Goal: Feedback & Contribution: Submit feedback/report problem

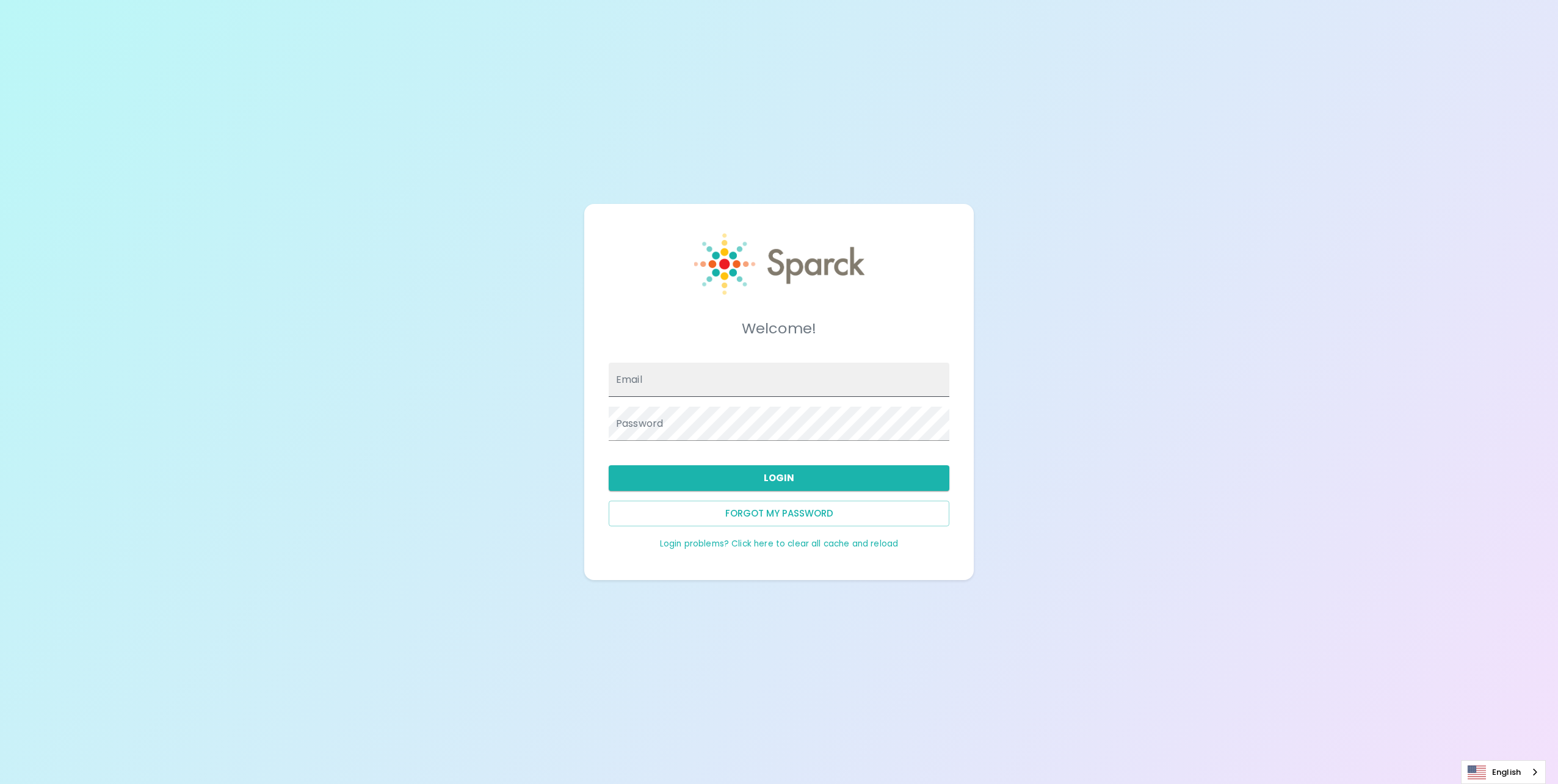
click at [734, 372] on input "Email" at bounding box center [779, 380] width 341 height 34
click at [685, 368] on input "Email" at bounding box center [779, 380] width 341 height 34
click at [941, 381] on span at bounding box center [942, 379] width 10 height 10
click at [782, 376] on input "Email" at bounding box center [779, 380] width 341 height 34
type input "sabryna.perez@texastechfcu.org"
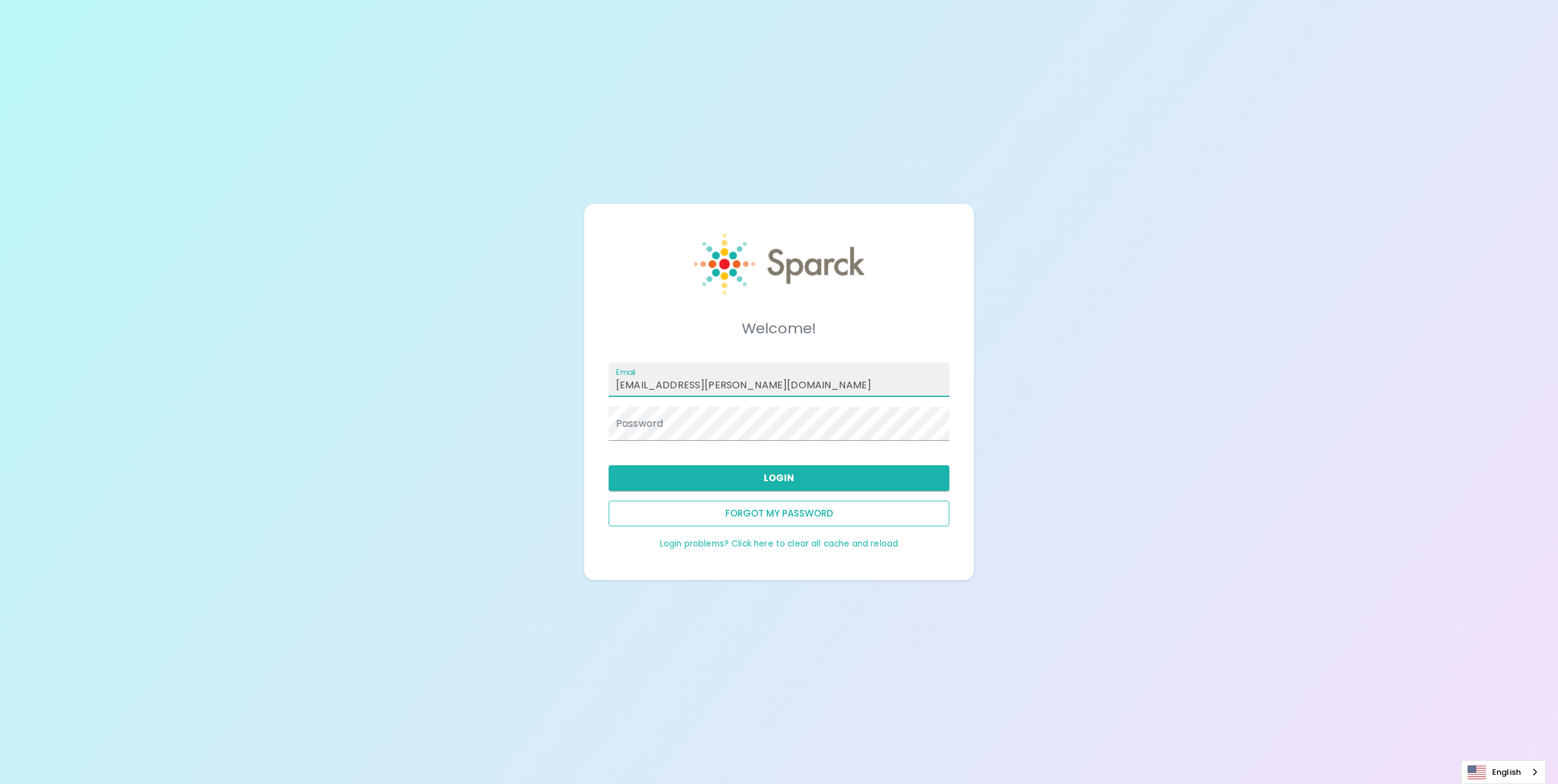
click at [710, 519] on button "Forgot my password" at bounding box center [779, 513] width 341 height 26
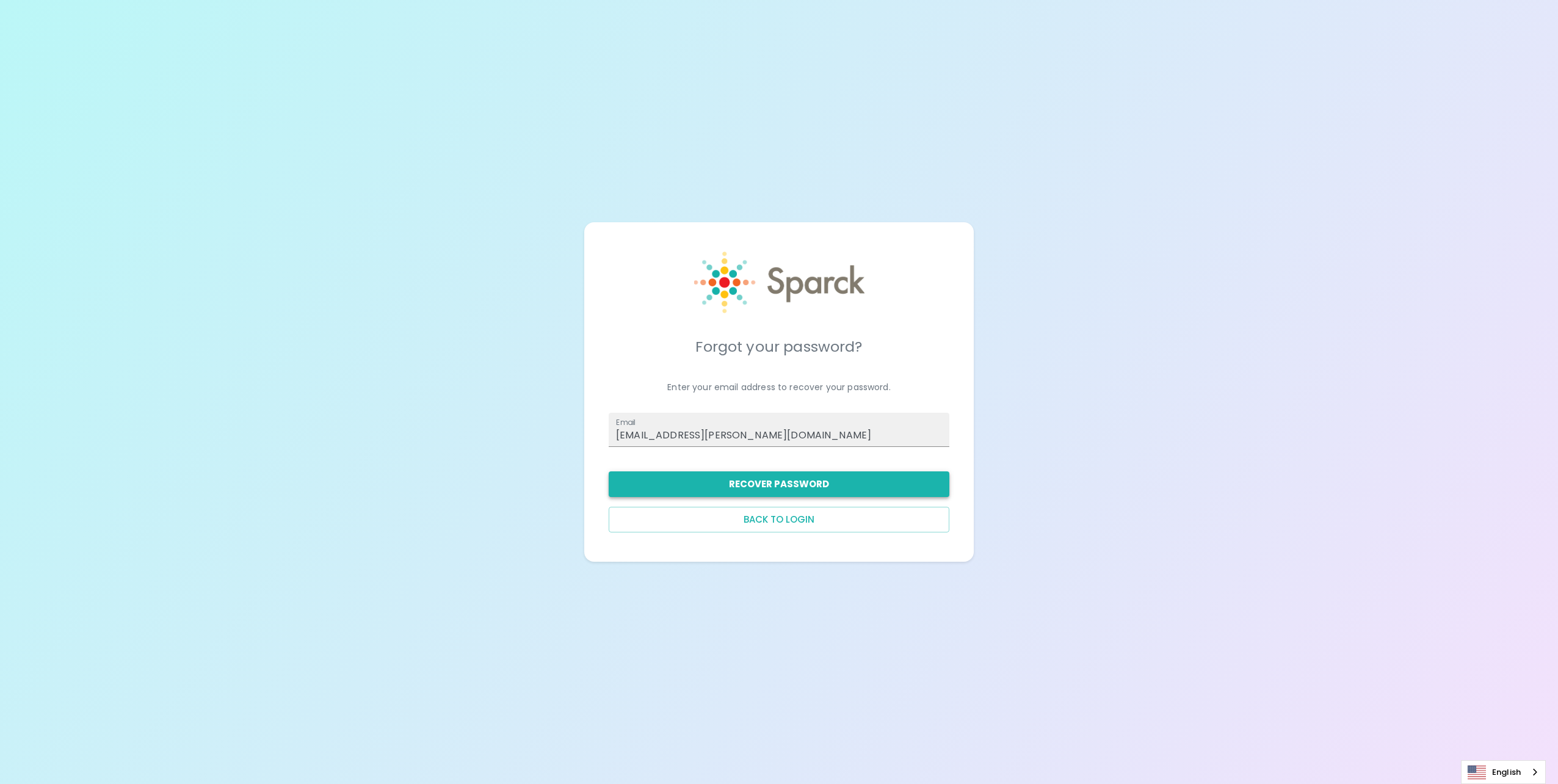
click at [751, 480] on button "Recover Password" at bounding box center [779, 483] width 341 height 26
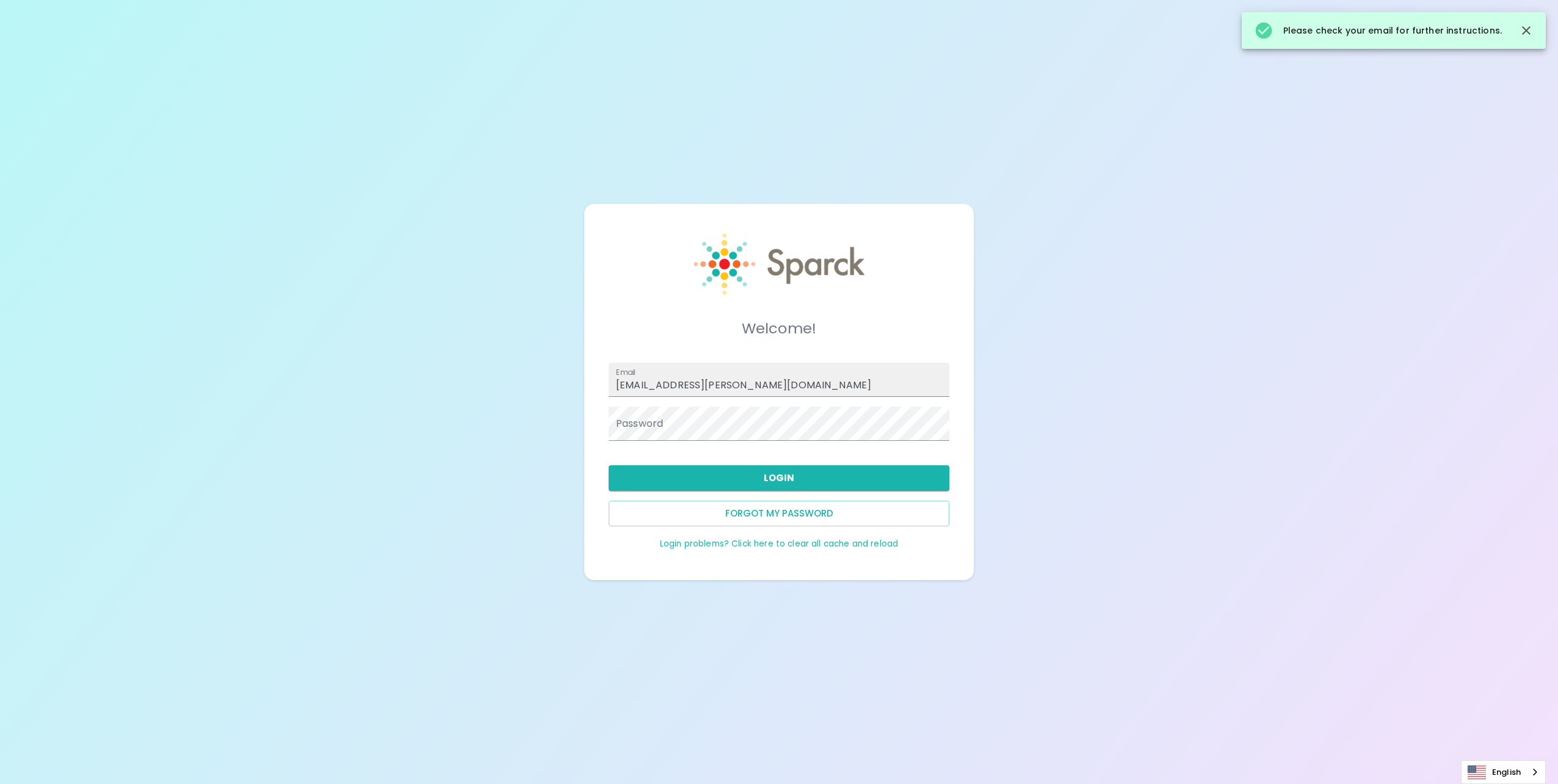
click at [706, 541] on link "Login problems? Click here to clear all cache and reload" at bounding box center [779, 544] width 238 height 11
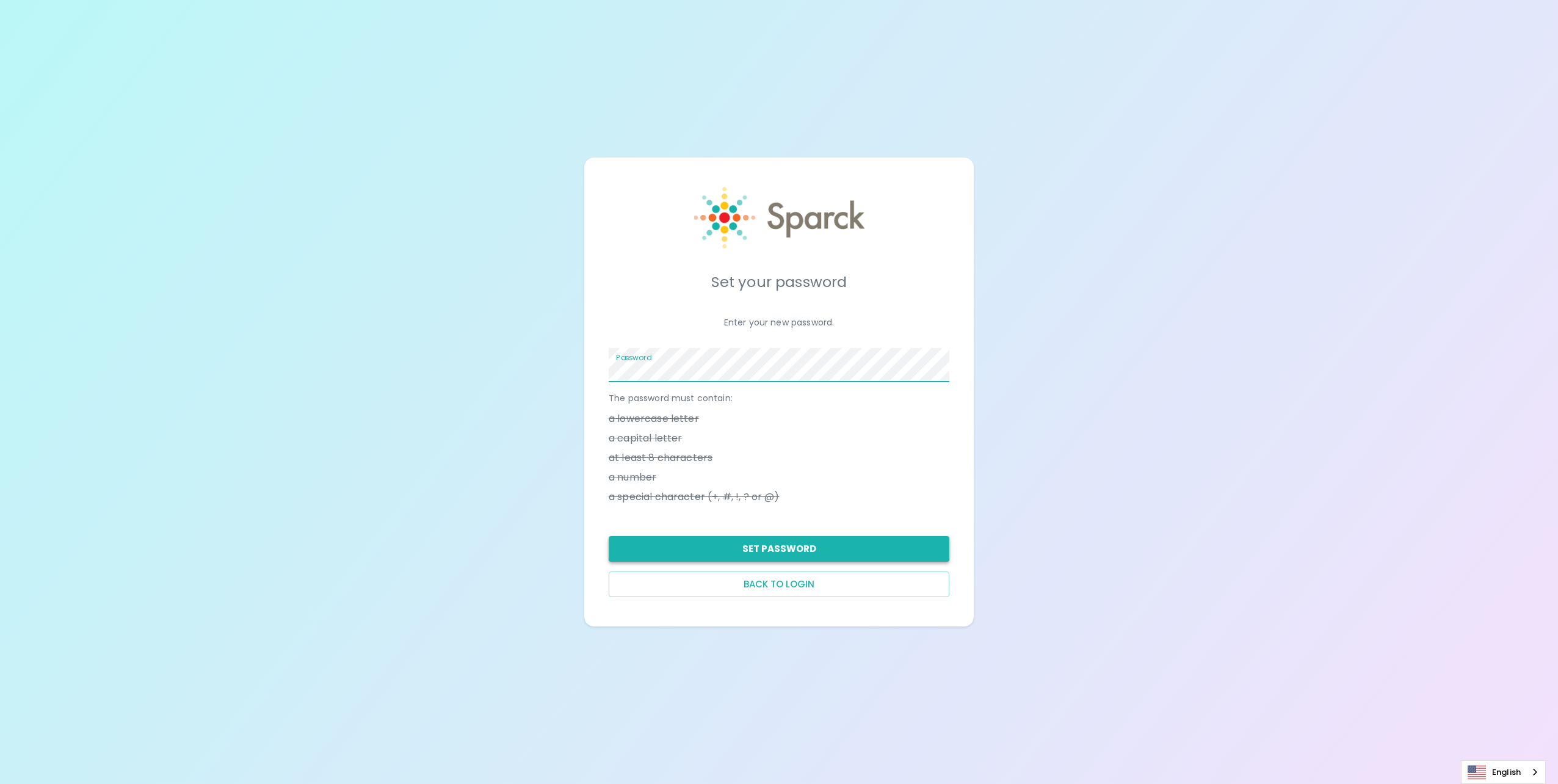
click at [773, 536] on button "Set Password" at bounding box center [779, 549] width 341 height 26
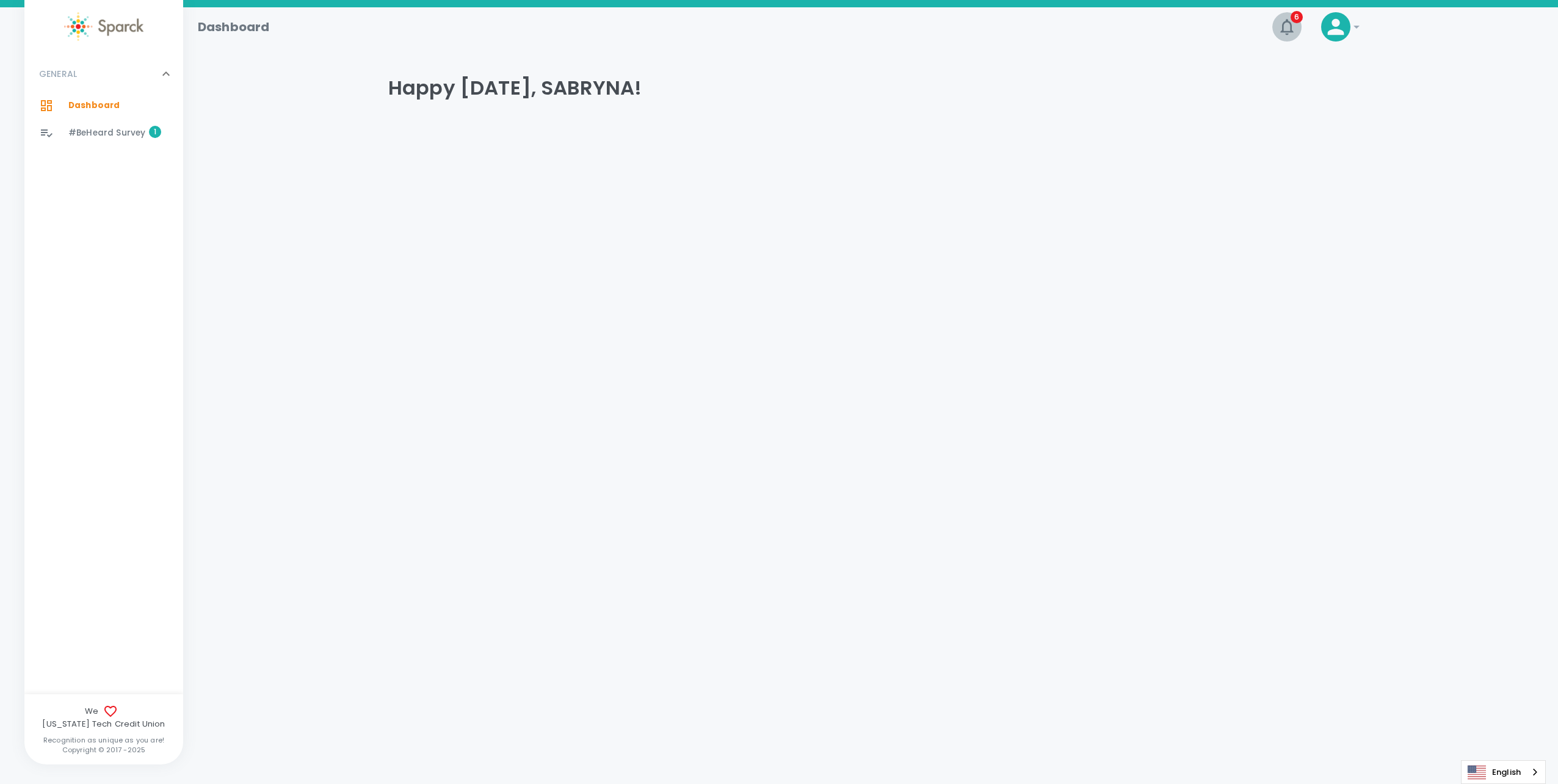
click at [1282, 27] on icon "button" at bounding box center [1286, 27] width 12 height 16
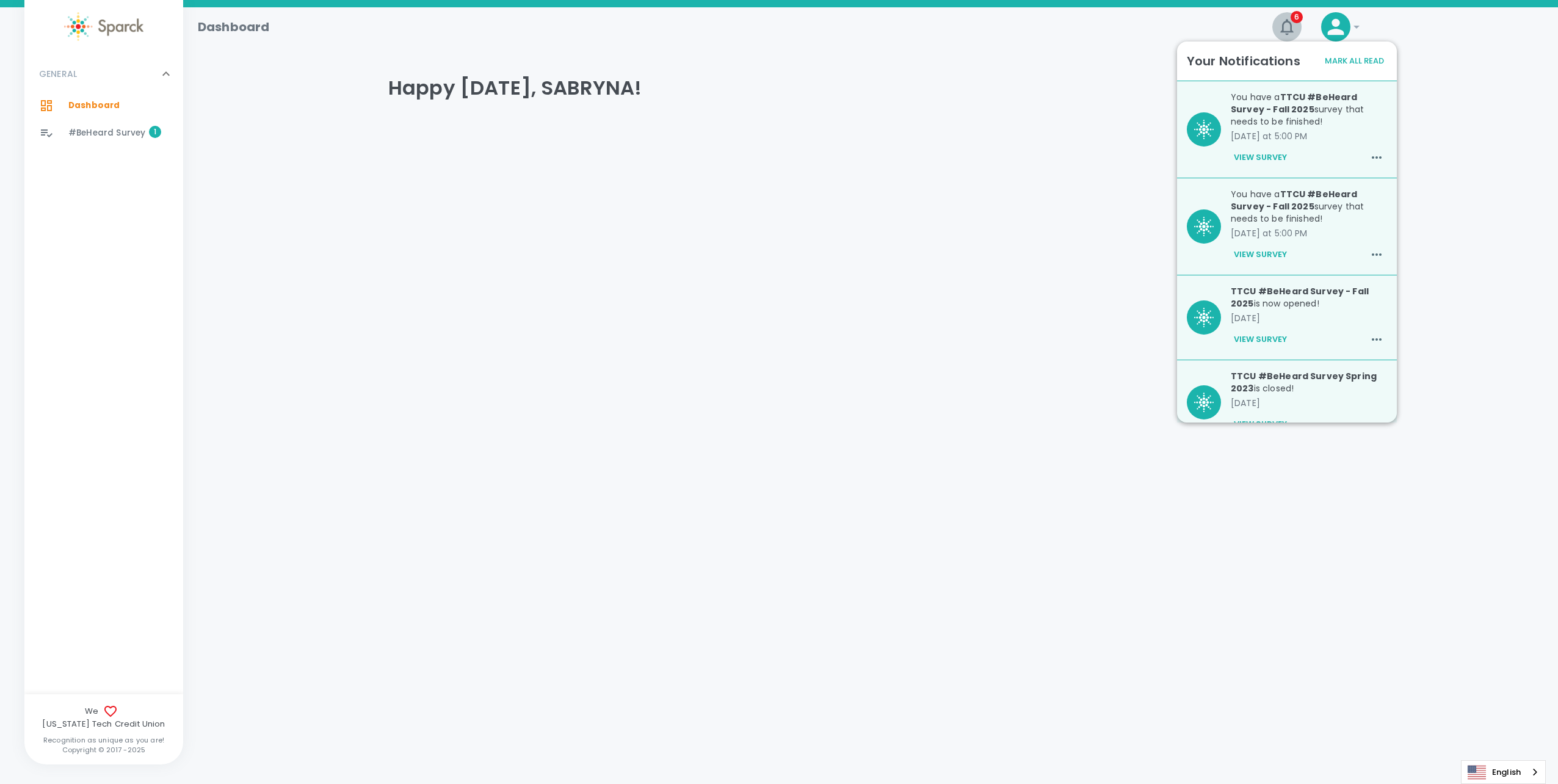
click at [1285, 25] on icon "button" at bounding box center [1287, 27] width 19 height 19
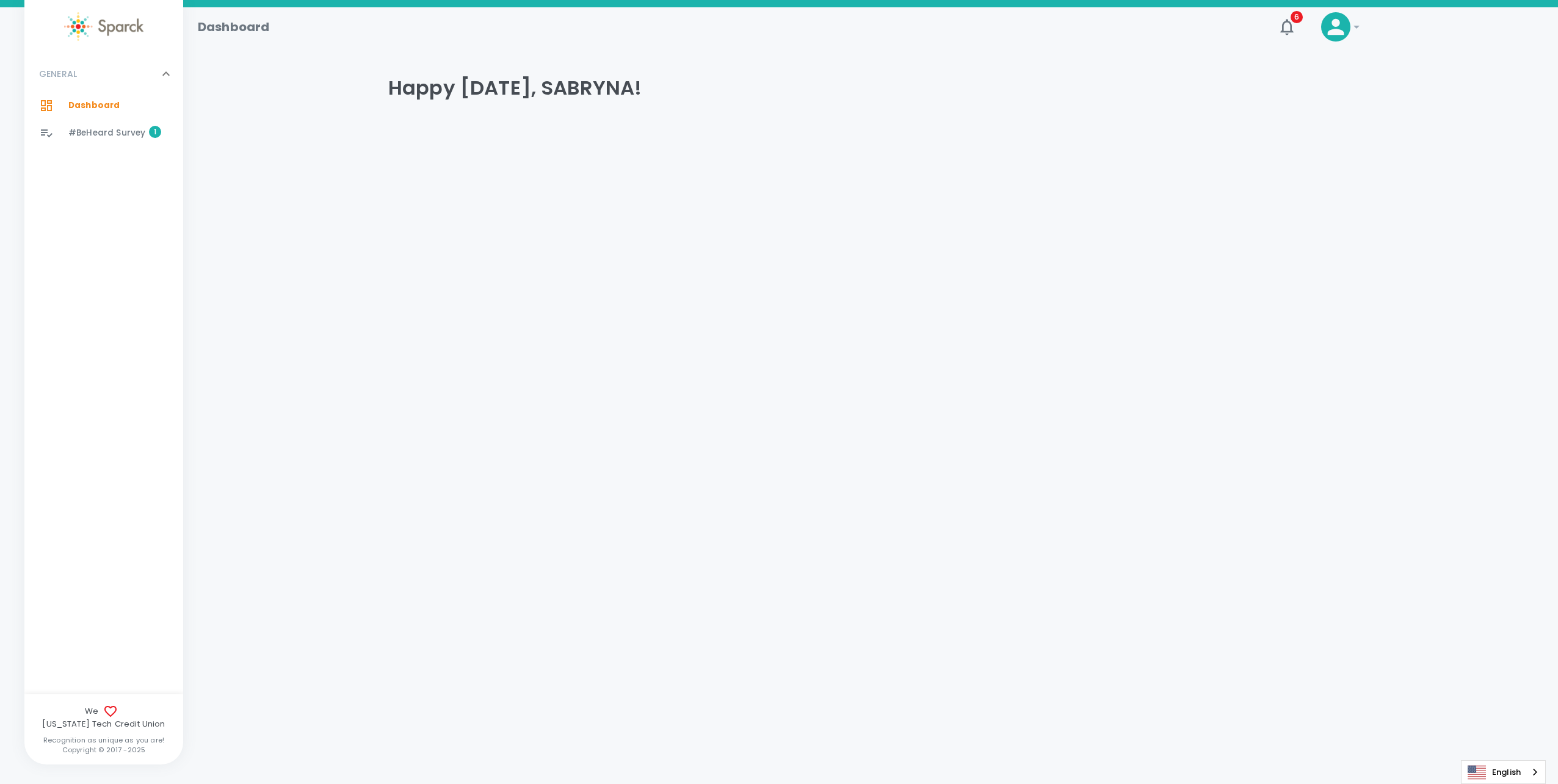
click at [1352, 37] on div "Dashboard 6 !" at bounding box center [774, 22] width 1172 height 39
click at [1332, 34] on icon at bounding box center [1336, 27] width 16 height 16
click at [1285, 32] on div at bounding box center [779, 392] width 1558 height 784
click at [1284, 30] on icon "button" at bounding box center [1287, 27] width 19 height 19
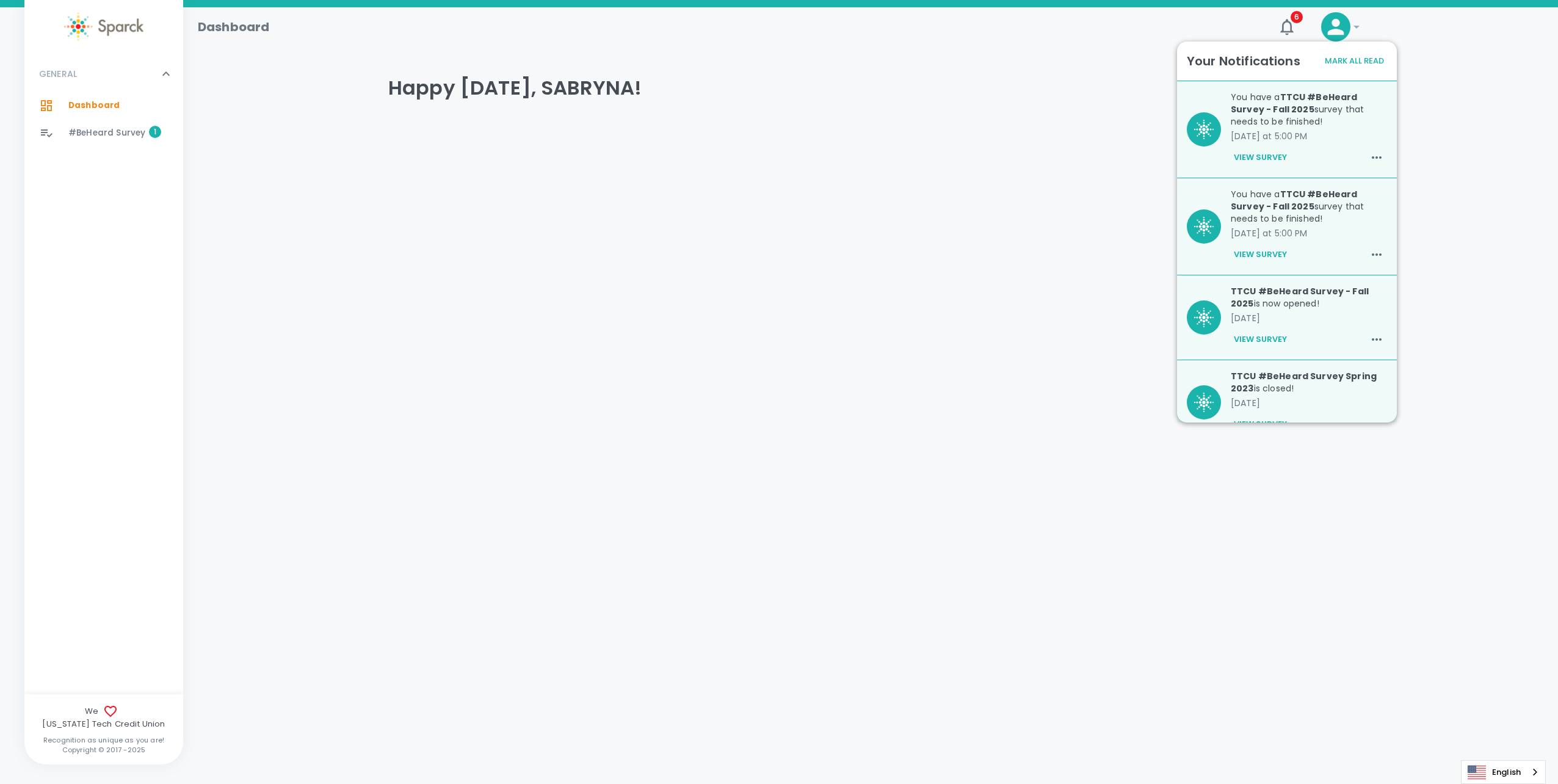
click at [1347, 59] on button "Mark All Read" at bounding box center [1354, 61] width 65 height 19
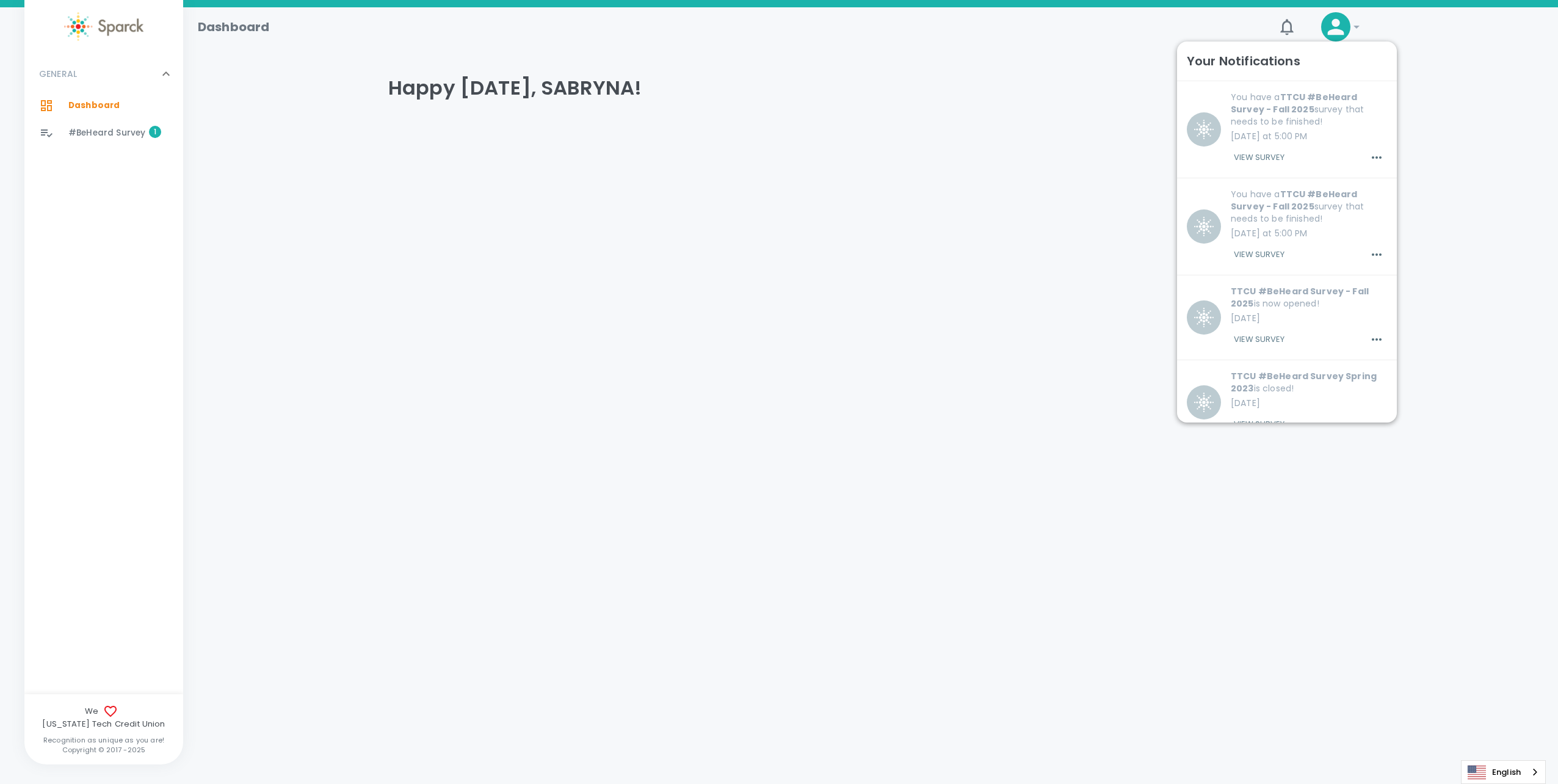
click at [913, 192] on div "Dashboard 6 ! GENERAL 0 Dashboard 0 #BeHeard Survey 1 We Texas Tech Credit Unio…" at bounding box center [779, 102] width 1558 height 190
click at [116, 129] on span "#BeHeard Survey" at bounding box center [106, 133] width 77 height 12
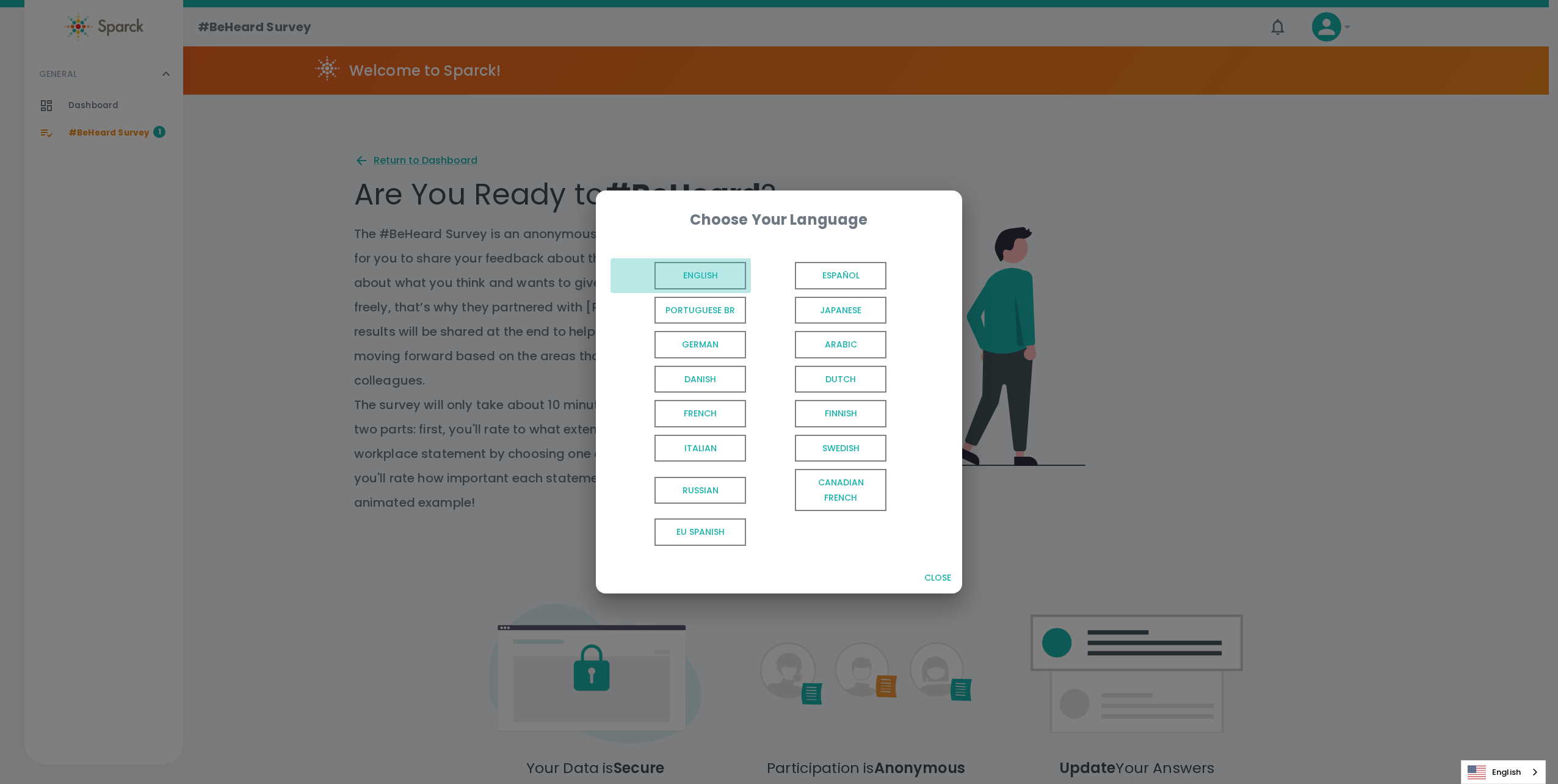
click at [691, 263] on span "English" at bounding box center [701, 276] width 92 height 28
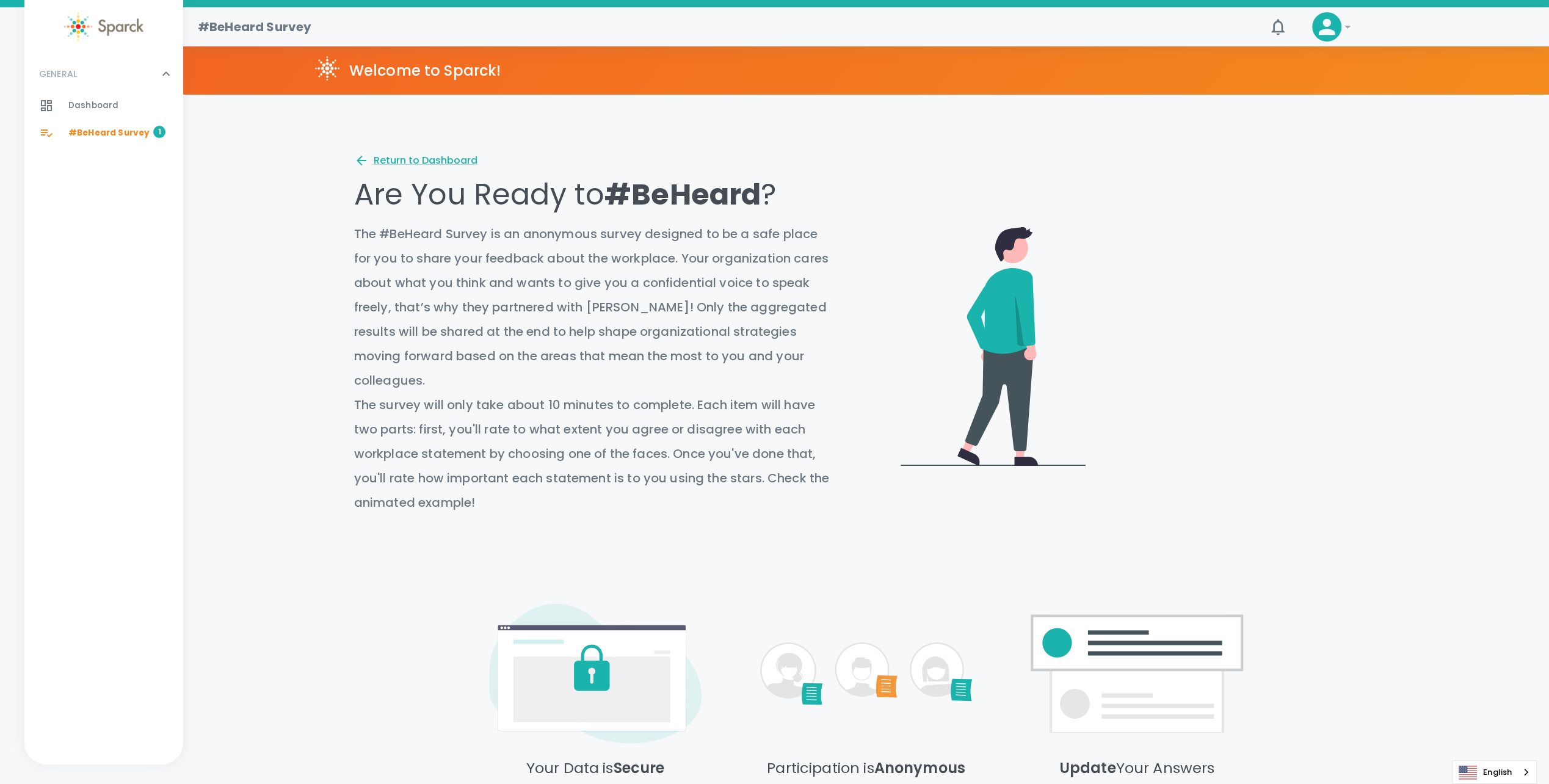
scroll to position [151, 0]
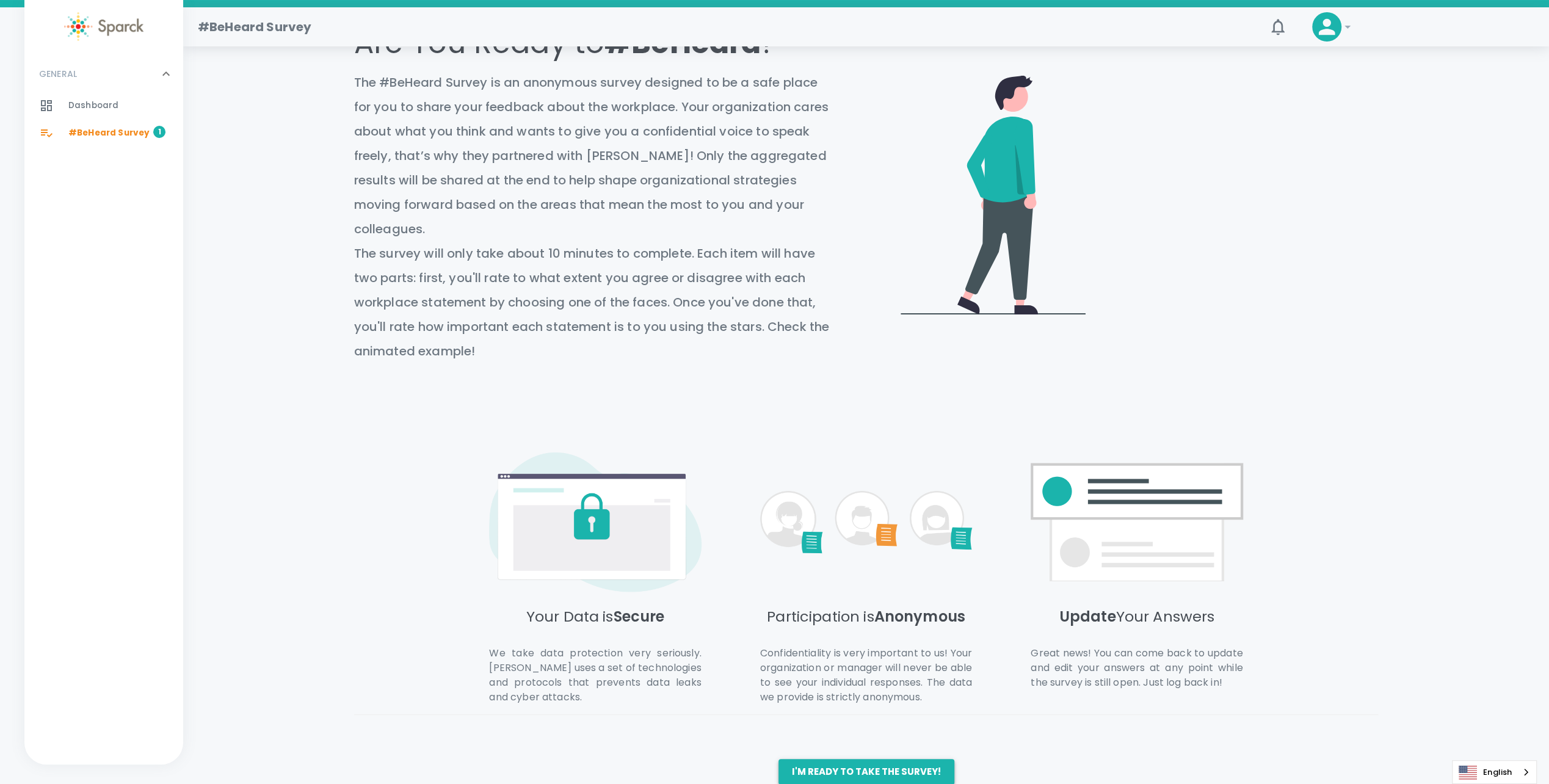
click at [915, 759] on button "I'm ready to take the survey!" at bounding box center [866, 772] width 176 height 26
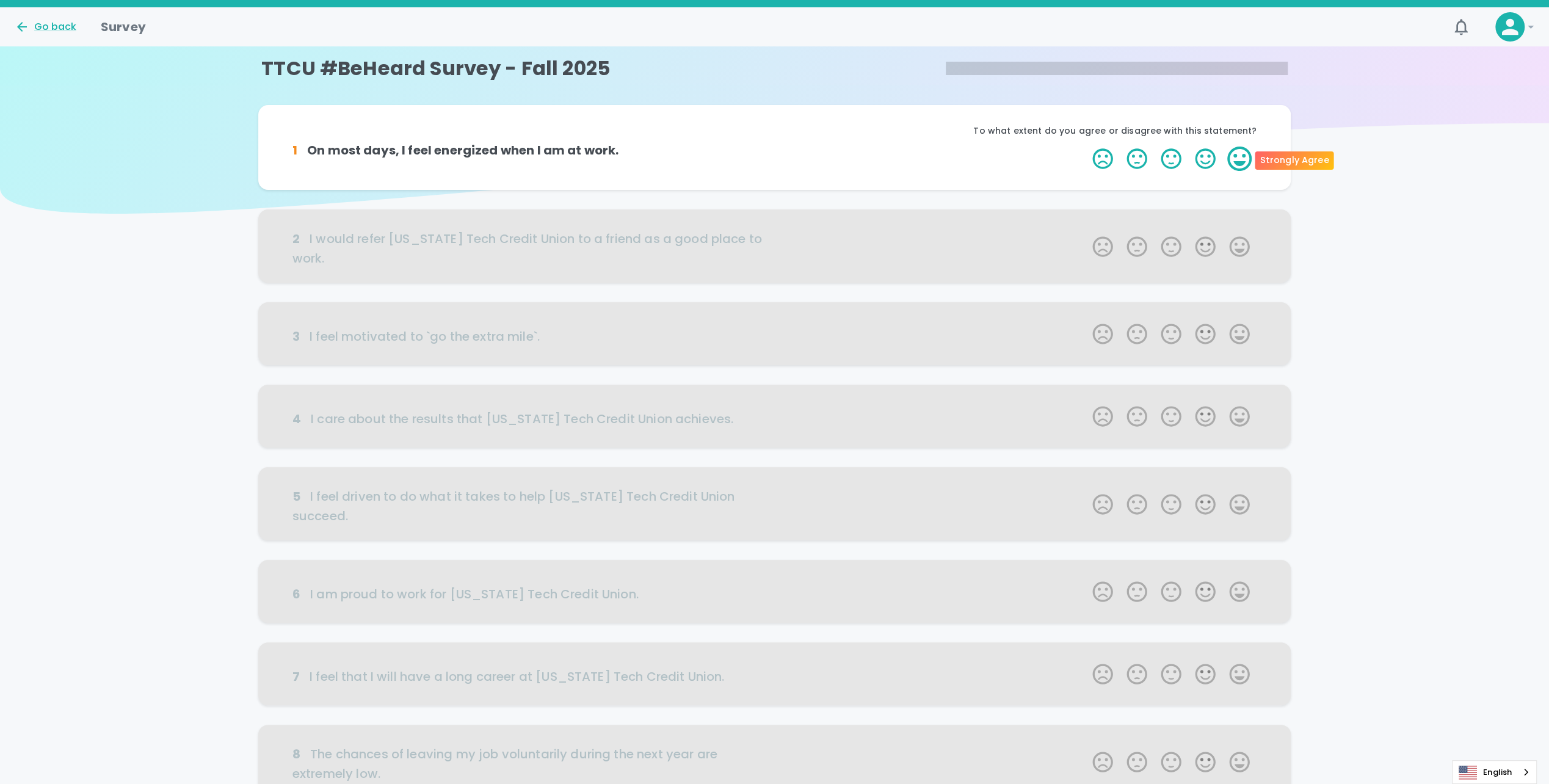
click at [1233, 155] on label "5 Stars" at bounding box center [1240, 159] width 34 height 25
click at [1086, 146] on input "5 Stars" at bounding box center [1085, 146] width 1 height 1
click at [1241, 165] on label "5 Stars" at bounding box center [1240, 159] width 34 height 25
click at [1086, 146] on input "5 Stars" at bounding box center [1085, 146] width 1 height 1
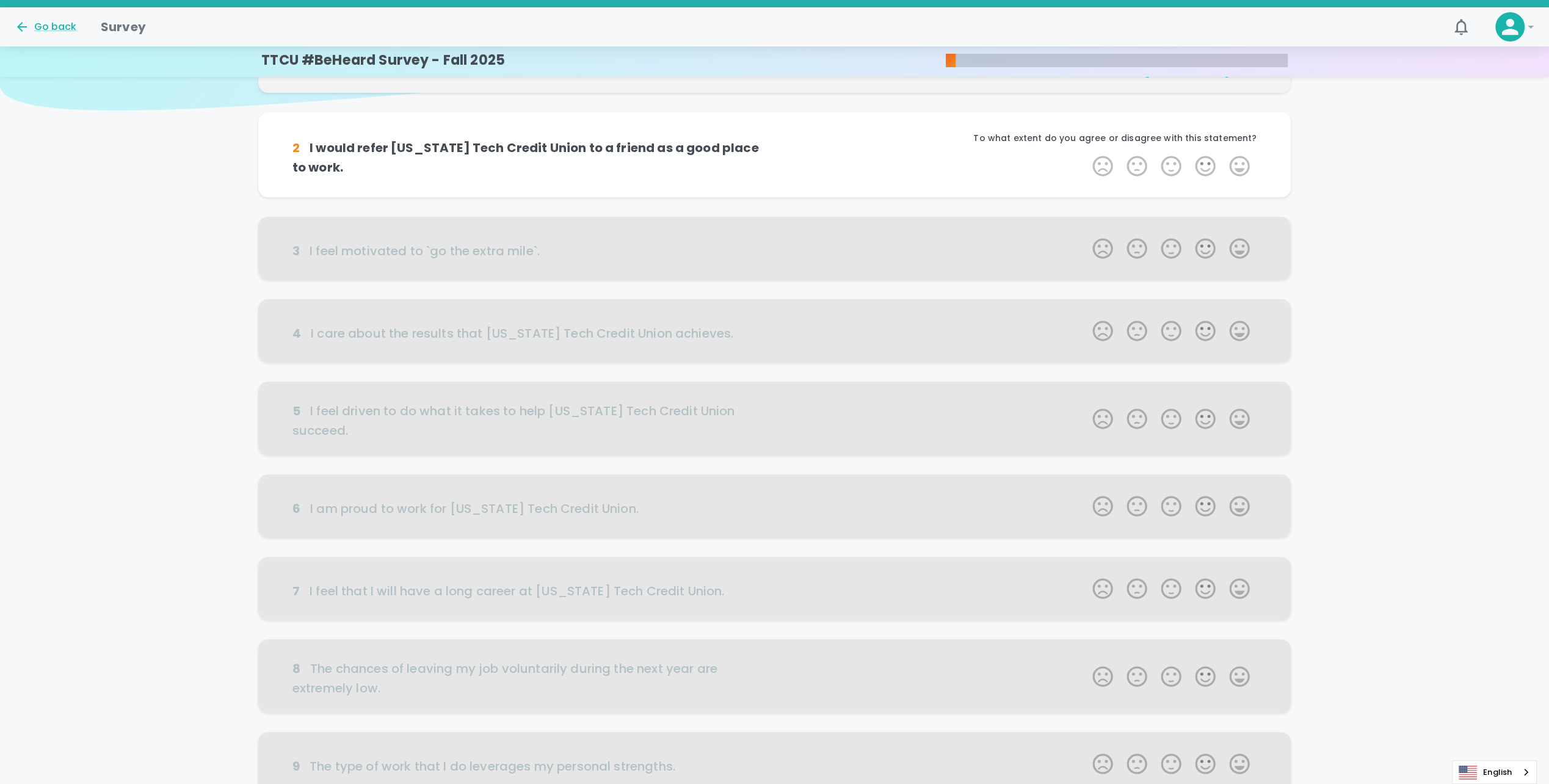
scroll to position [107, 0]
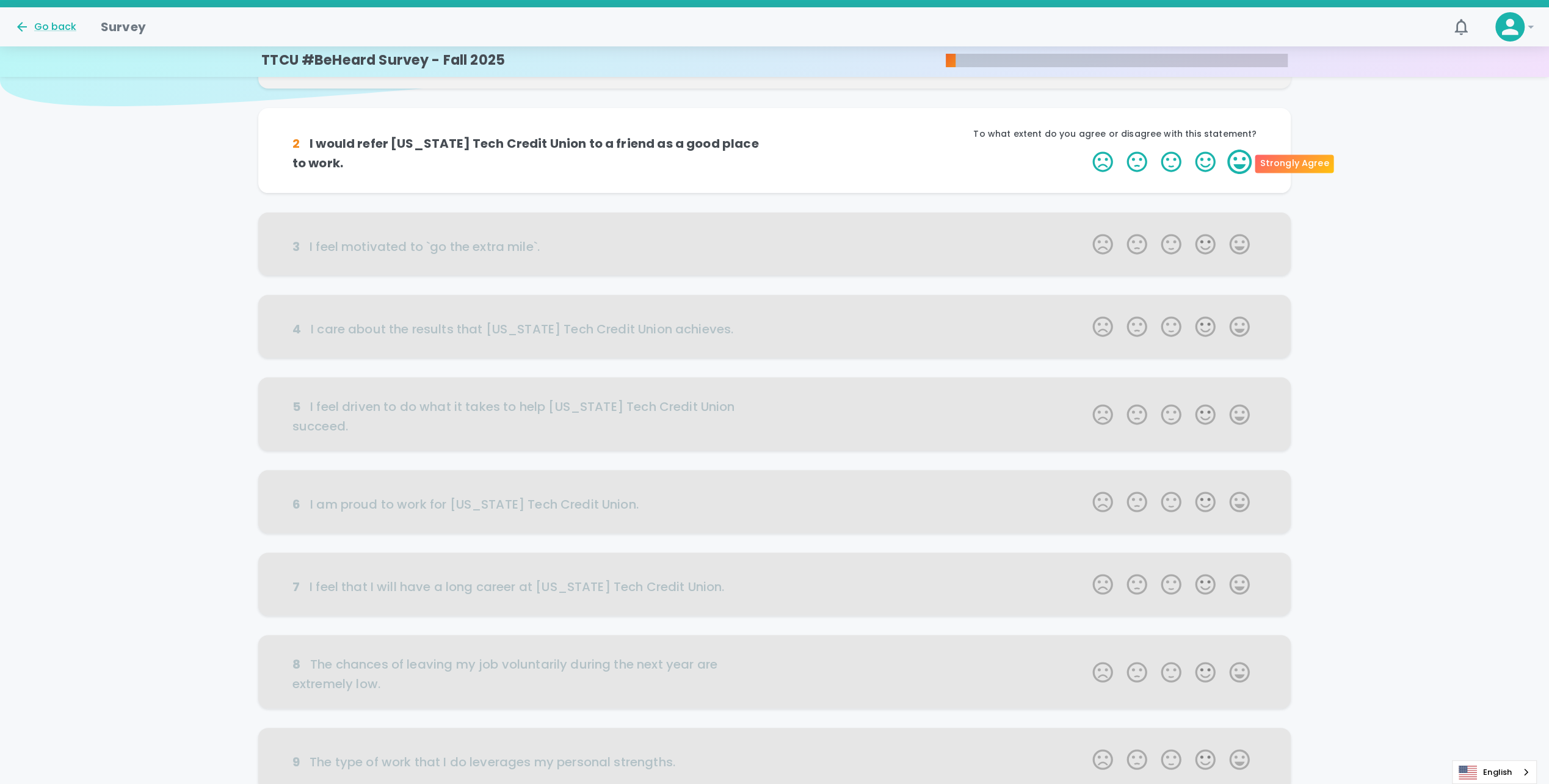
click at [1244, 171] on label "5 Stars" at bounding box center [1240, 162] width 34 height 25
click at [1086, 149] on input "5 Stars" at bounding box center [1085, 149] width 1 height 1
click at [1244, 171] on label "5 Stars" at bounding box center [1240, 162] width 34 height 25
click at [1086, 149] on input "5 Stars" at bounding box center [1085, 149] width 1 height 1
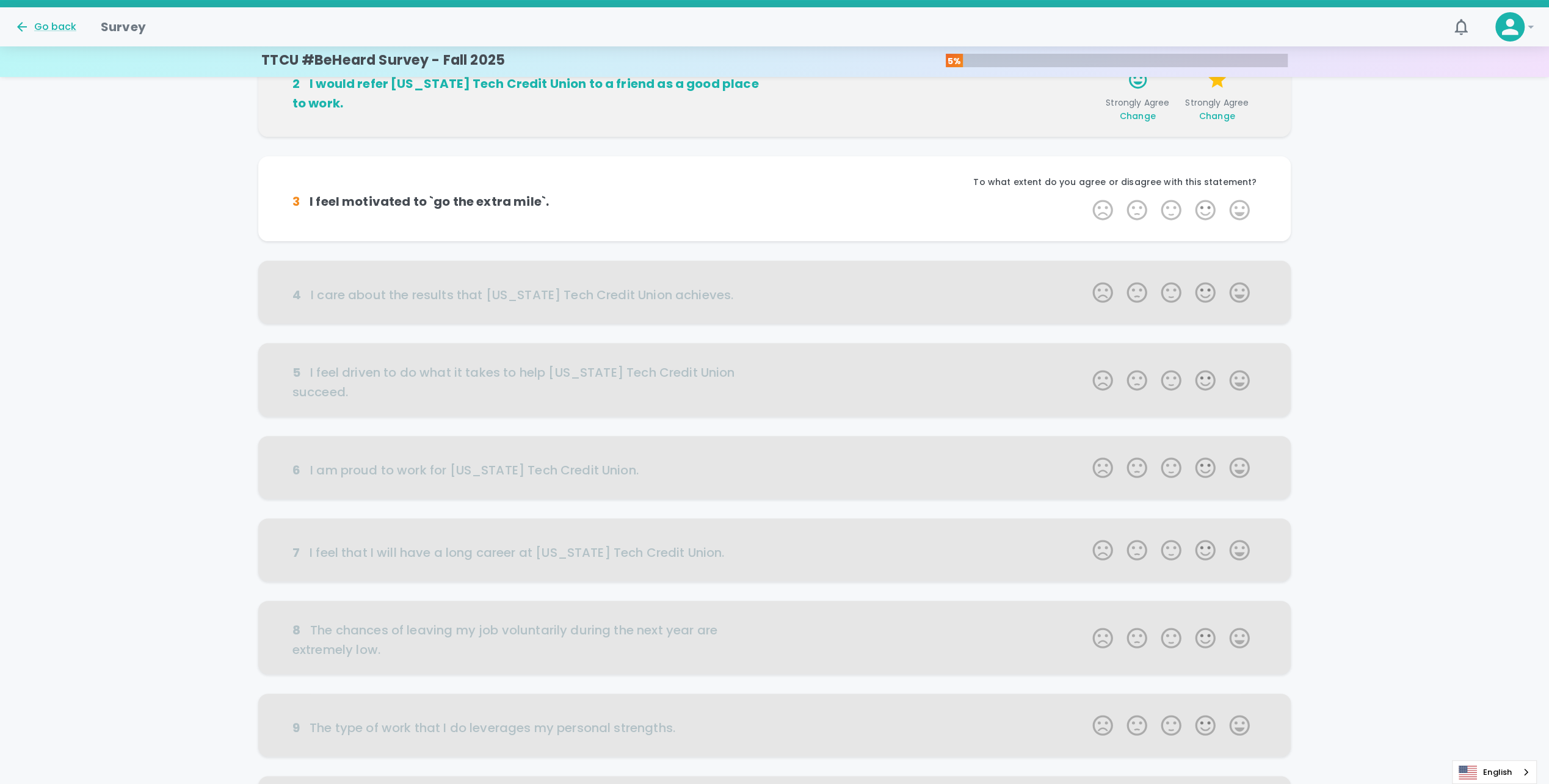
scroll to position [154, 0]
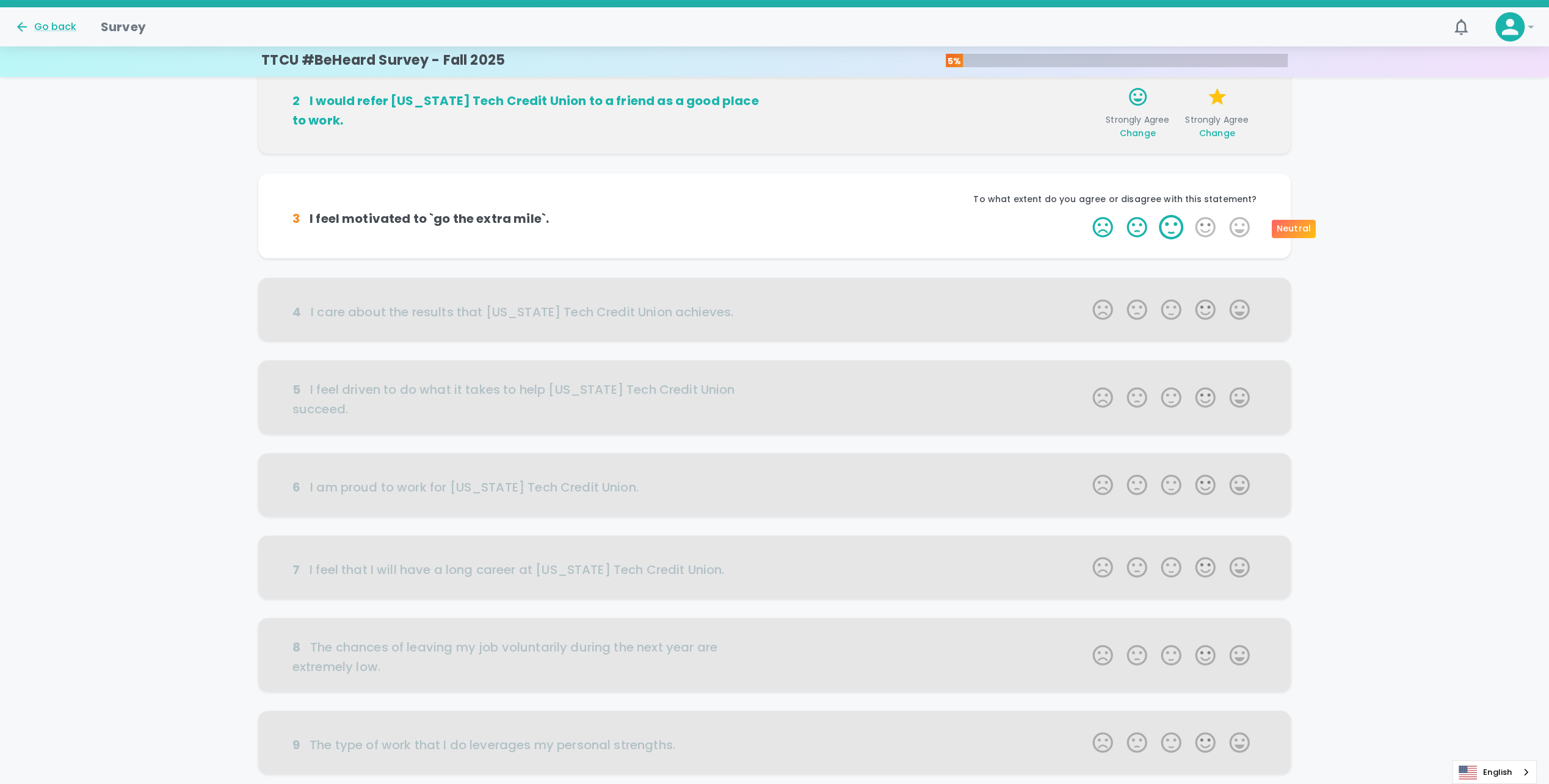
click at [1163, 232] on label "3 Stars" at bounding box center [1171, 227] width 34 height 25
click at [1086, 214] on input "3 Stars" at bounding box center [1085, 214] width 1 height 1
click at [1232, 217] on label "5 Stars" at bounding box center [1240, 227] width 34 height 25
click at [1086, 214] on input "5 Stars" at bounding box center [1085, 214] width 1 height 1
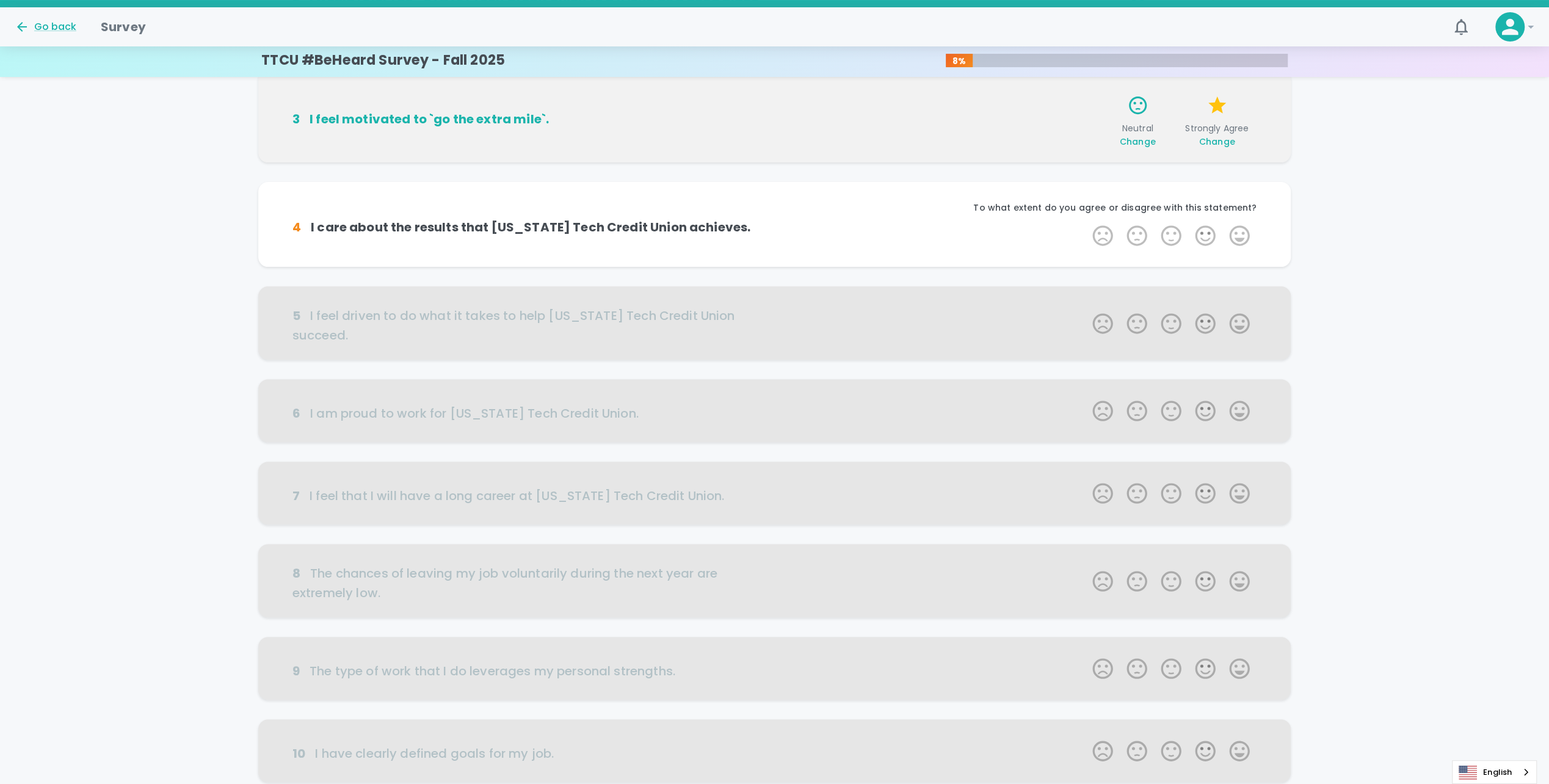
scroll to position [261, 0]
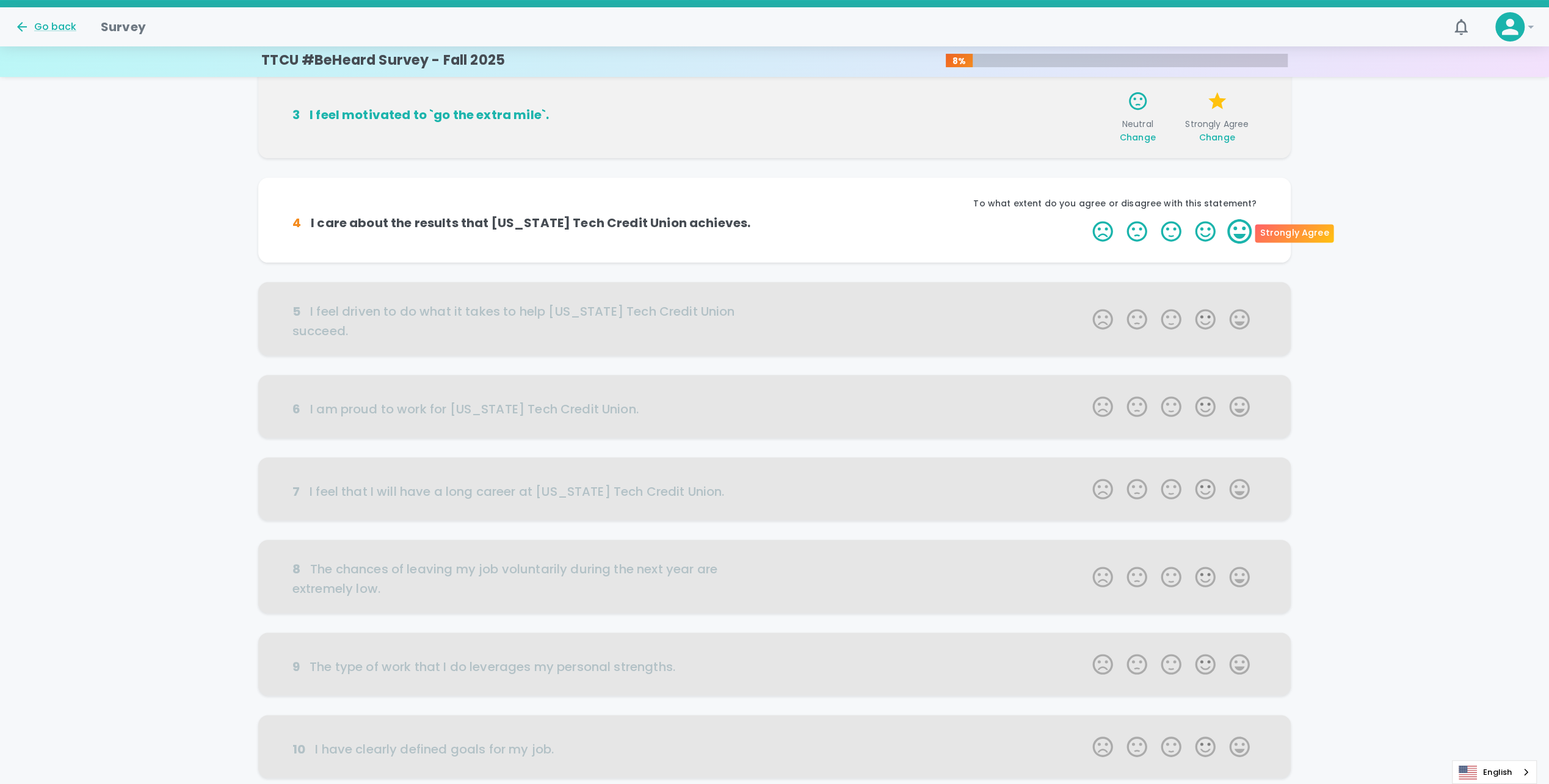
click at [1229, 221] on label "5 Stars" at bounding box center [1240, 232] width 34 height 25
click at [1086, 219] on input "5 Stars" at bounding box center [1085, 218] width 1 height 1
click at [1235, 232] on label "5 Stars" at bounding box center [1240, 232] width 34 height 25
click at [1086, 219] on input "5 Stars" at bounding box center [1085, 218] width 1 height 1
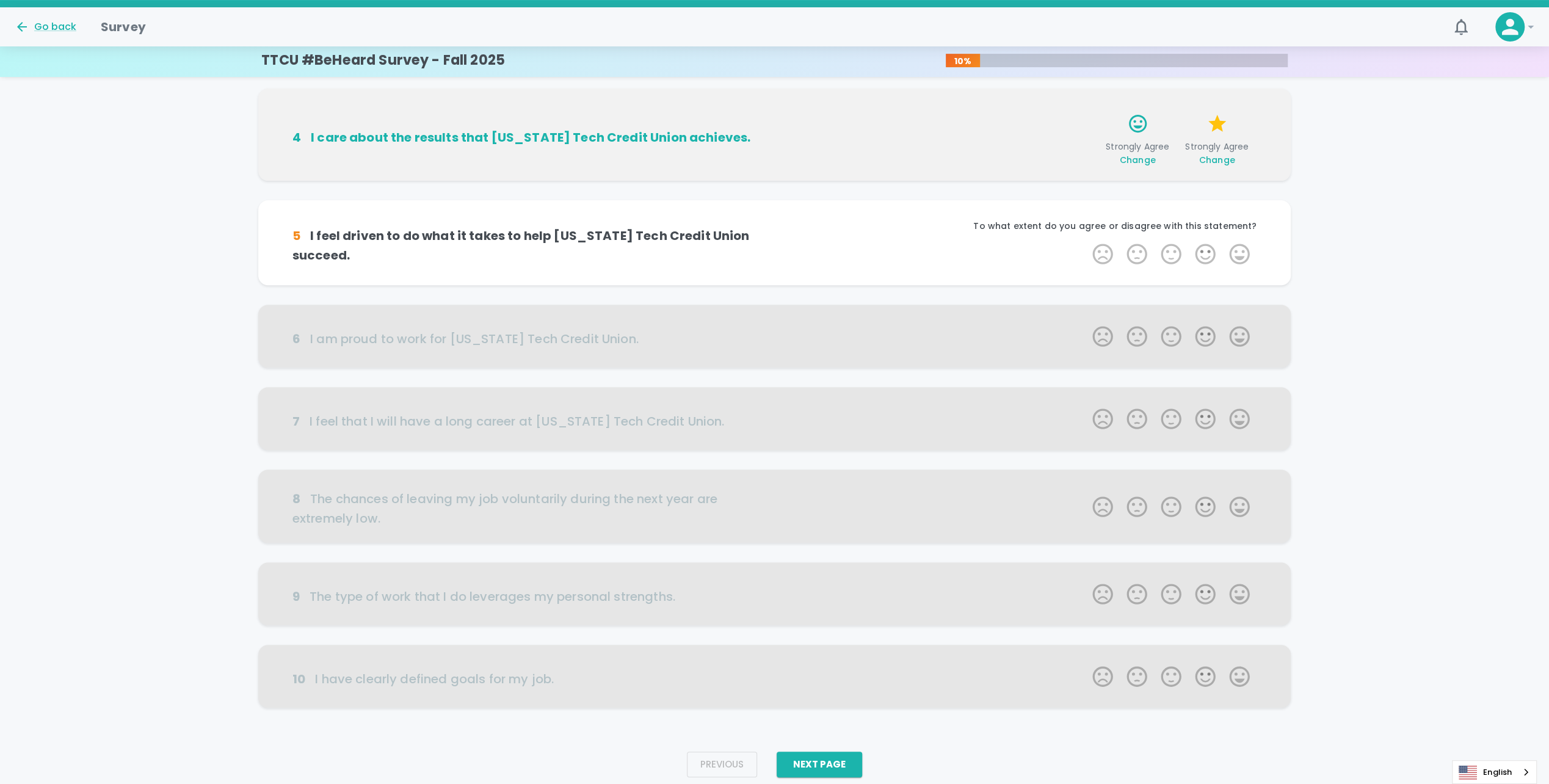
scroll to position [362, 0]
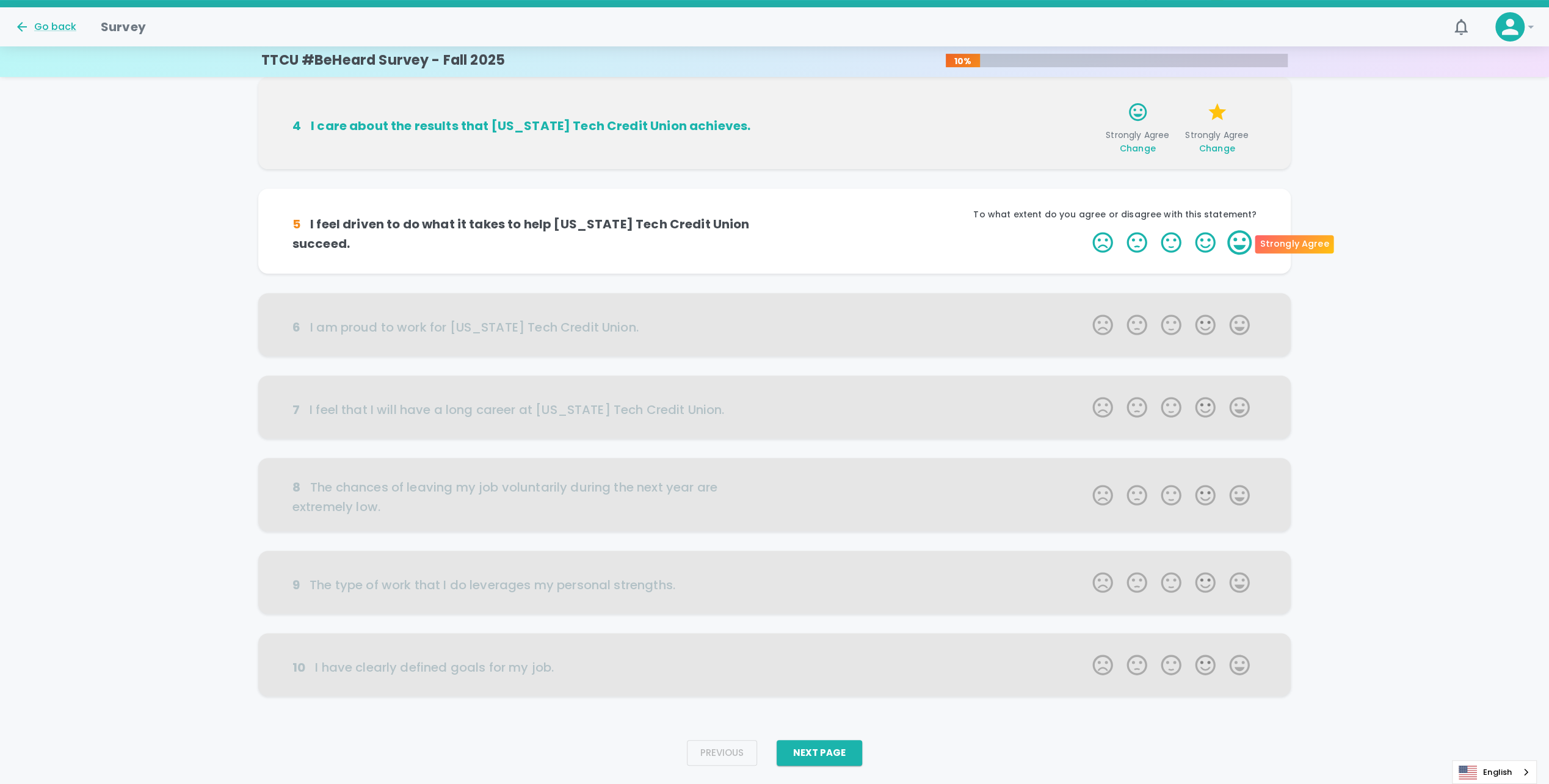
click at [1252, 238] on label "5 Stars" at bounding box center [1240, 242] width 34 height 25
click at [1086, 230] on input "5 Stars" at bounding box center [1085, 230] width 1 height 1
click at [1250, 243] on label "5 Stars" at bounding box center [1240, 242] width 34 height 25
click at [1086, 230] on input "5 Stars" at bounding box center [1085, 230] width 1 height 1
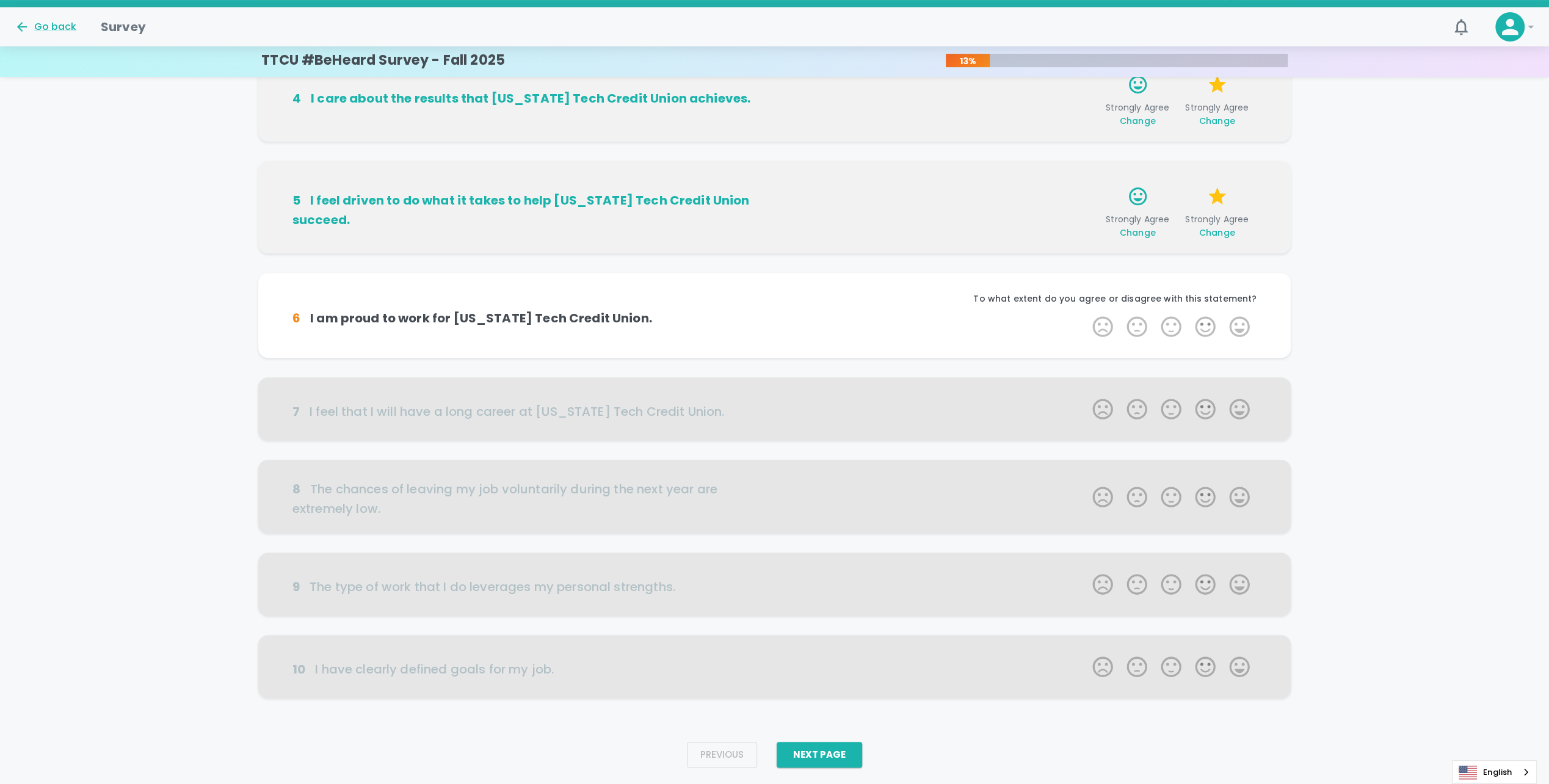
scroll to position [392, 0]
click at [1237, 329] on label "5 Stars" at bounding box center [1240, 325] width 34 height 25
click at [1086, 312] on input "5 Stars" at bounding box center [1085, 312] width 1 height 1
click at [1237, 329] on label "5 Stars" at bounding box center [1240, 325] width 34 height 25
click at [1086, 312] on input "5 Stars" at bounding box center [1085, 312] width 1 height 1
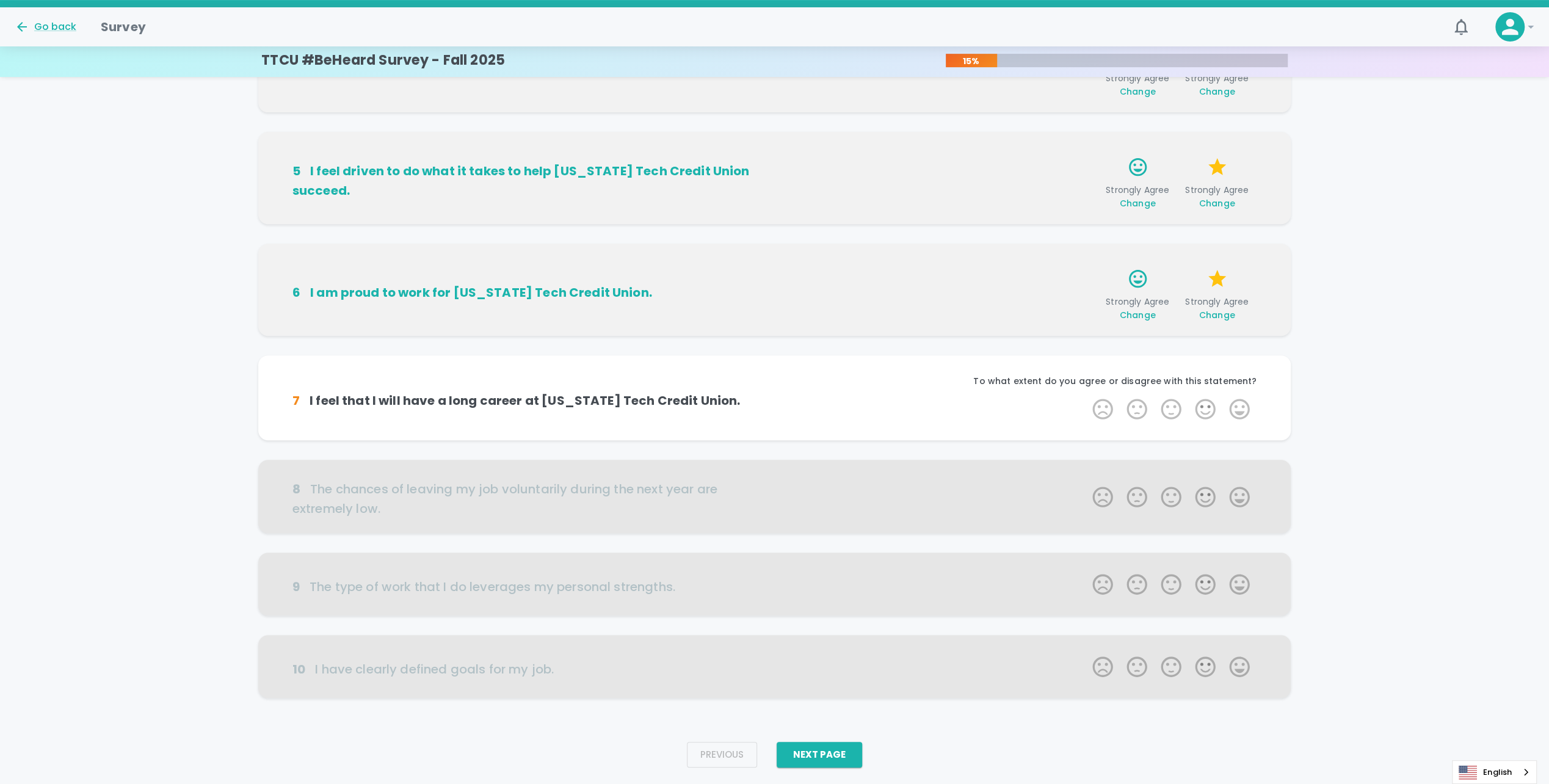
scroll to position [421, 0]
click at [1181, 409] on label "3 Stars" at bounding box center [1171, 407] width 34 height 25
click at [1086, 394] on input "3 Stars" at bounding box center [1085, 393] width 1 height 1
click at [1244, 409] on label "5 Stars" at bounding box center [1240, 407] width 34 height 25
click at [1086, 394] on input "5 Stars" at bounding box center [1085, 393] width 1 height 1
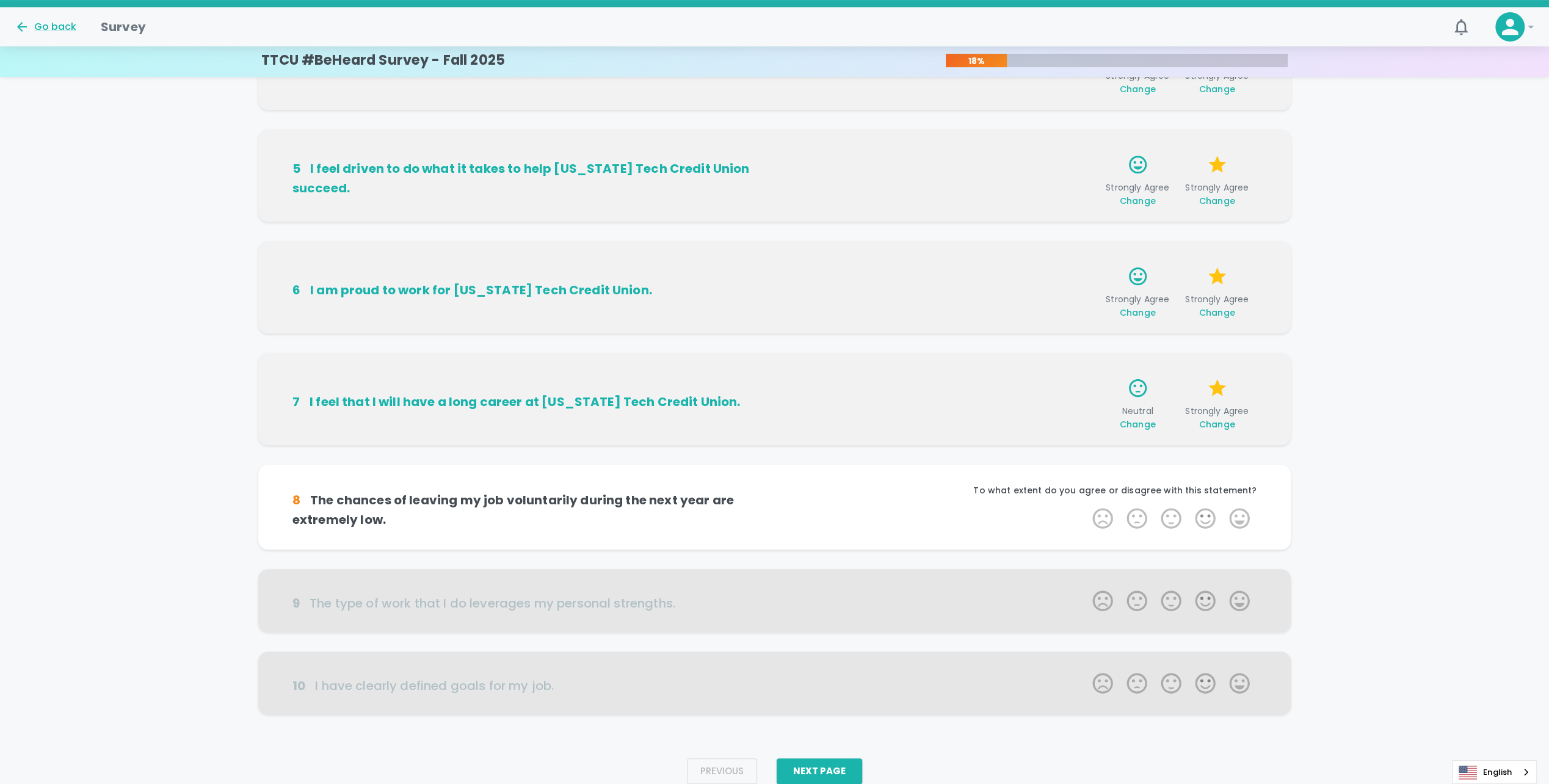
scroll to position [451, 0]
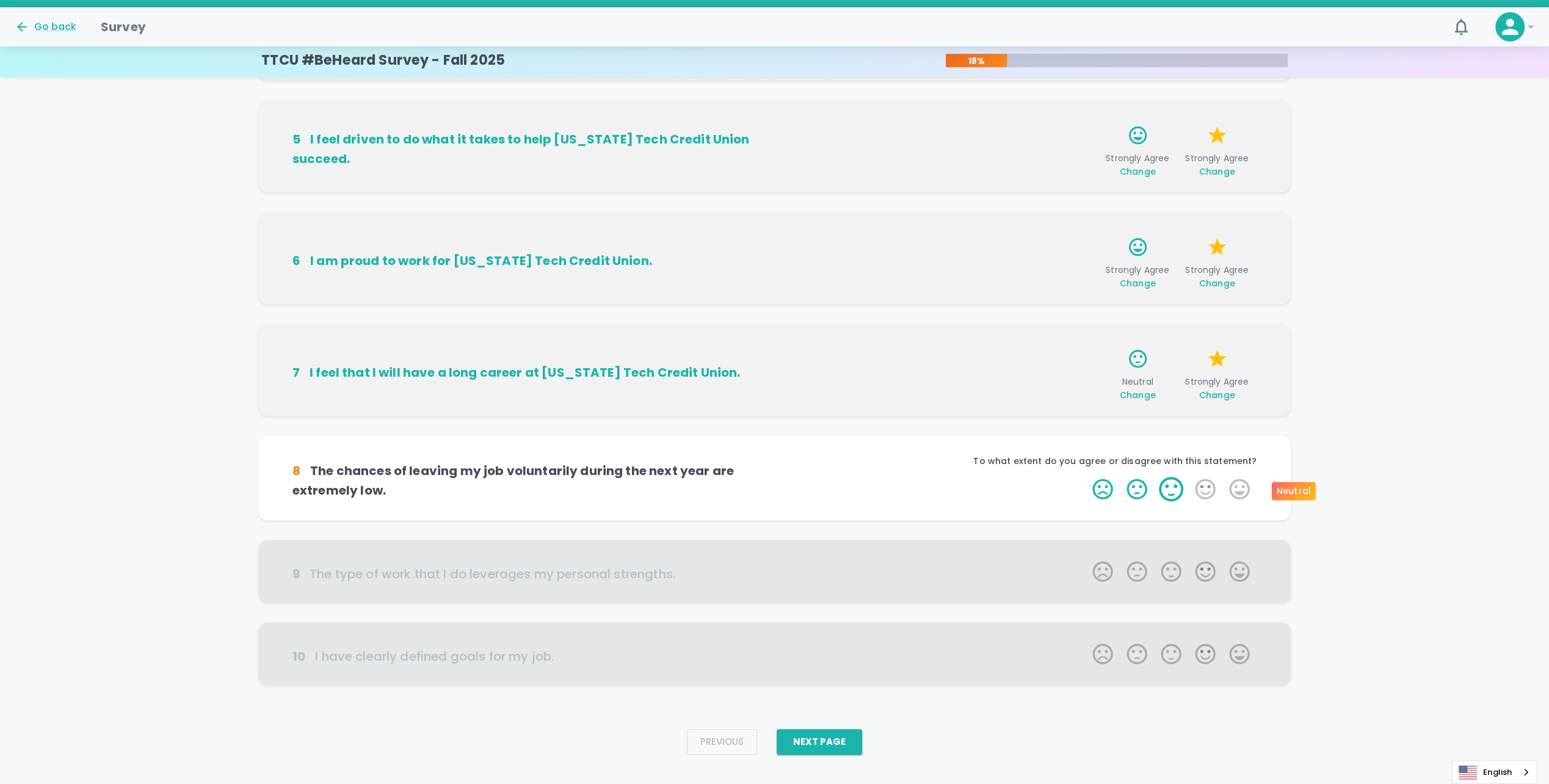
click at [1161, 492] on label "3 Stars" at bounding box center [1171, 489] width 34 height 25
click at [1086, 477] on input "3 Stars" at bounding box center [1085, 476] width 1 height 1
click at [1237, 482] on label "5 Stars" at bounding box center [1240, 489] width 34 height 25
click at [1086, 477] on input "5 Stars" at bounding box center [1085, 476] width 1 height 1
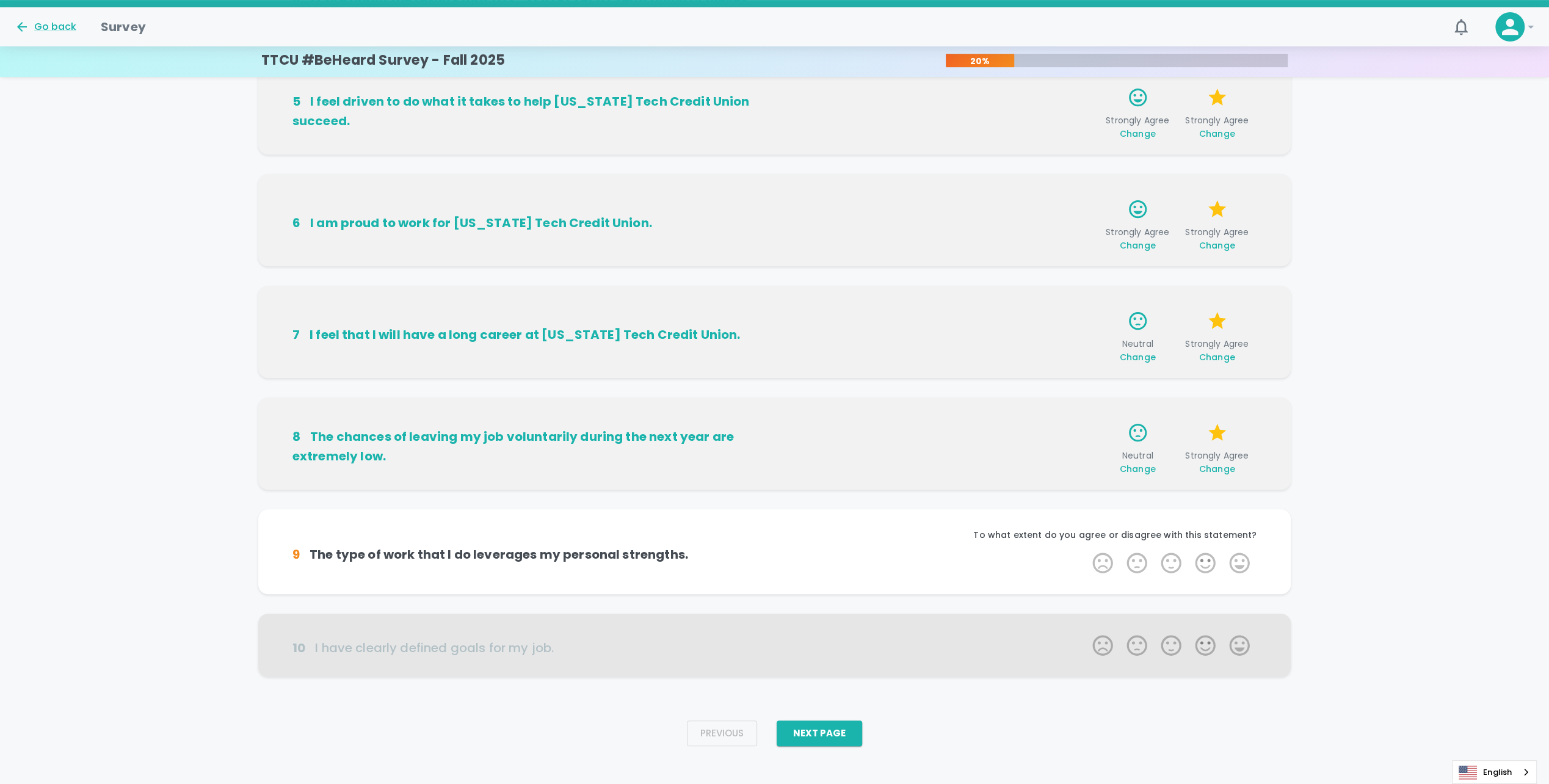
scroll to position [500, 0]
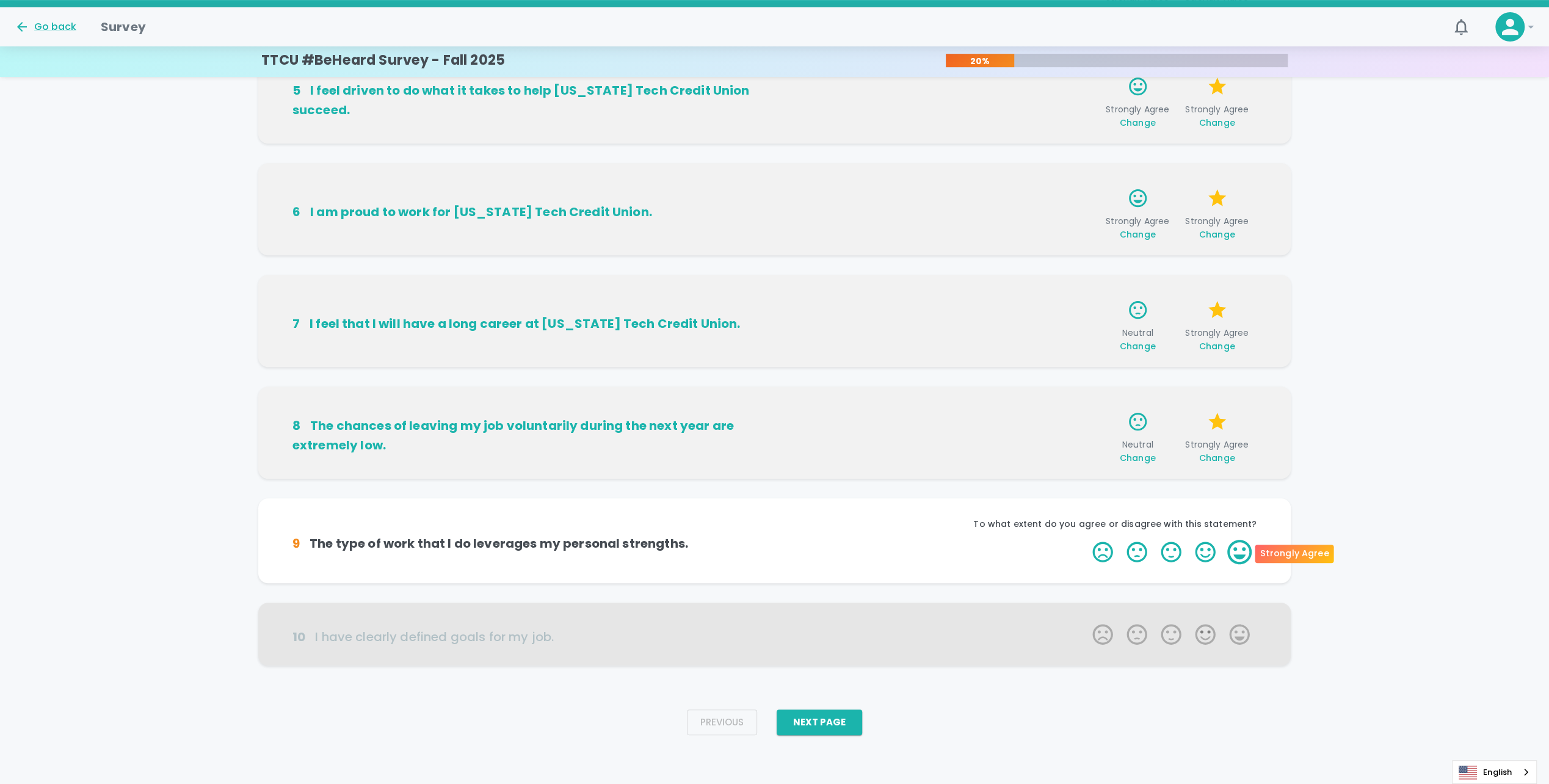
click at [1230, 546] on label "5 Stars" at bounding box center [1240, 552] width 34 height 25
click at [1086, 540] on input "5 Stars" at bounding box center [1085, 539] width 1 height 1
click at [1255, 550] on label "5 Stars" at bounding box center [1240, 552] width 34 height 25
click at [1086, 540] on input "5 Stars" at bounding box center [1085, 539] width 1 height 1
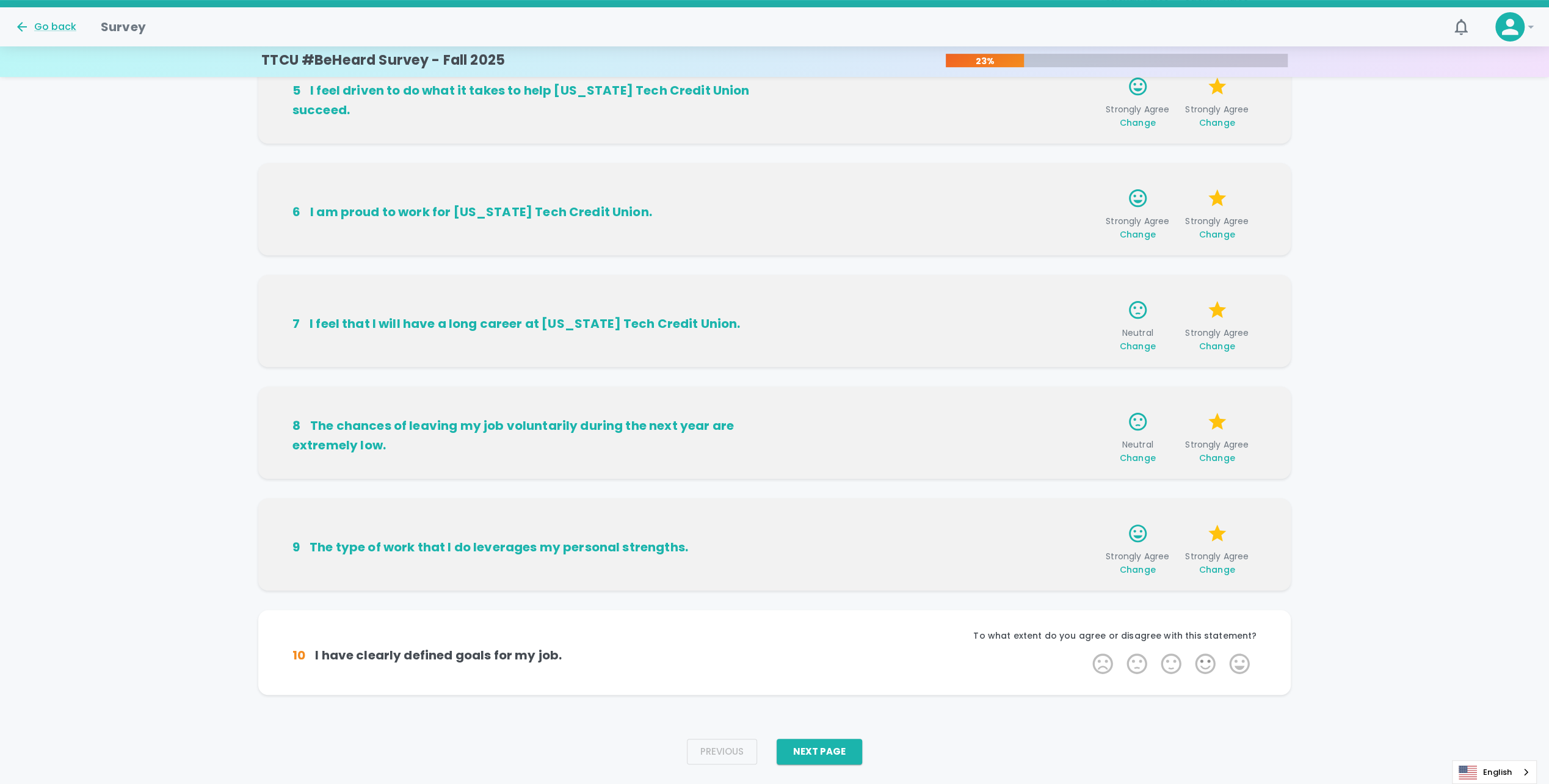
scroll to position [528, 0]
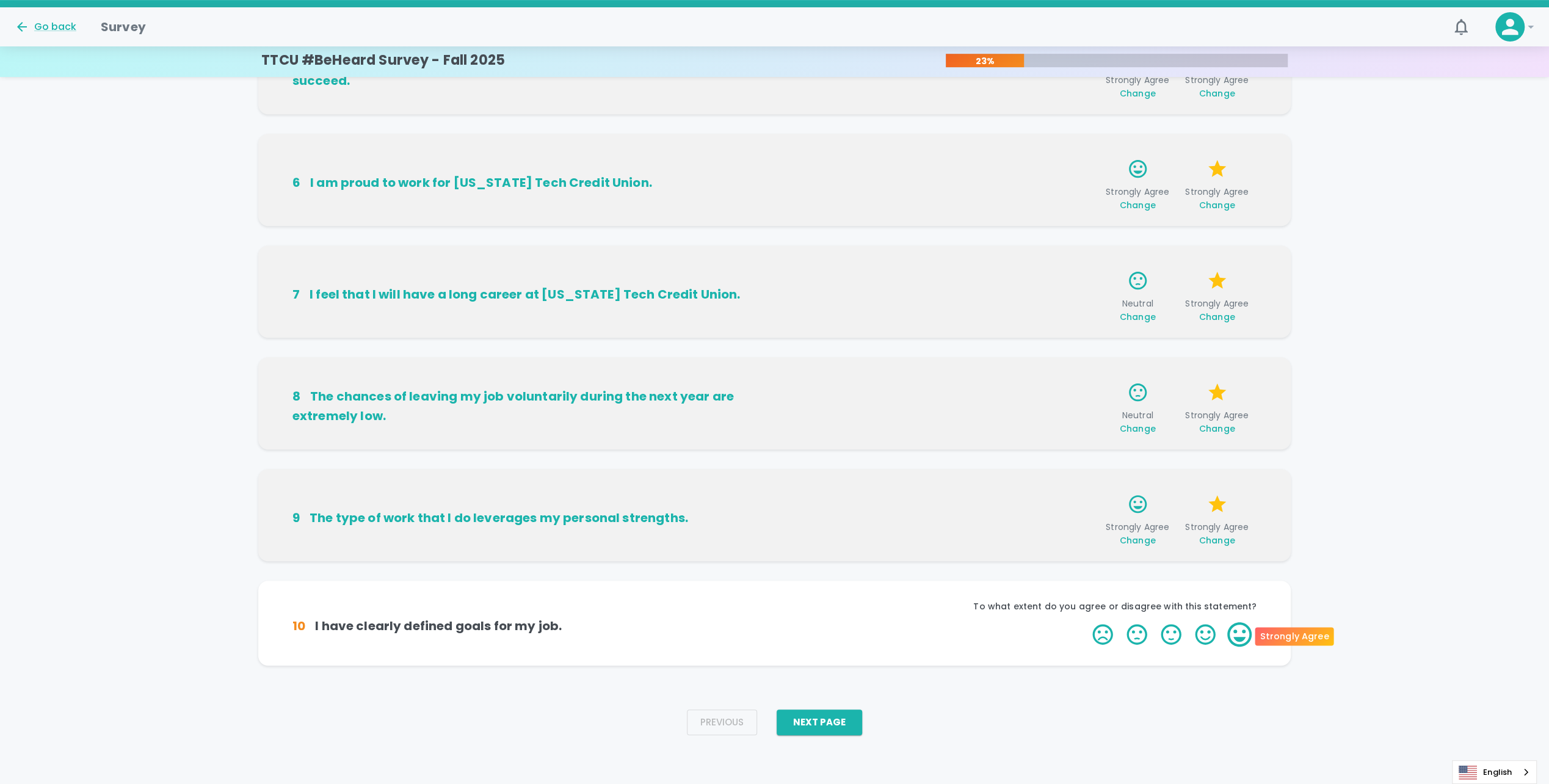
click at [1233, 627] on label "5 Stars" at bounding box center [1240, 635] width 34 height 25
click at [1086, 622] on input "5 Stars" at bounding box center [1085, 621] width 1 height 1
click at [1224, 635] on label "5 Stars" at bounding box center [1240, 635] width 34 height 25
click at [1086, 622] on input "5 Stars" at bounding box center [1085, 621] width 1 height 1
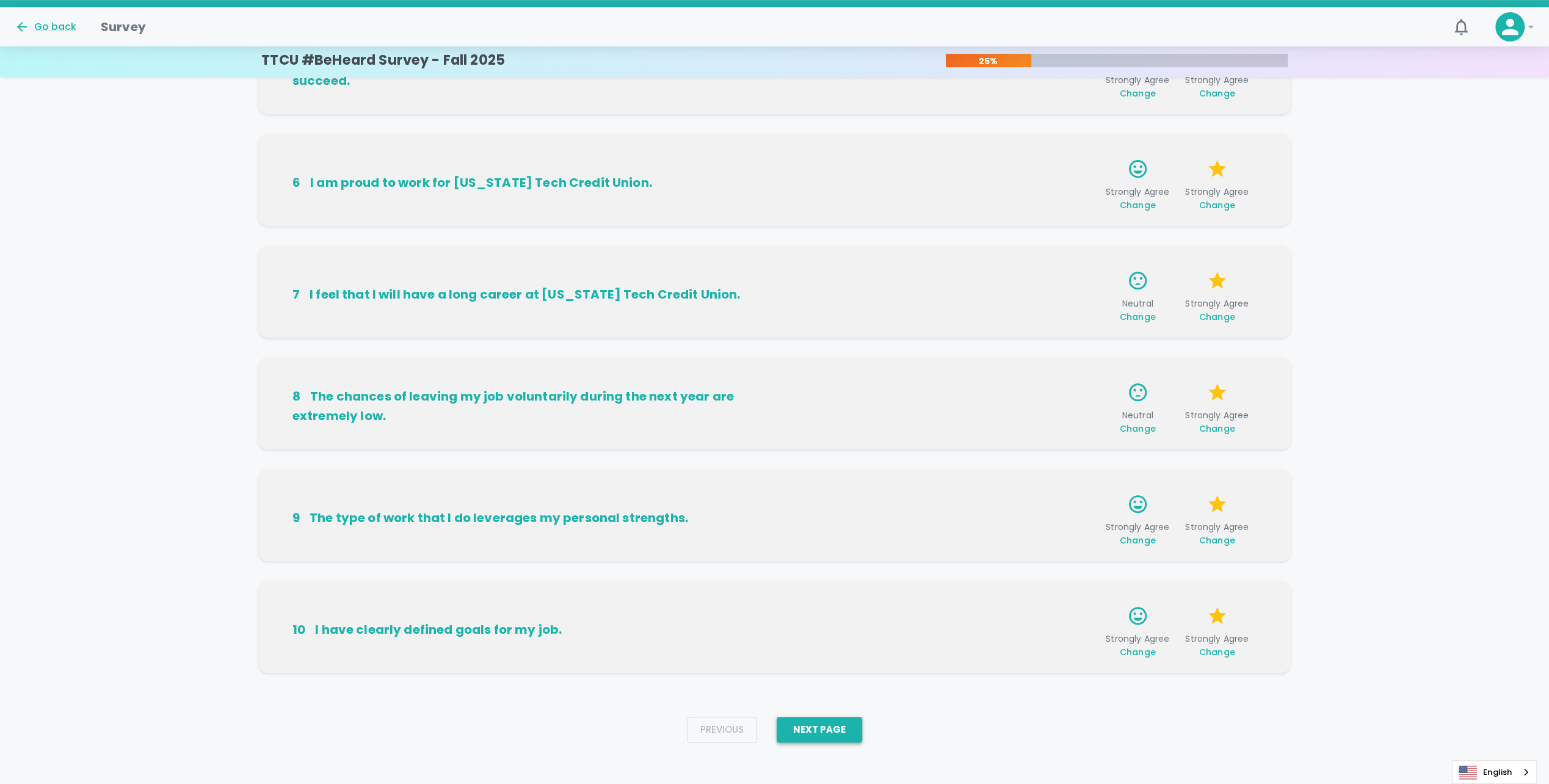
click at [801, 719] on button "Next Page" at bounding box center [819, 729] width 85 height 26
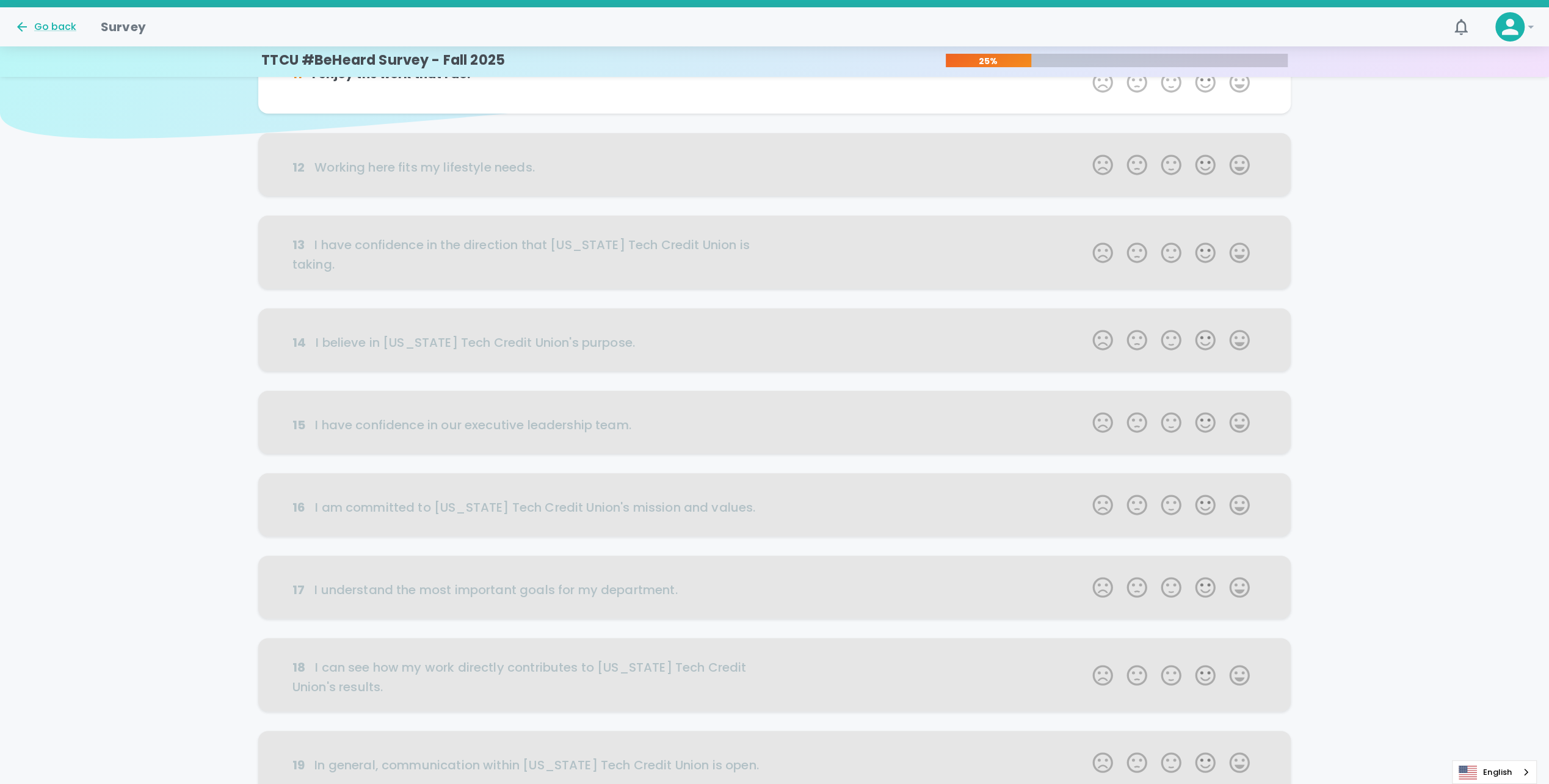
scroll to position [0, 0]
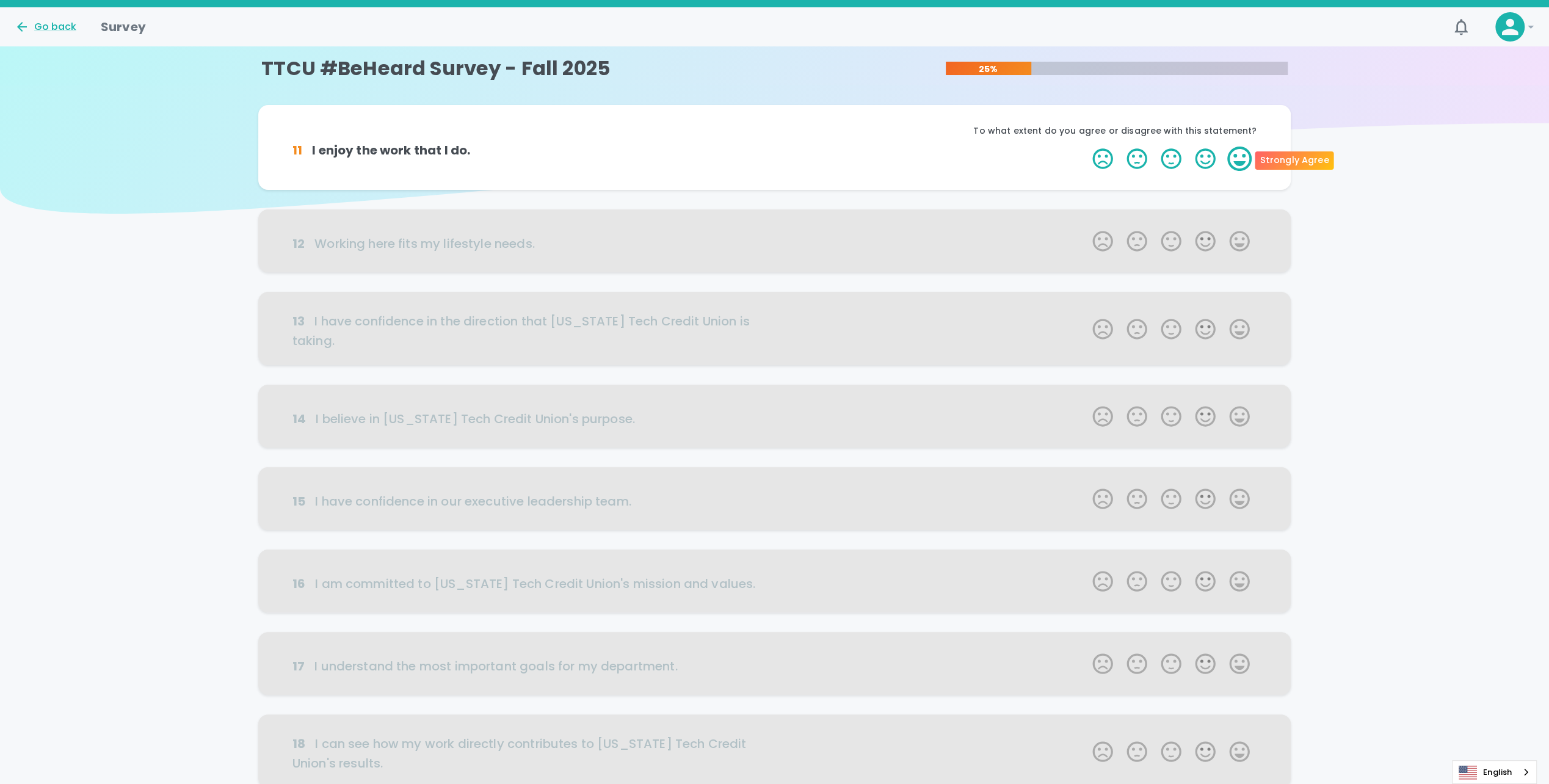
click at [1233, 163] on label "5 Stars" at bounding box center [1240, 159] width 34 height 25
click at [1086, 146] on input "5 Stars" at bounding box center [1085, 146] width 1 height 1
click at [1254, 160] on label "5 Stars" at bounding box center [1240, 159] width 34 height 25
click at [1086, 146] on input "5 Stars" at bounding box center [1085, 146] width 1 height 1
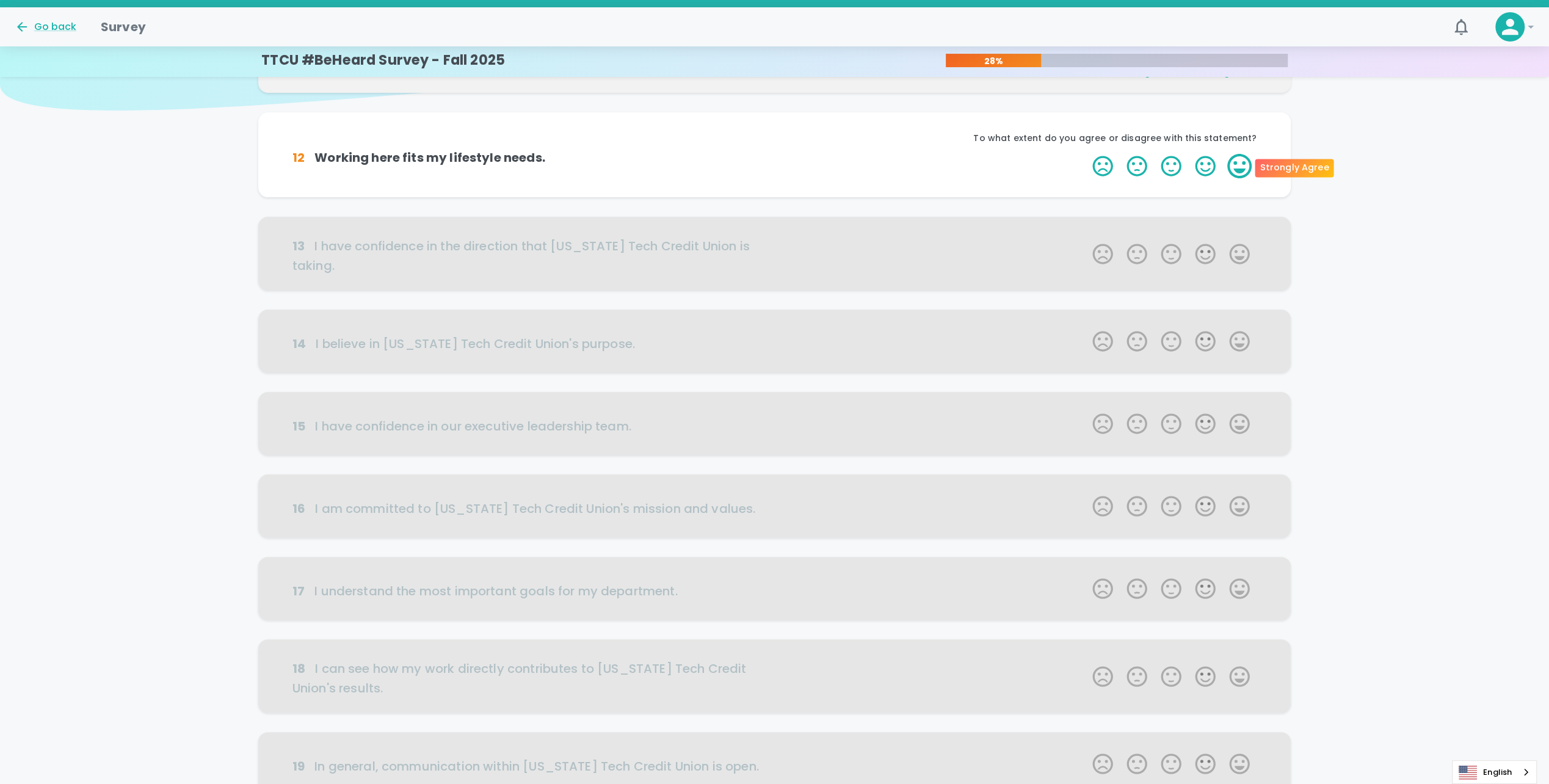
scroll to position [107, 0]
click at [1205, 163] on label "4 Stars" at bounding box center [1205, 162] width 34 height 25
click at [1086, 149] on input "4 Stars" at bounding box center [1085, 149] width 1 height 1
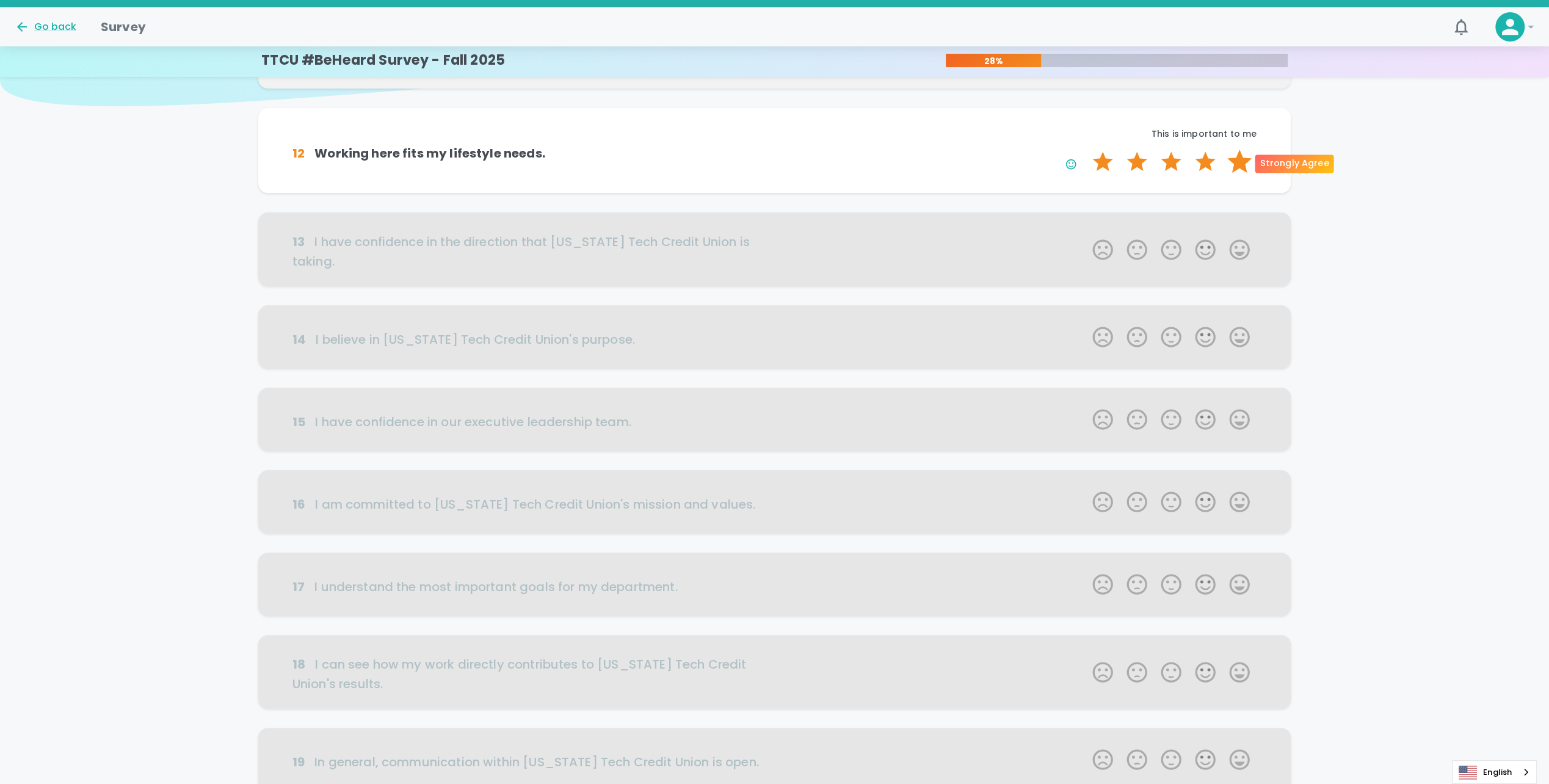
click at [1233, 163] on label "5 Stars" at bounding box center [1240, 162] width 34 height 25
click at [1086, 149] on input "5 Stars" at bounding box center [1085, 149] width 1 height 1
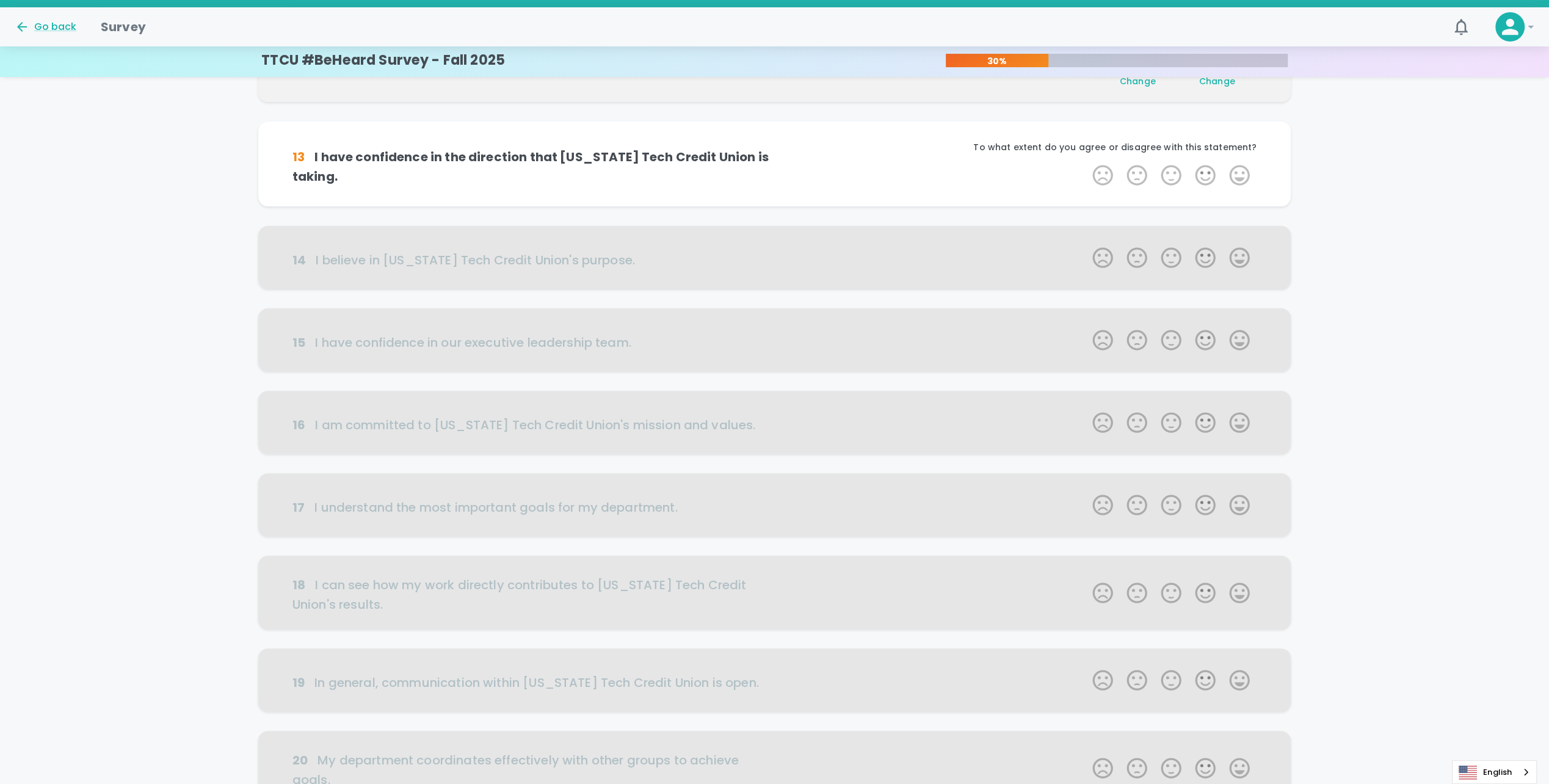
scroll to position [214, 0]
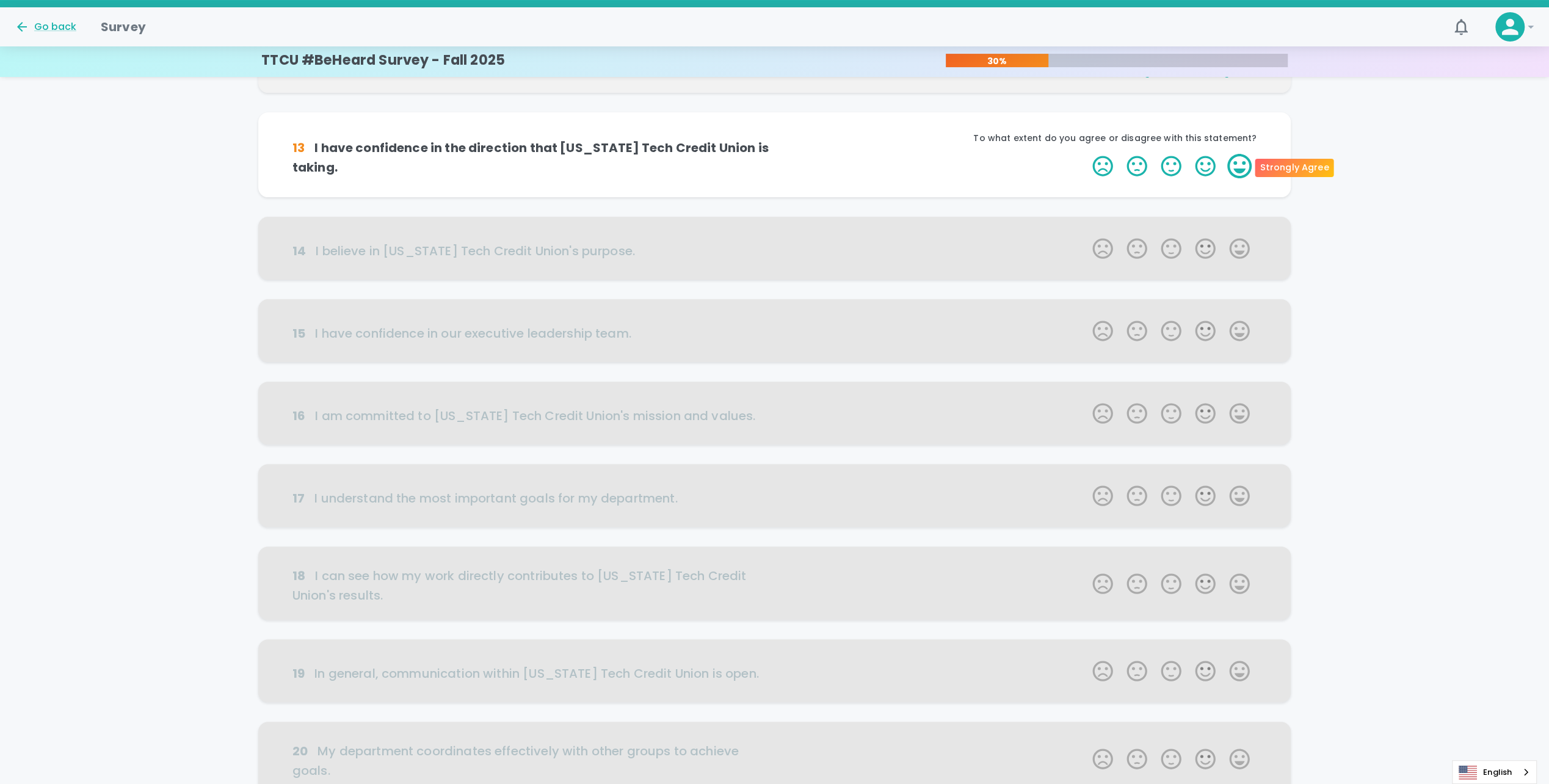
click at [1236, 168] on label "5 Stars" at bounding box center [1240, 167] width 34 height 25
click at [1086, 154] on input "5 Stars" at bounding box center [1085, 153] width 1 height 1
click at [1239, 165] on label "5 Stars" at bounding box center [1240, 167] width 34 height 25
click at [1086, 154] on input "5 Stars" at bounding box center [1085, 153] width 1 height 1
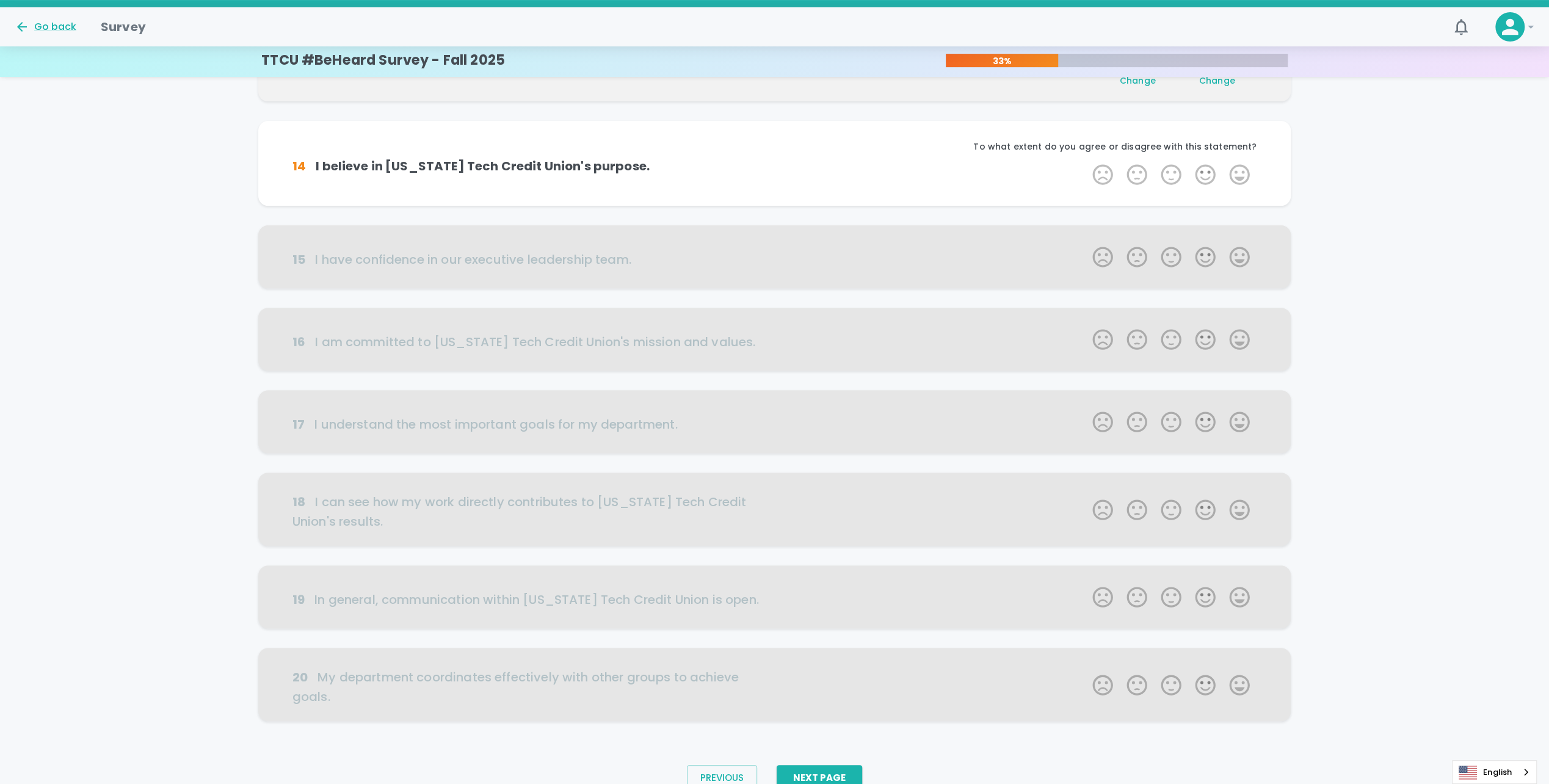
scroll to position [323, 0]
click at [1240, 174] on label "5 Stars" at bounding box center [1240, 170] width 34 height 25
click at [1086, 158] on input "5 Stars" at bounding box center [1085, 158] width 1 height 1
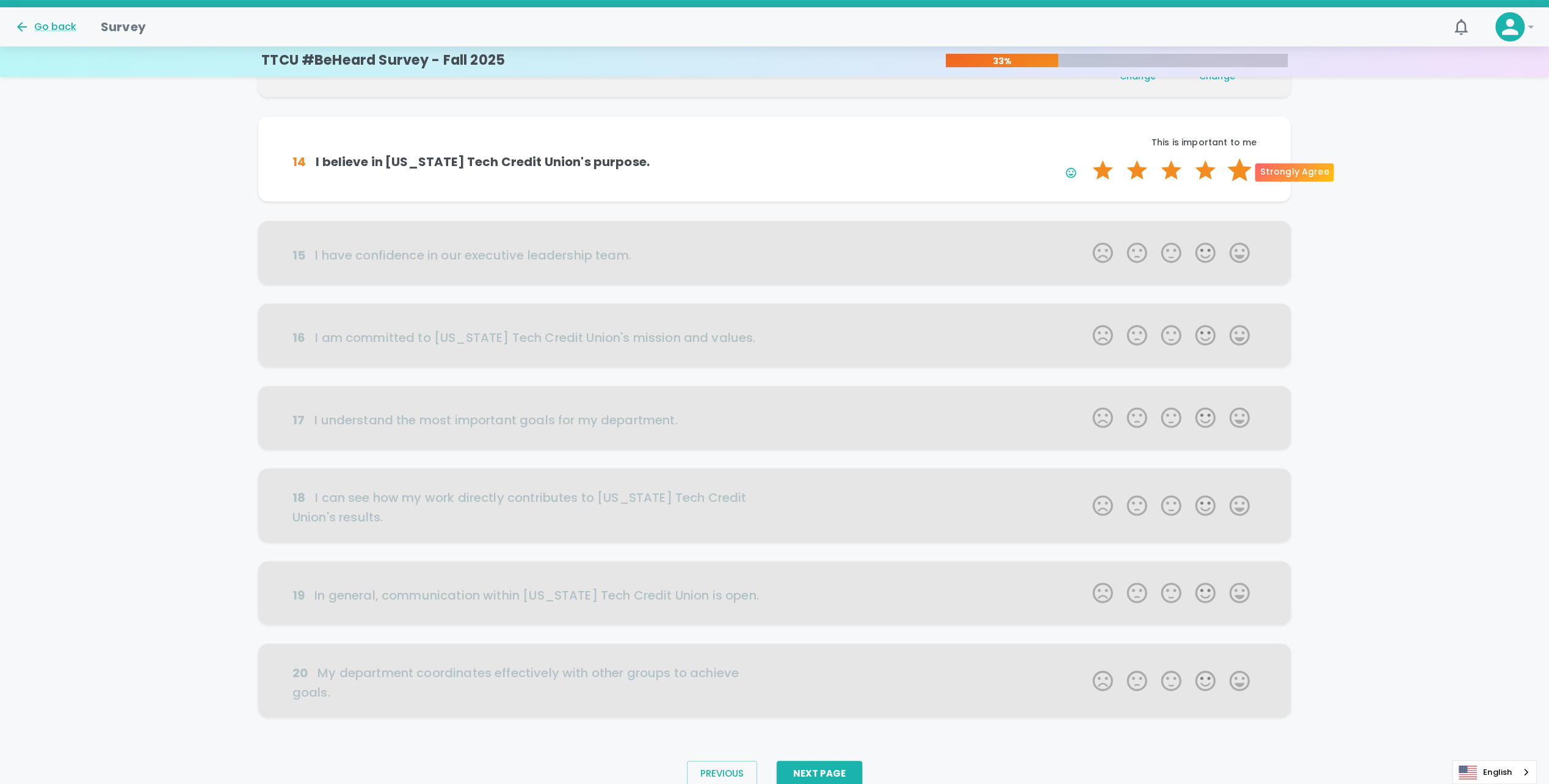
click at [1234, 173] on label "5 Stars" at bounding box center [1240, 170] width 34 height 25
click at [1086, 158] on input "5 Stars" at bounding box center [1085, 158] width 1 height 1
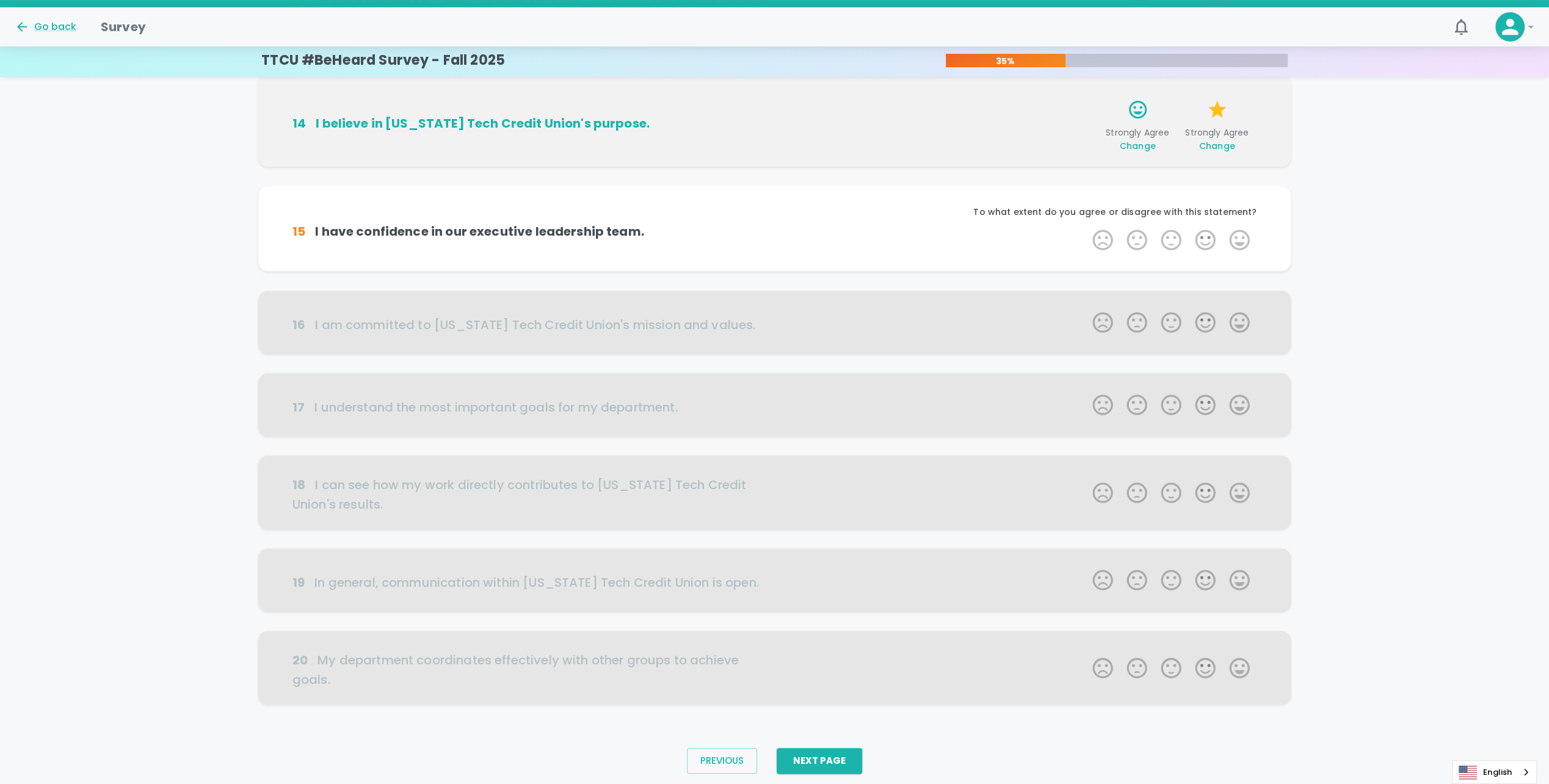
scroll to position [372, 0]
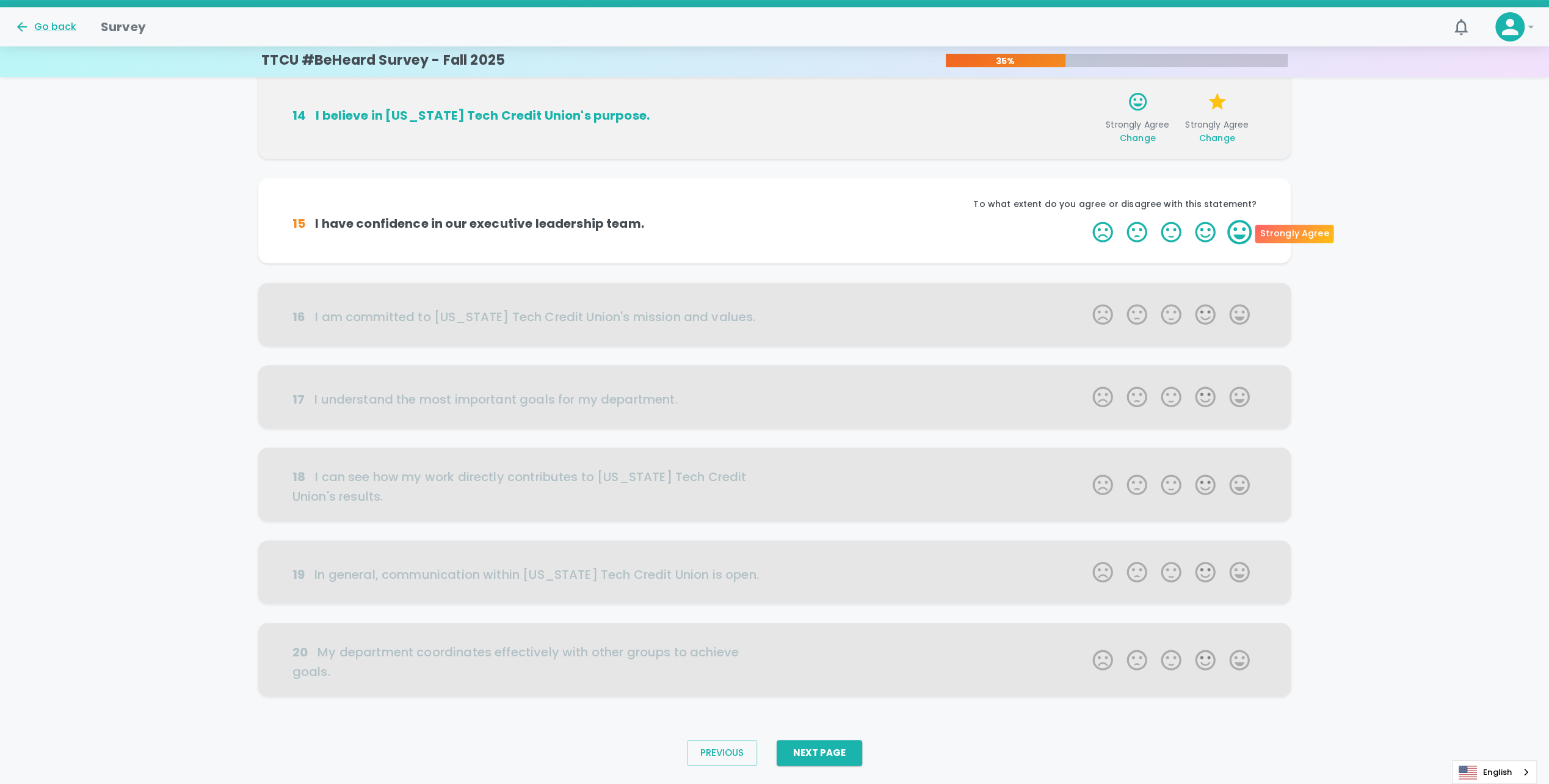
click at [1244, 232] on label "5 Stars" at bounding box center [1240, 233] width 34 height 25
click at [1086, 220] on input "5 Stars" at bounding box center [1085, 219] width 1 height 1
click at [1244, 232] on label "5 Stars" at bounding box center [1240, 233] width 34 height 25
click at [1086, 220] on input "5 Stars" at bounding box center [1085, 219] width 1 height 1
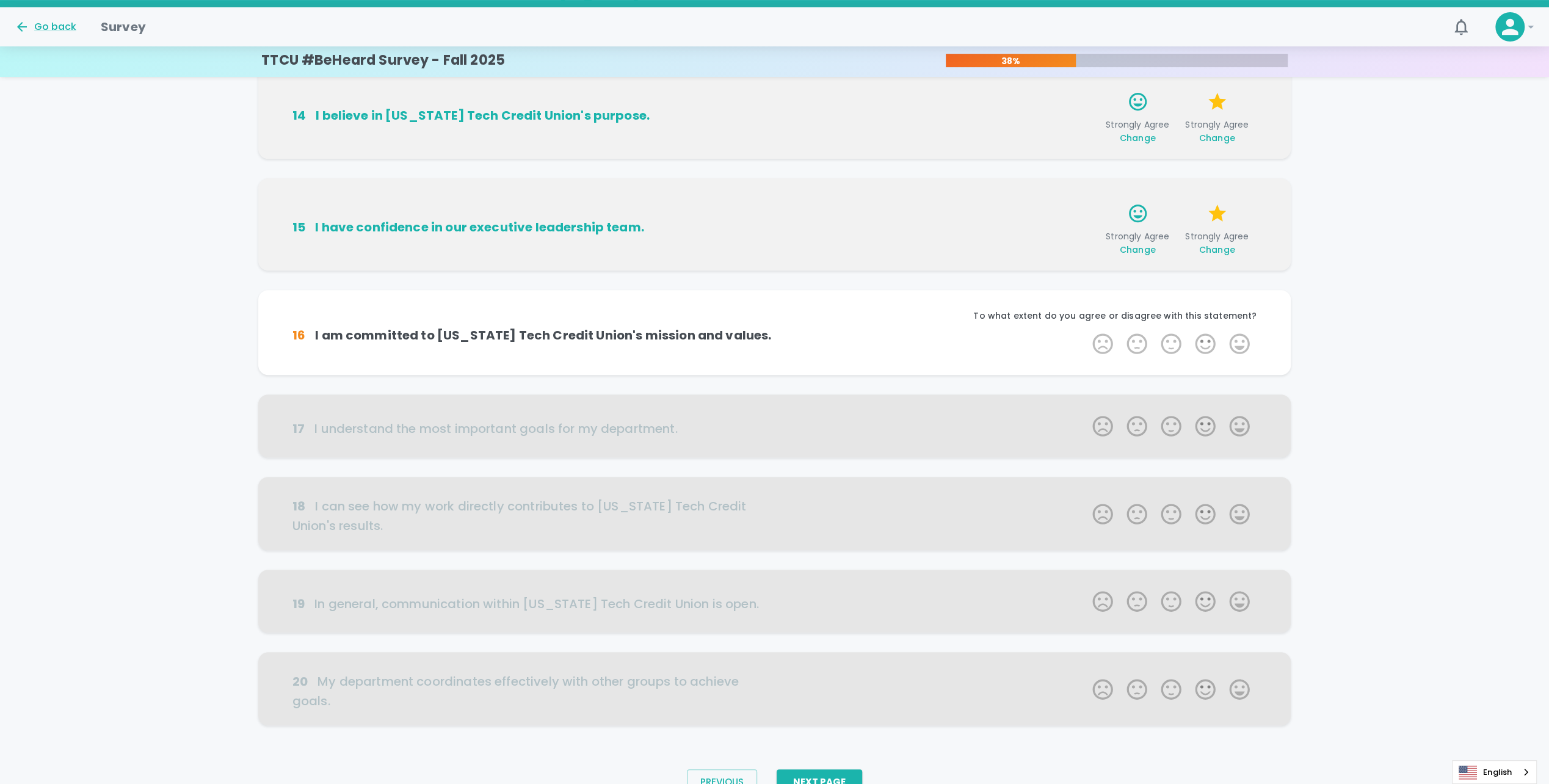
scroll to position [402, 0]
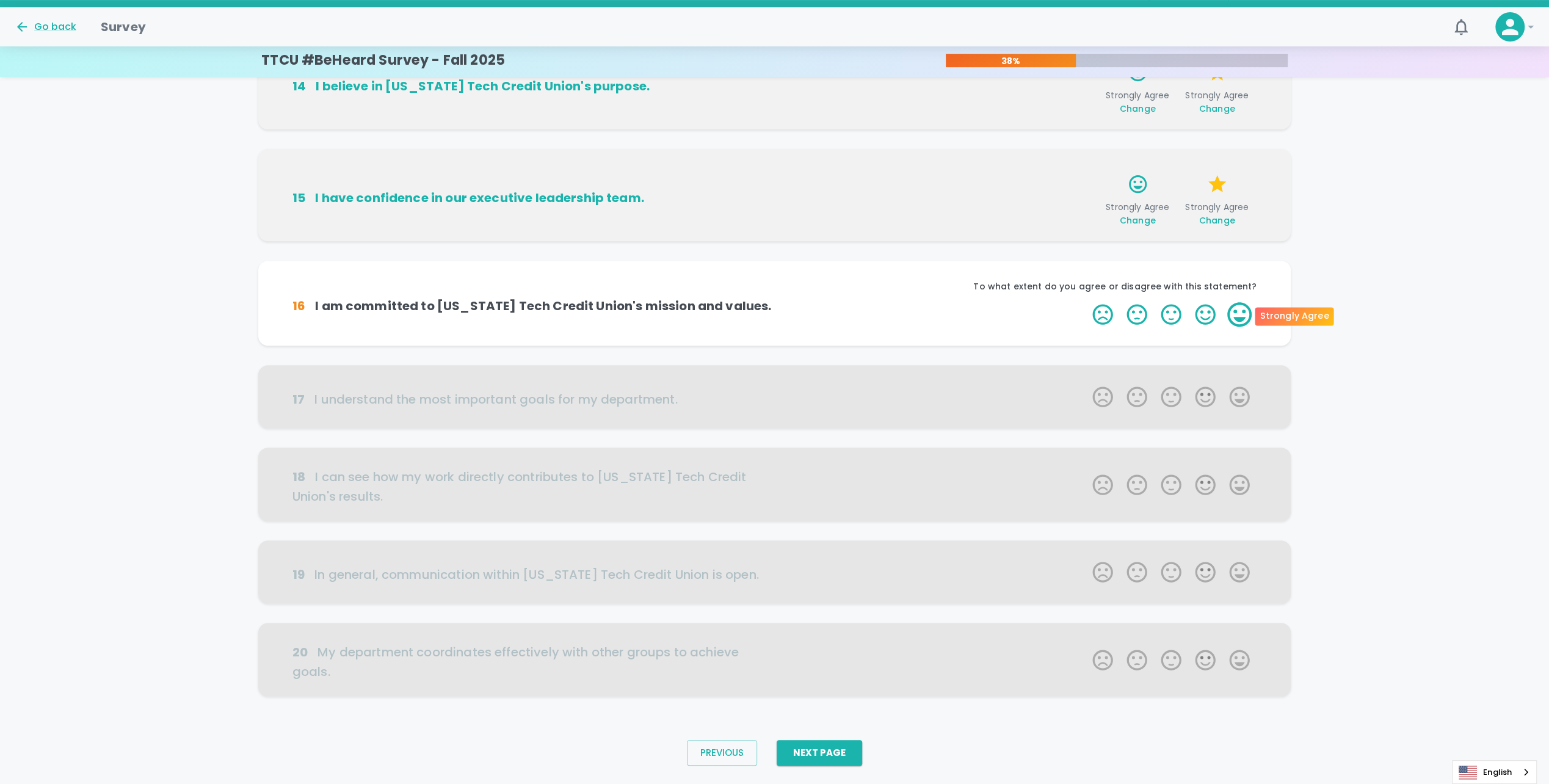
click at [1229, 316] on label "5 Stars" at bounding box center [1240, 315] width 34 height 25
click at [1086, 302] on input "5 Stars" at bounding box center [1085, 302] width 1 height 1
click at [1243, 314] on label "5 Stars" at bounding box center [1240, 315] width 34 height 25
click at [1086, 302] on input "5 Stars" at bounding box center [1085, 302] width 1 height 1
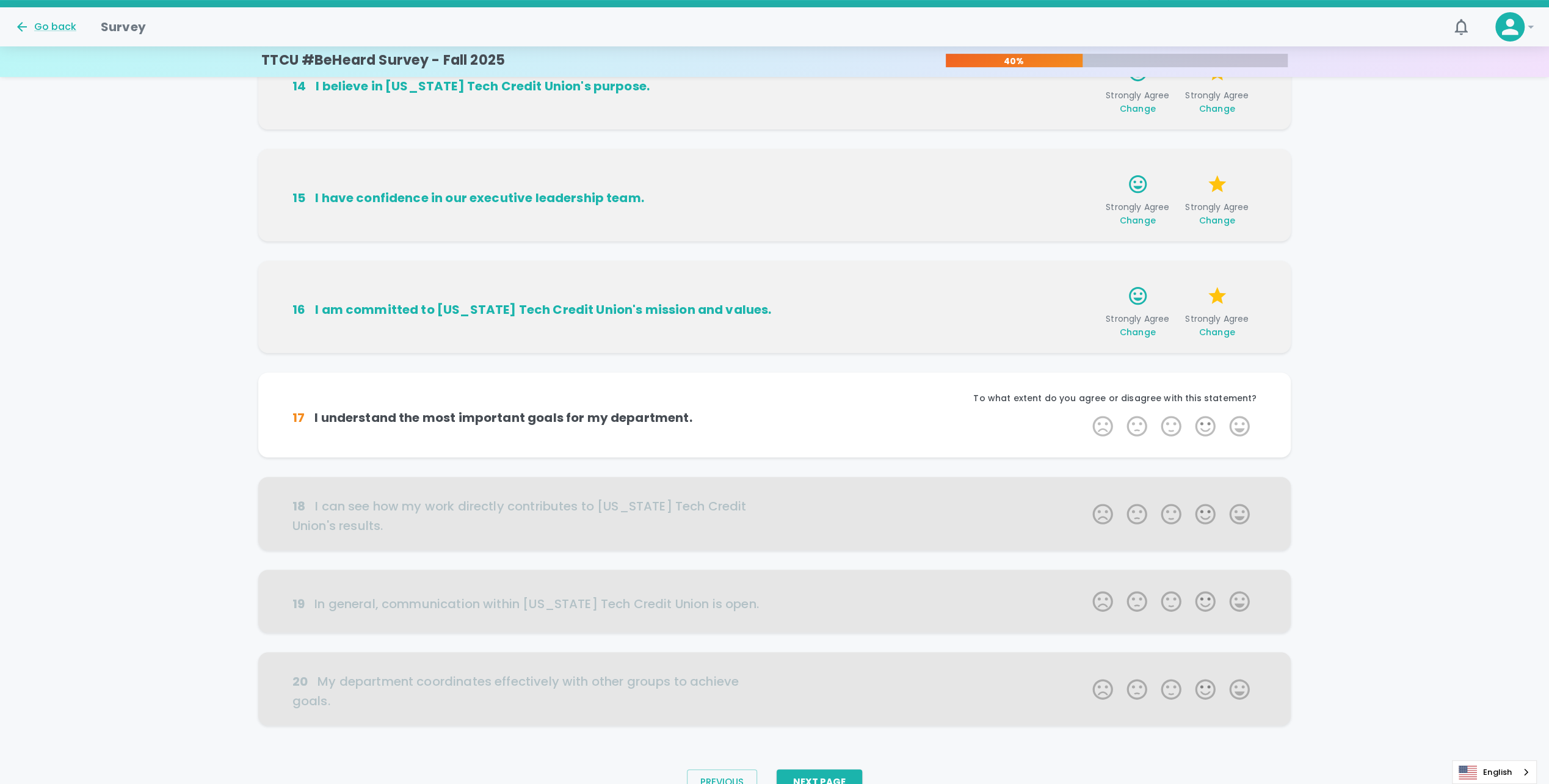
scroll to position [432, 0]
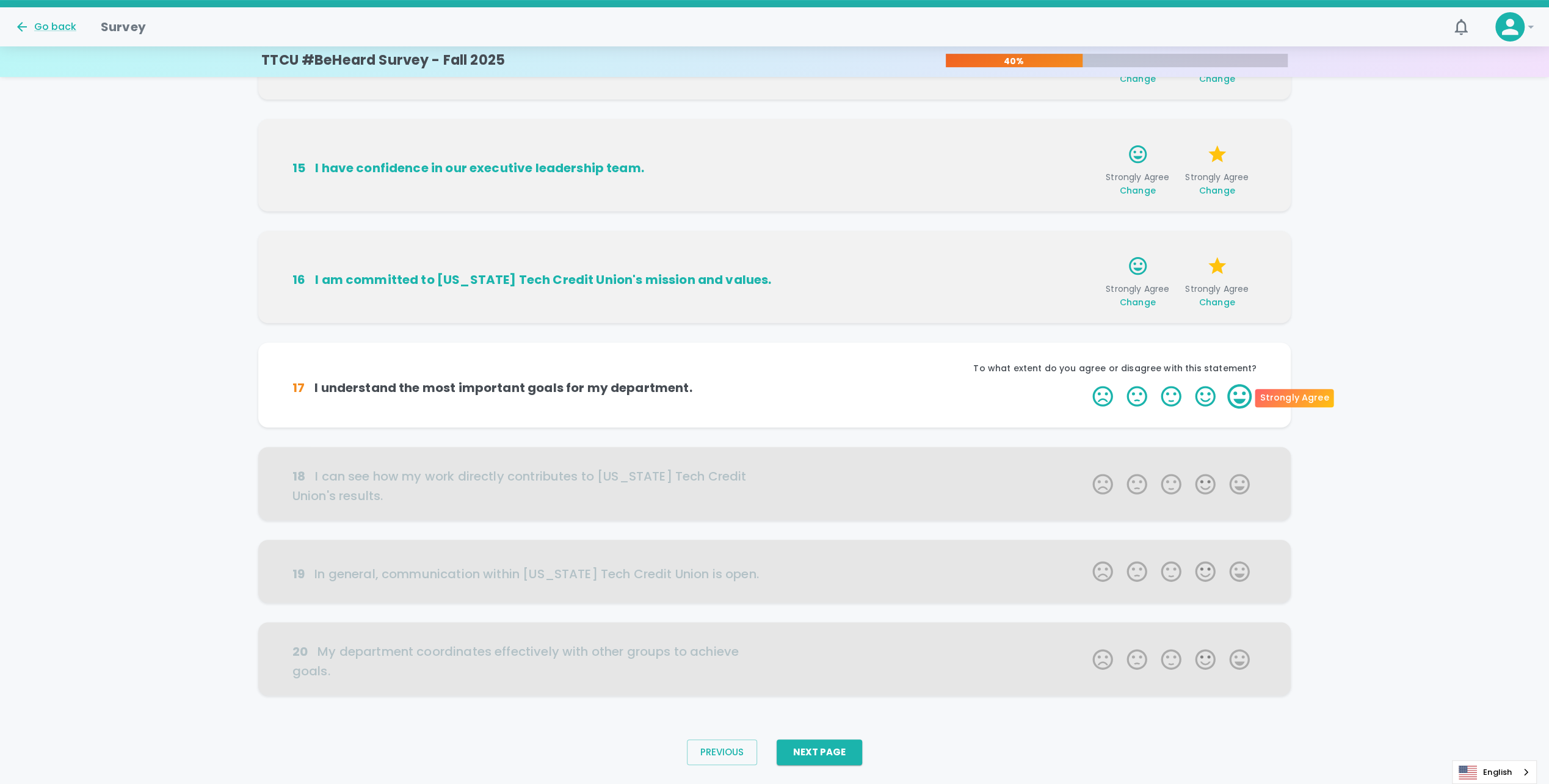
click at [1247, 396] on label "5 Stars" at bounding box center [1240, 396] width 34 height 25
click at [1086, 384] on input "5 Stars" at bounding box center [1085, 383] width 1 height 1
click at [1247, 396] on label "5 Stars" at bounding box center [1240, 396] width 34 height 25
click at [1086, 384] on input "5 Stars" at bounding box center [1085, 383] width 1 height 1
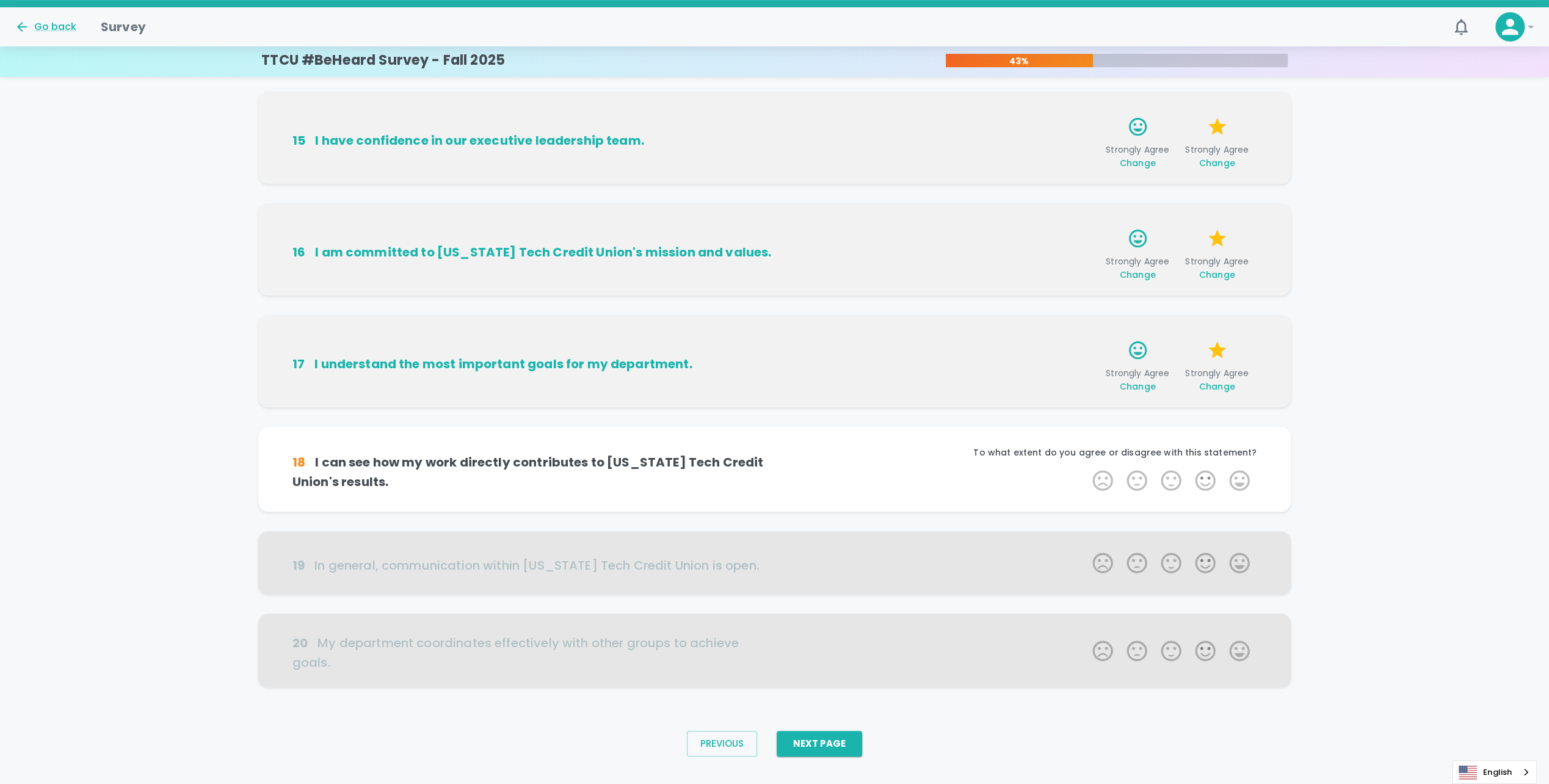
scroll to position [461, 0]
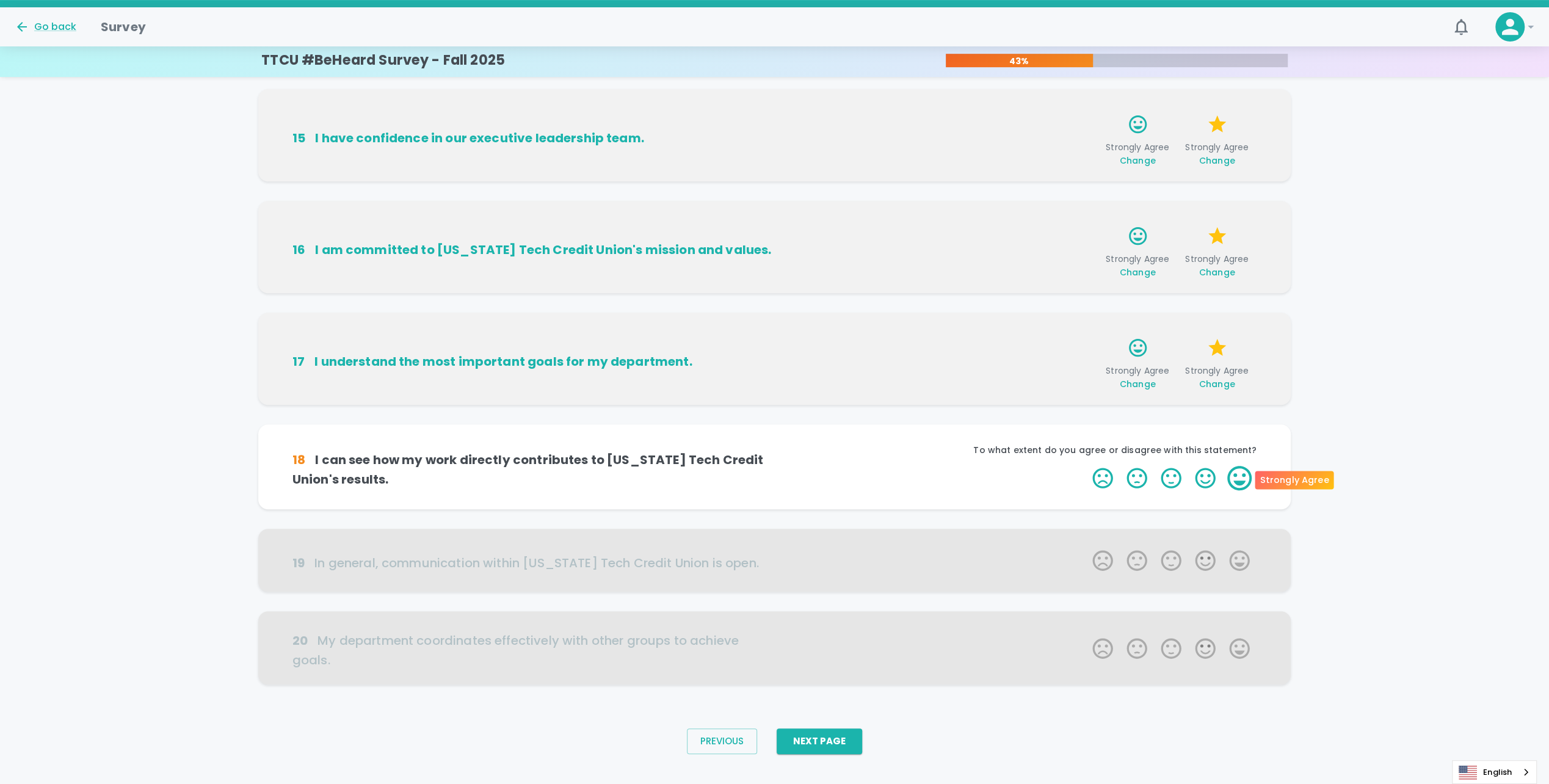
click at [1239, 473] on label "5 Stars" at bounding box center [1240, 479] width 34 height 25
click at [1086, 466] on input "5 Stars" at bounding box center [1085, 465] width 1 height 1
click at [1239, 473] on label "5 Stars" at bounding box center [1240, 479] width 34 height 25
click at [1086, 466] on input "5 Stars" at bounding box center [1085, 465] width 1 height 1
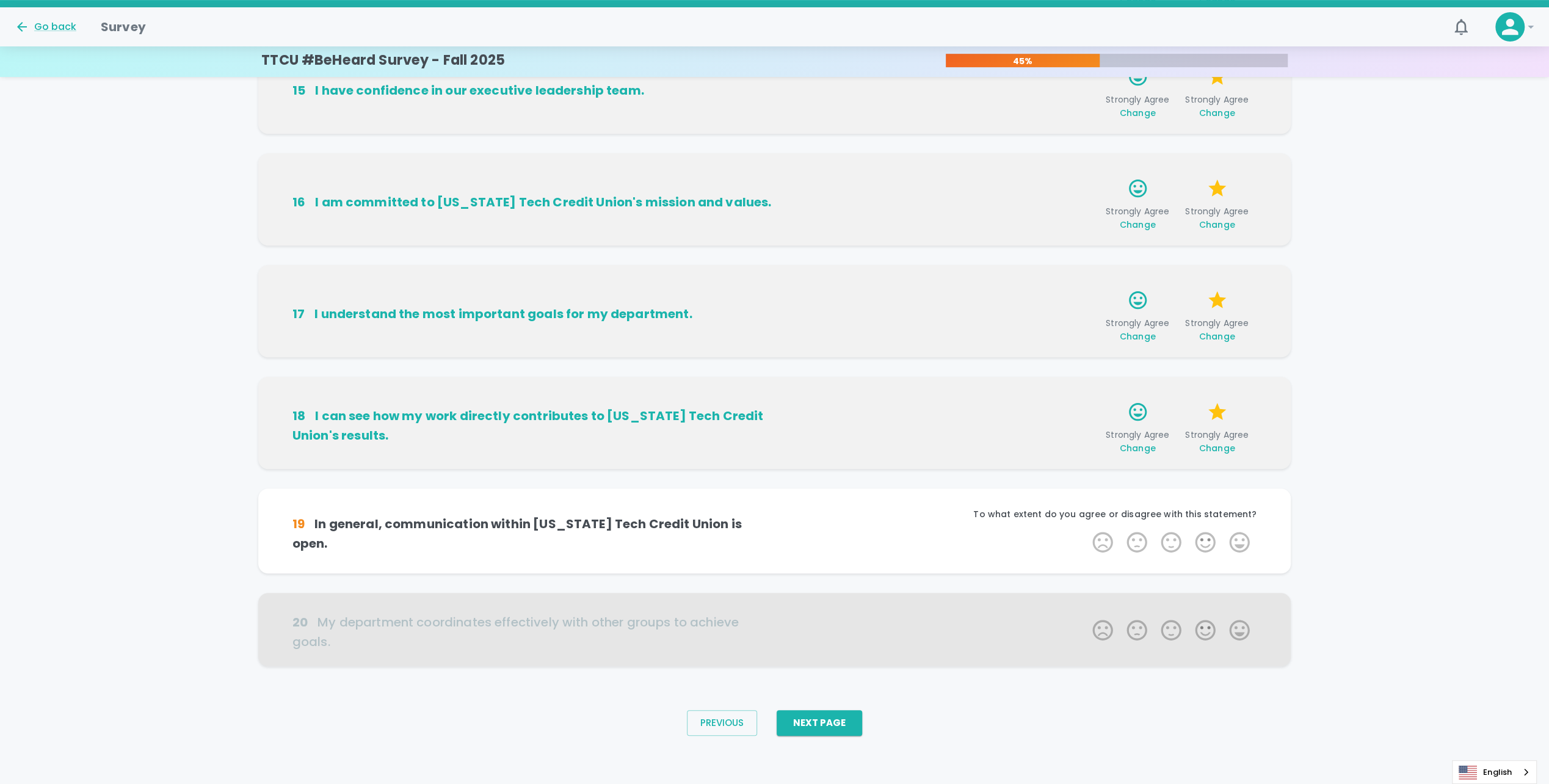
scroll to position [509, 0]
click at [1241, 545] on label "5 Stars" at bounding box center [1240, 542] width 34 height 25
click at [1086, 529] on input "5 Stars" at bounding box center [1085, 528] width 1 height 1
click at [1241, 545] on label "5 Stars" at bounding box center [1240, 542] width 34 height 25
click at [1086, 529] on input "5 Stars" at bounding box center [1085, 528] width 1 height 1
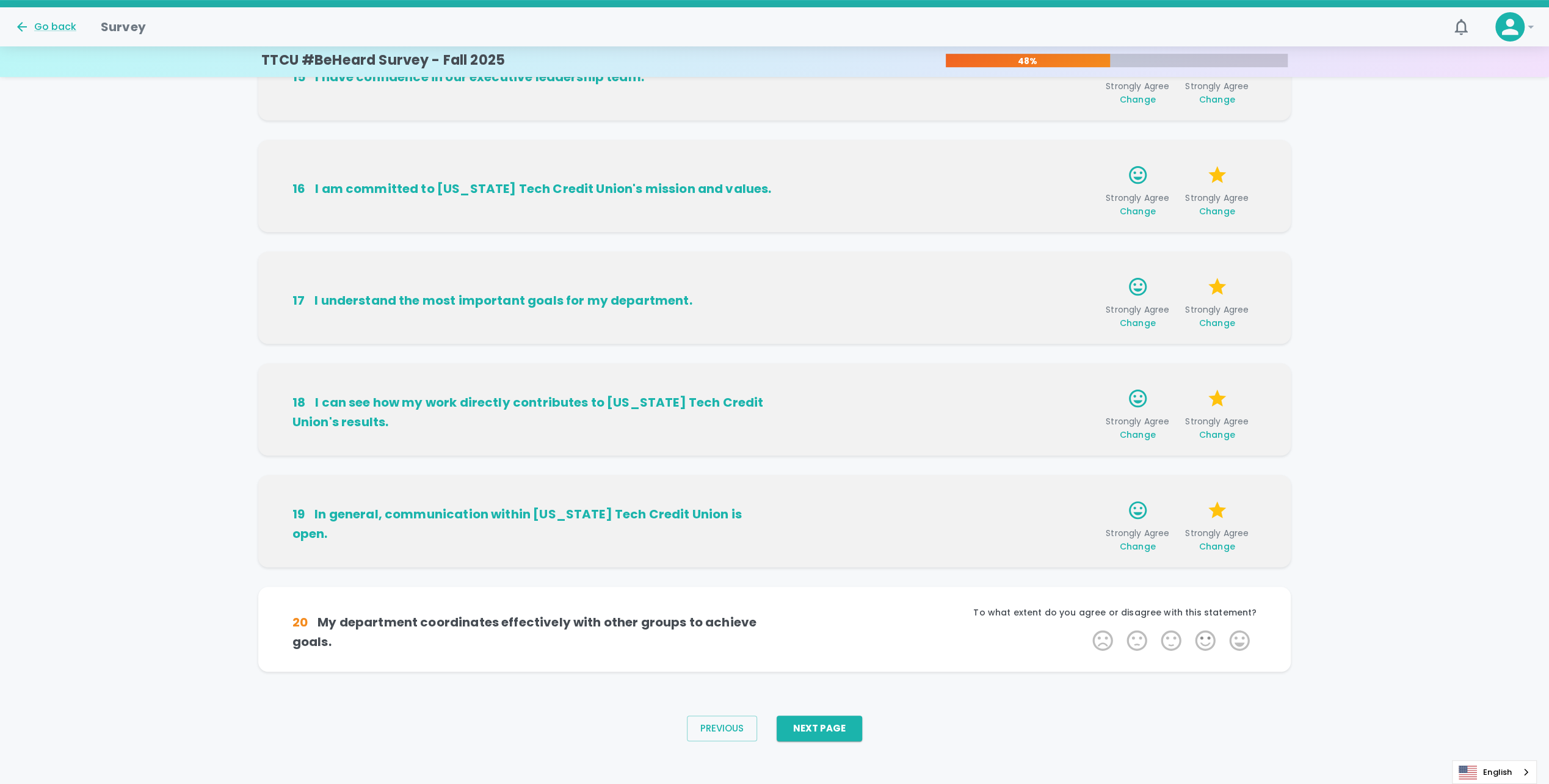
scroll to position [528, 0]
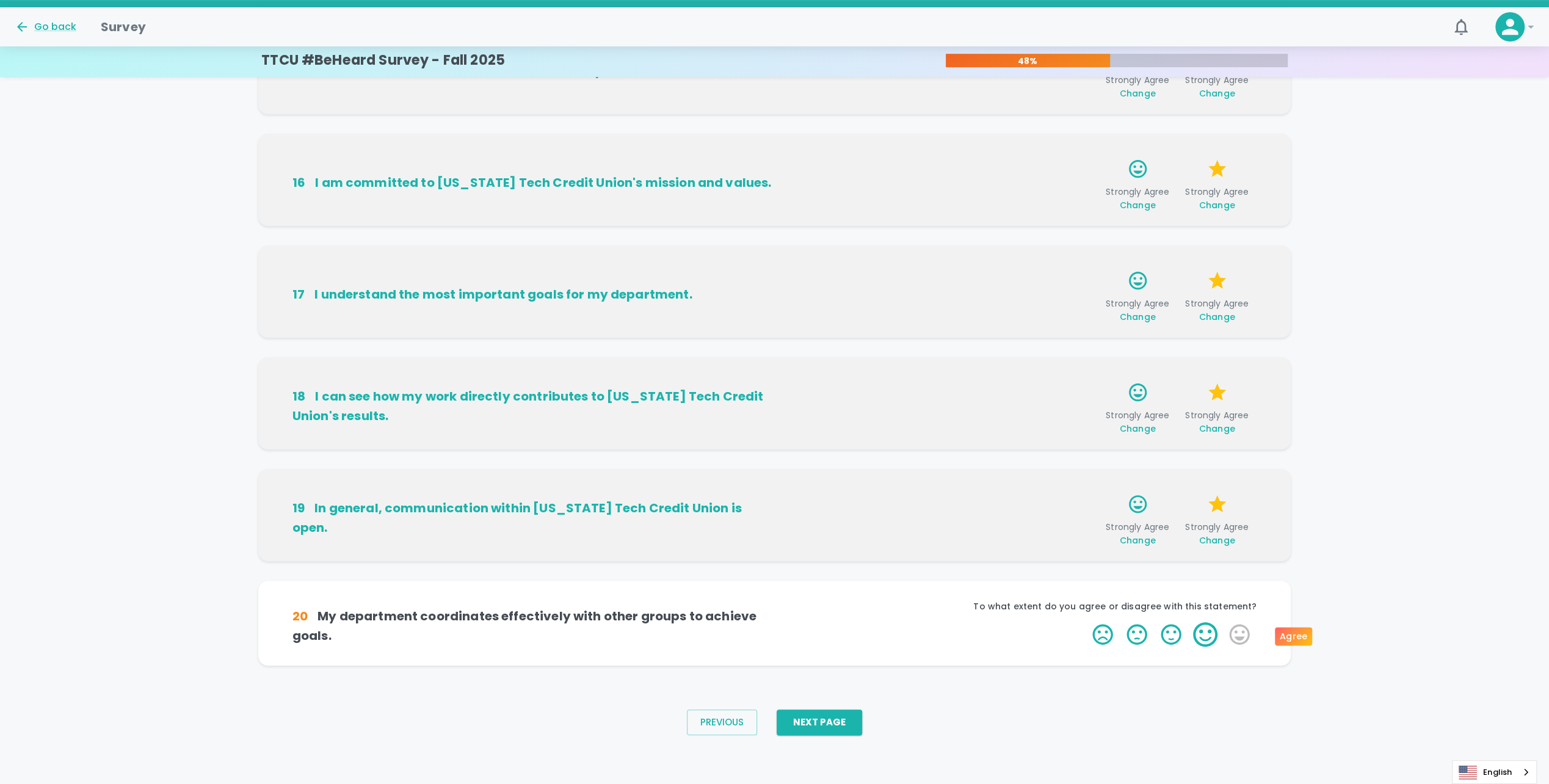
click at [1199, 636] on label "4 Stars" at bounding box center [1205, 635] width 34 height 25
click at [1086, 622] on input "4 Stars" at bounding box center [1085, 621] width 1 height 1
click at [1238, 627] on label "5 Stars" at bounding box center [1240, 635] width 34 height 25
click at [1086, 622] on input "5 Stars" at bounding box center [1085, 621] width 1 height 1
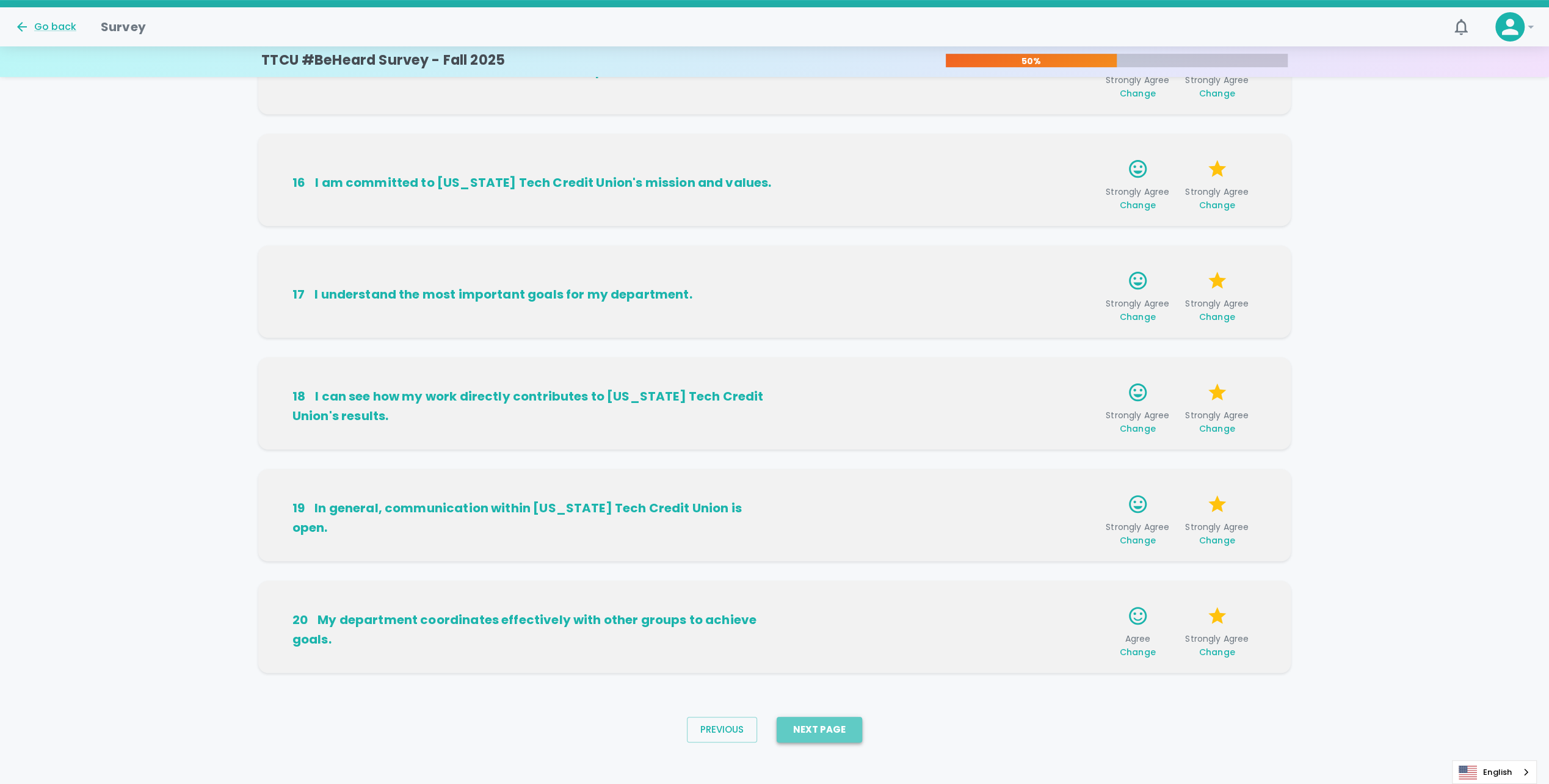
click at [853, 735] on button "Next Page" at bounding box center [819, 729] width 85 height 26
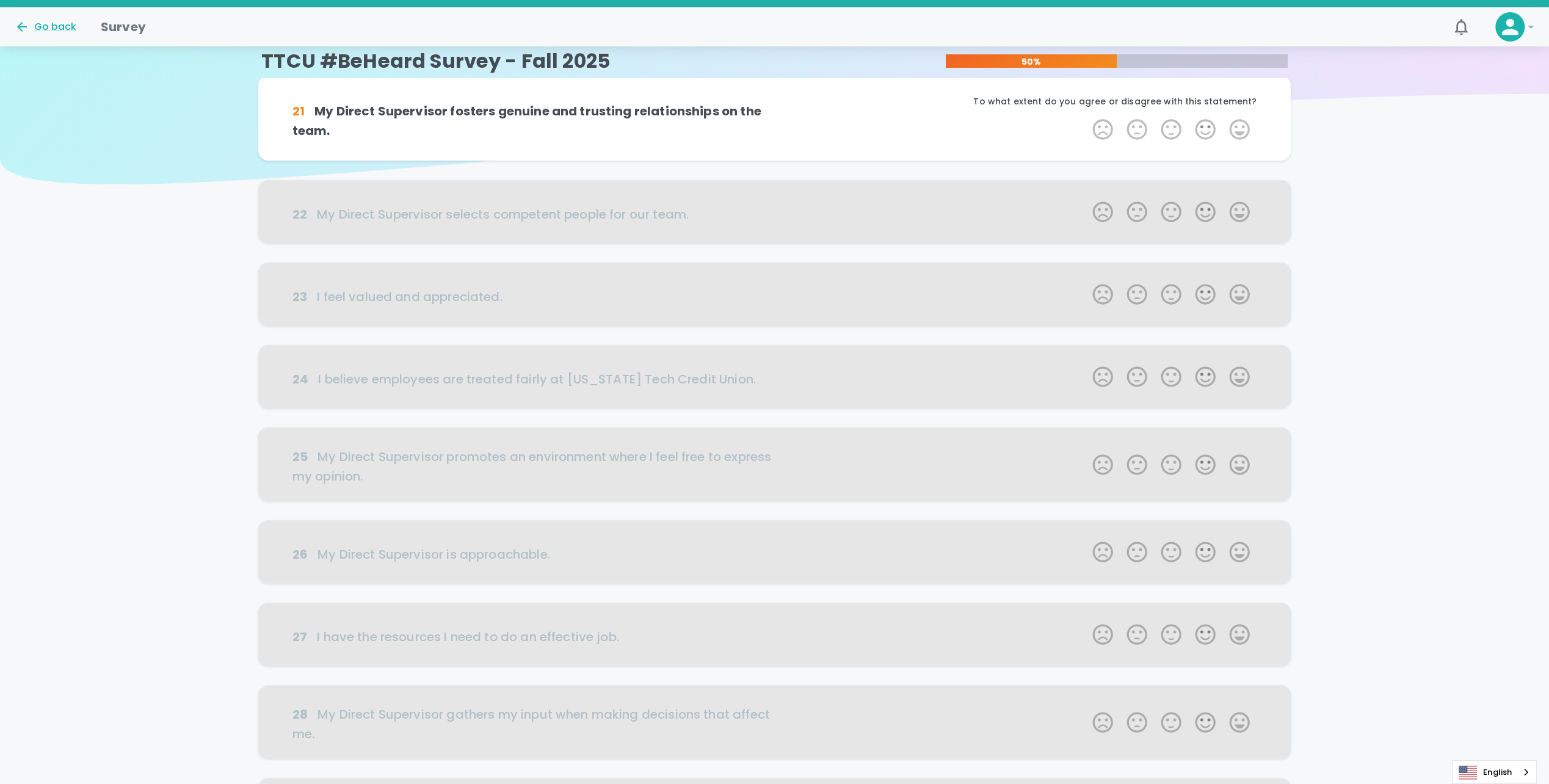
scroll to position [0, 0]
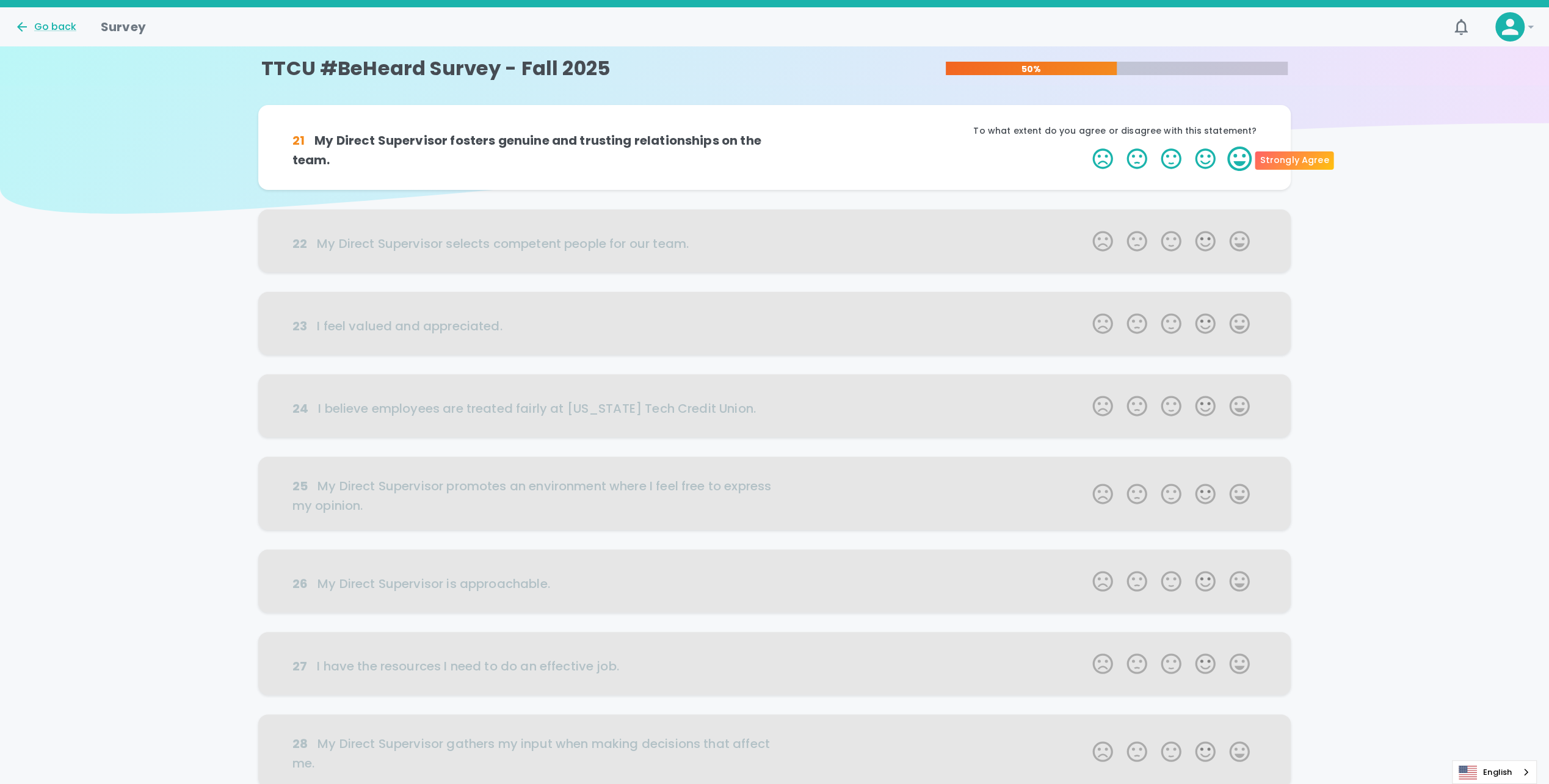
click at [1227, 159] on label "5 Stars" at bounding box center [1240, 159] width 34 height 25
click at [1086, 146] on input "5 Stars" at bounding box center [1085, 146] width 1 height 1
click at [1232, 159] on label "5 Stars" at bounding box center [1240, 159] width 34 height 25
click at [1086, 146] on input "5 Stars" at bounding box center [1085, 146] width 1 height 1
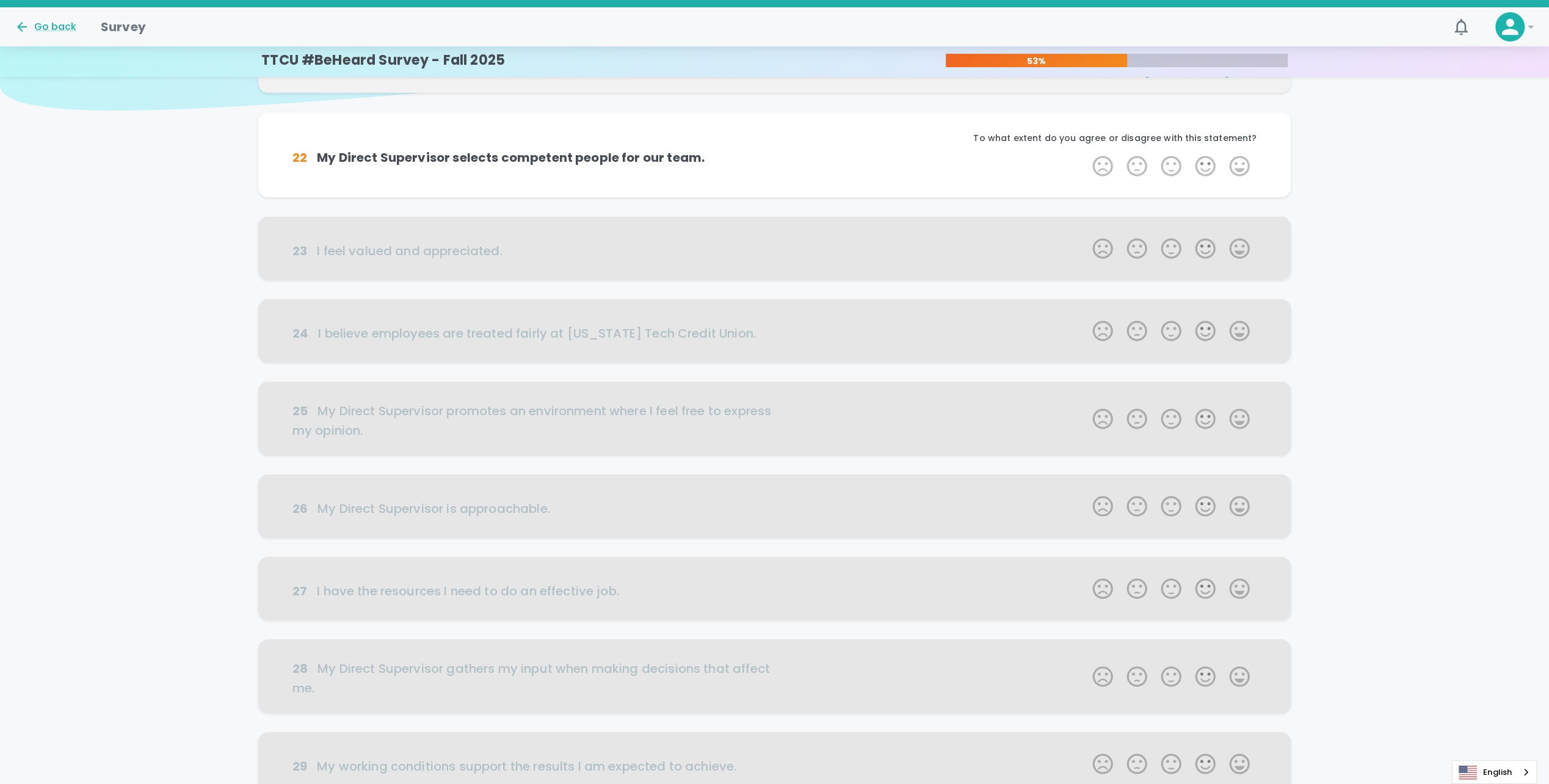
scroll to position [107, 0]
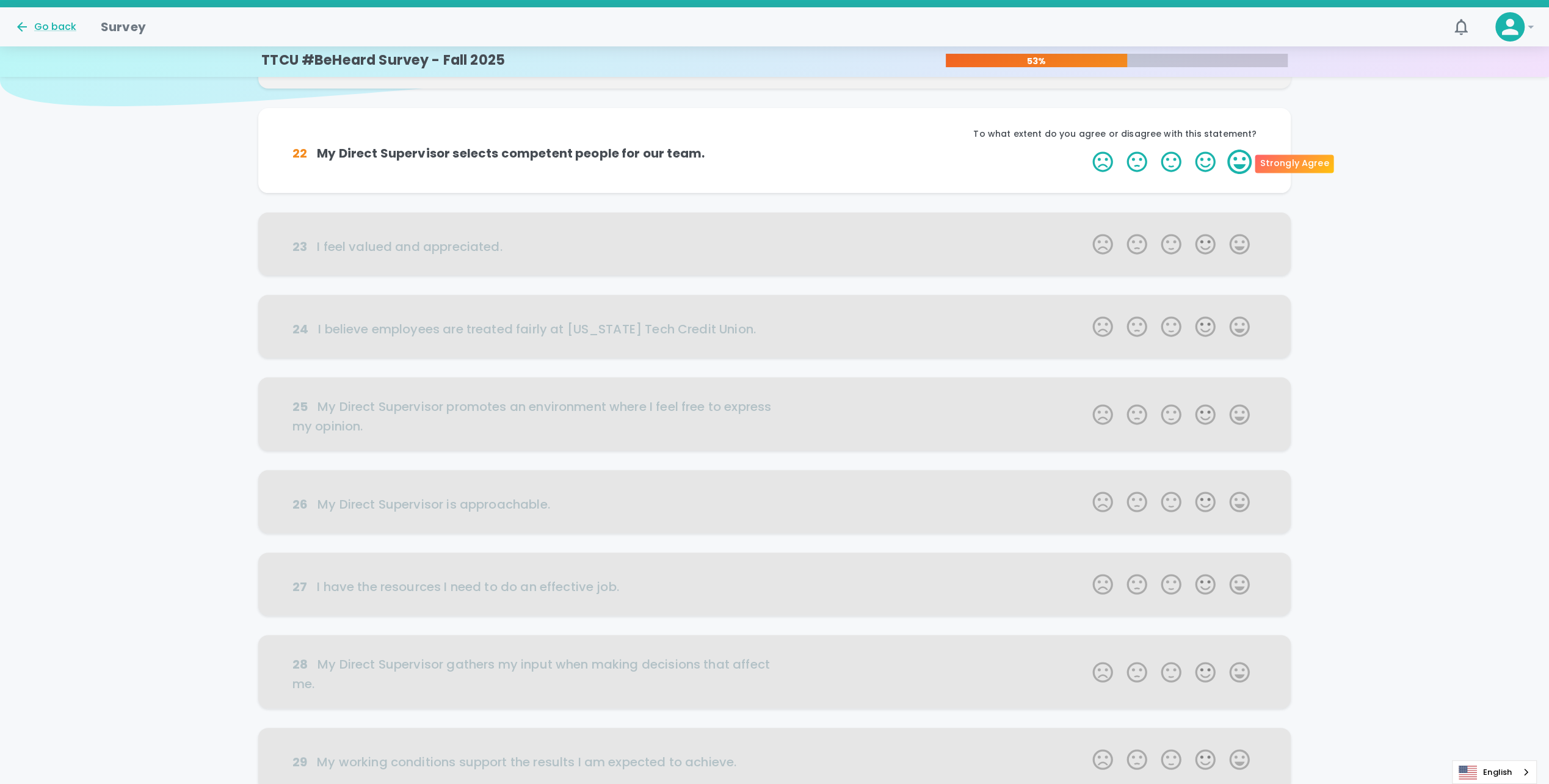
click at [1243, 161] on label "5 Stars" at bounding box center [1240, 162] width 34 height 25
click at [1086, 149] on input "5 Stars" at bounding box center [1085, 149] width 1 height 1
click at [1243, 161] on label "5 Stars" at bounding box center [1240, 162] width 34 height 25
click at [1086, 149] on input "5 Stars" at bounding box center [1085, 149] width 1 height 1
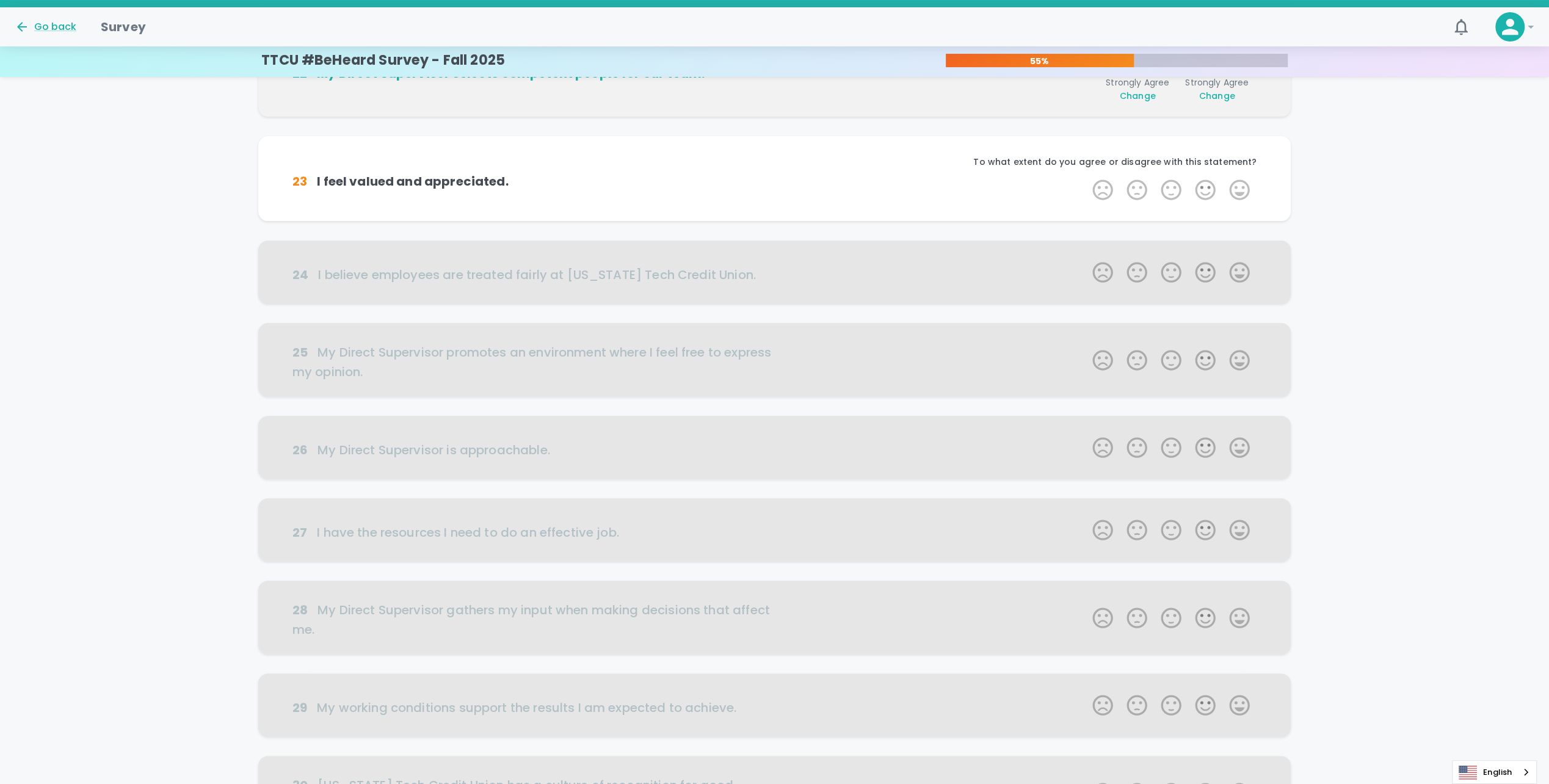
scroll to position [214, 0]
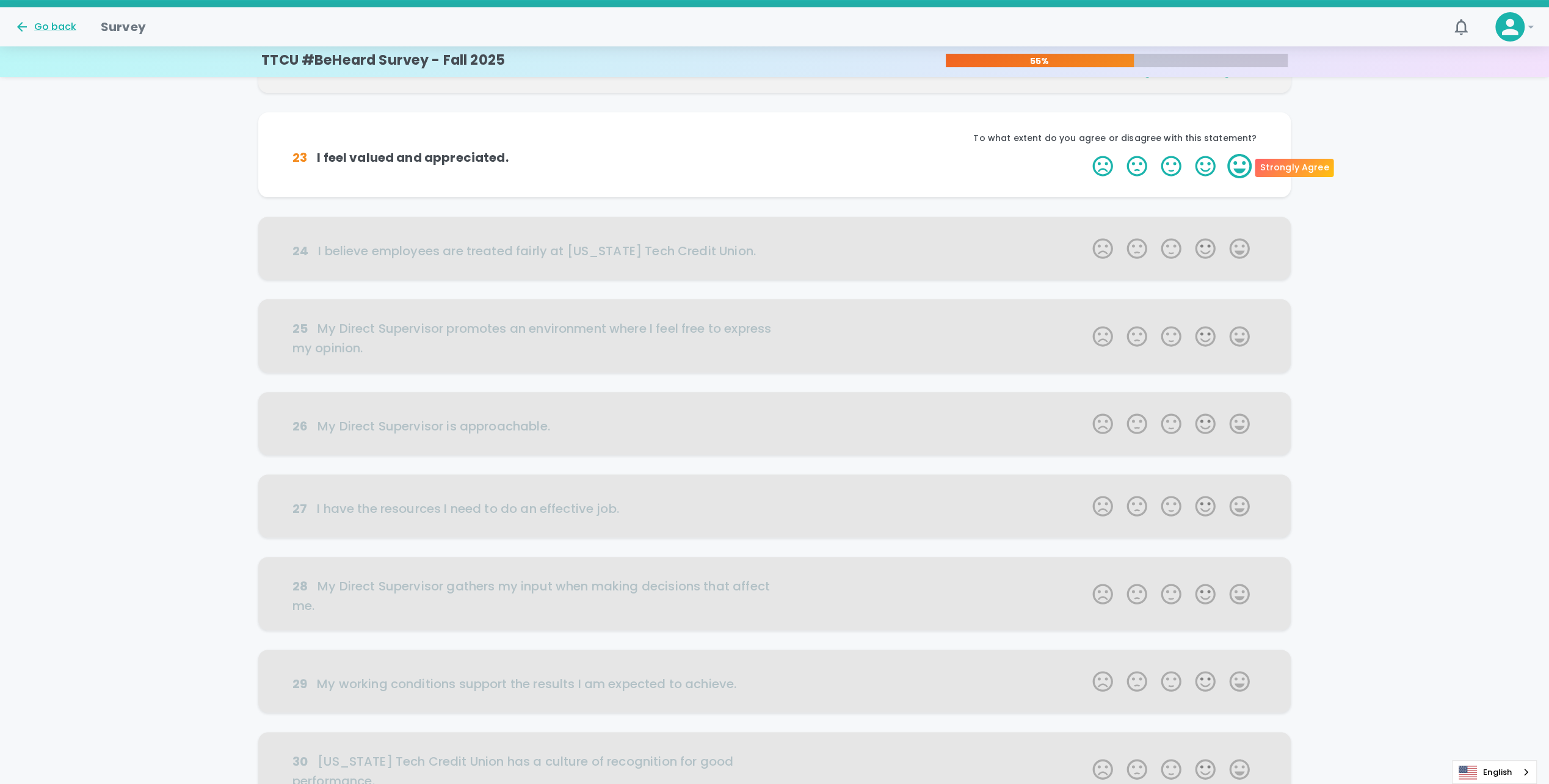
click at [1226, 163] on label "5 Stars" at bounding box center [1240, 167] width 34 height 25
click at [1086, 154] on input "5 Stars" at bounding box center [1085, 153] width 1 height 1
click at [1237, 168] on label "5 Stars" at bounding box center [1240, 167] width 34 height 25
click at [1086, 154] on input "5 Stars" at bounding box center [1085, 153] width 1 height 1
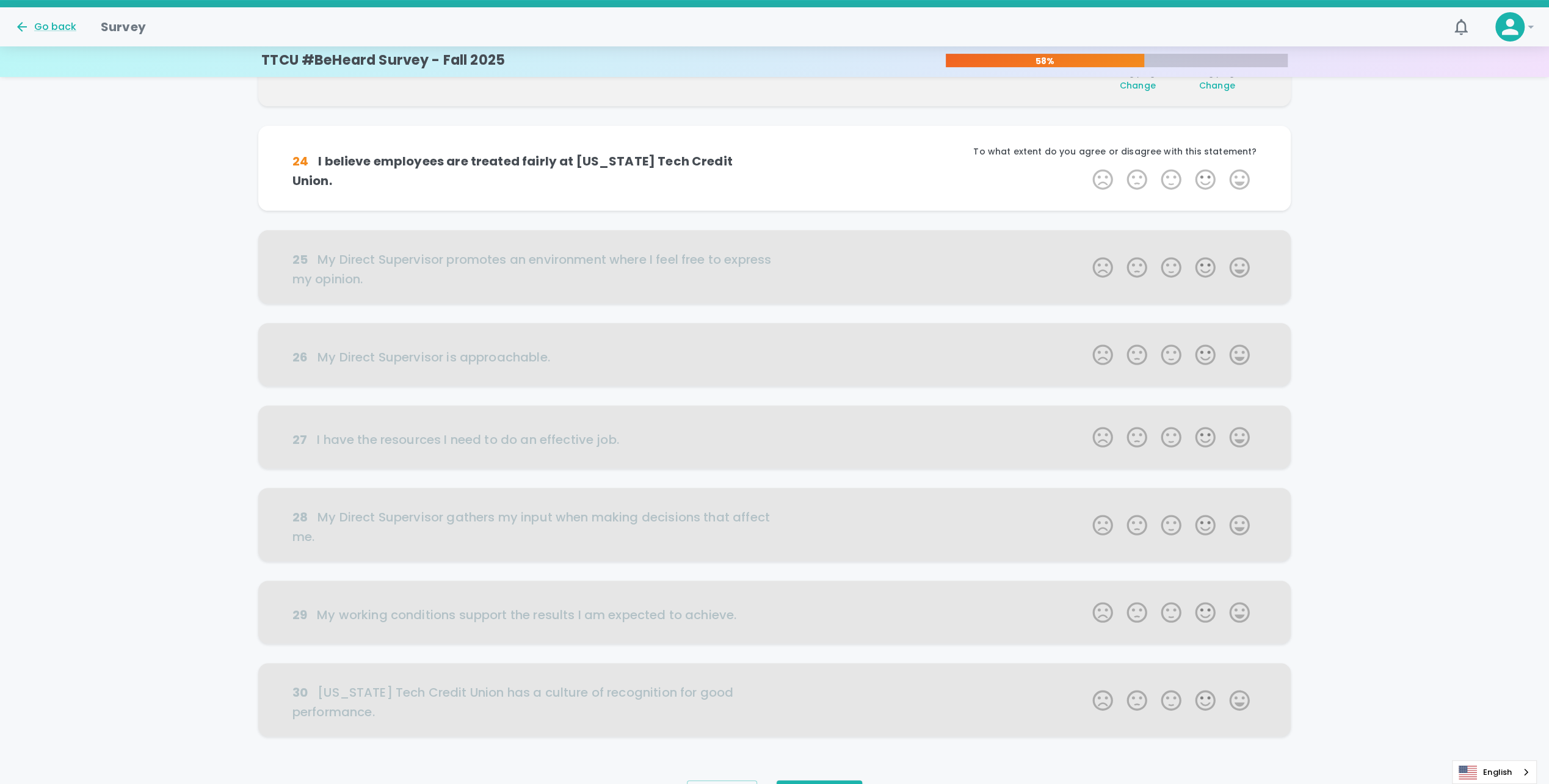
scroll to position [323, 0]
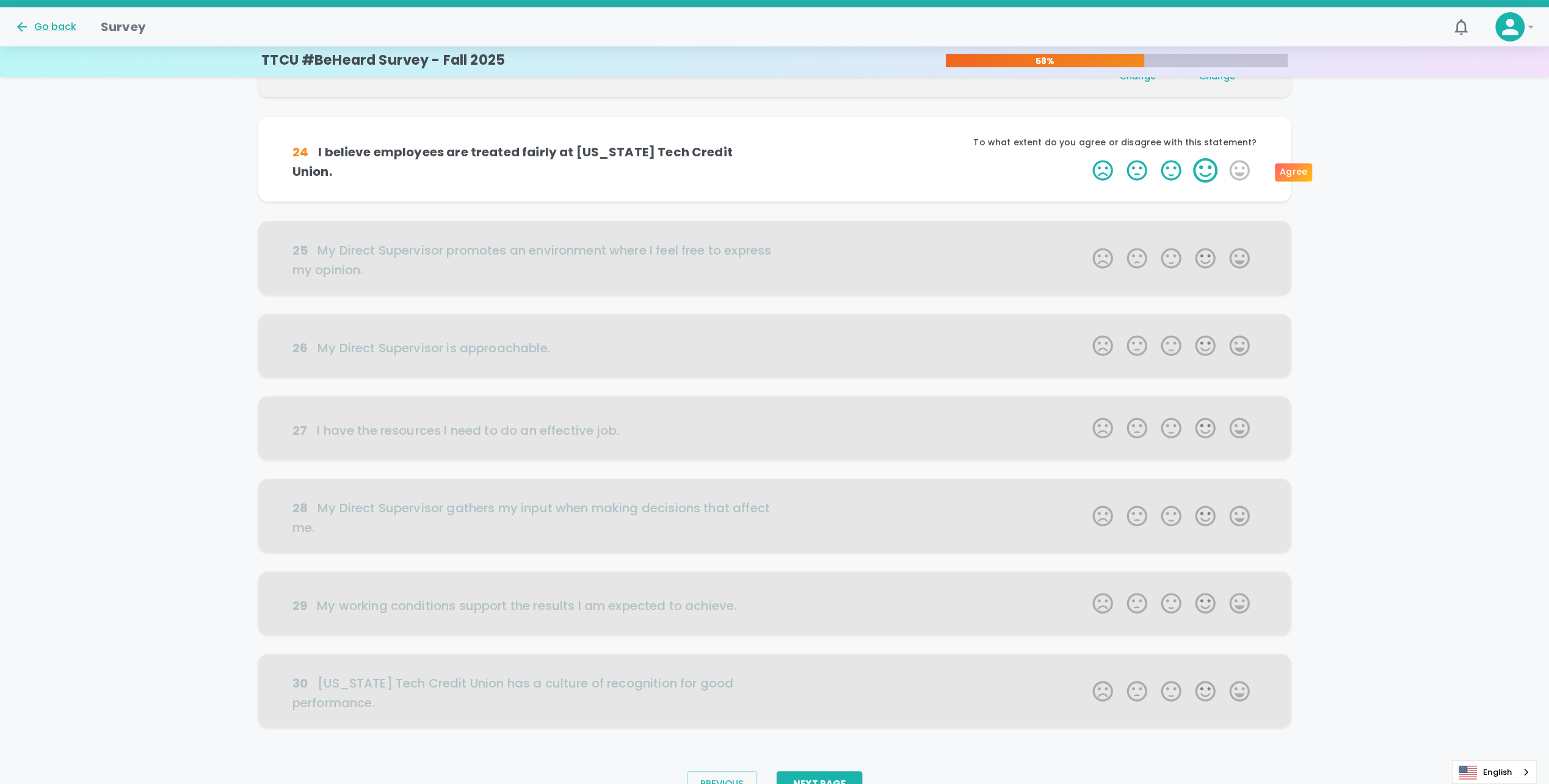
click at [1212, 171] on label "4 Stars" at bounding box center [1205, 170] width 34 height 25
click at [1086, 158] on input "4 Stars" at bounding box center [1085, 158] width 1 height 1
click at [1237, 166] on label "5 Stars" at bounding box center [1240, 170] width 34 height 25
click at [1086, 158] on input "5 Stars" at bounding box center [1085, 158] width 1 height 1
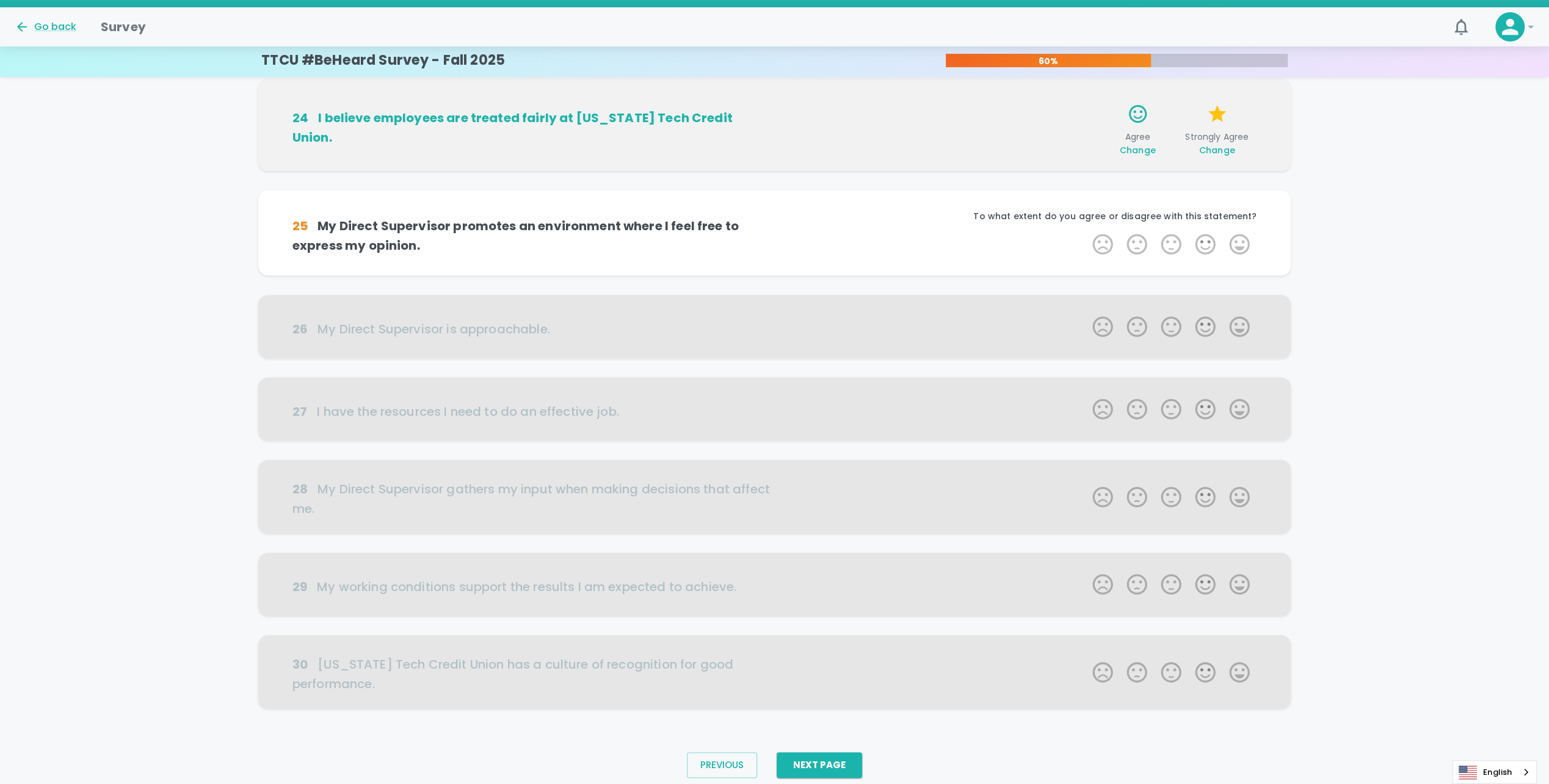
scroll to position [383, 0]
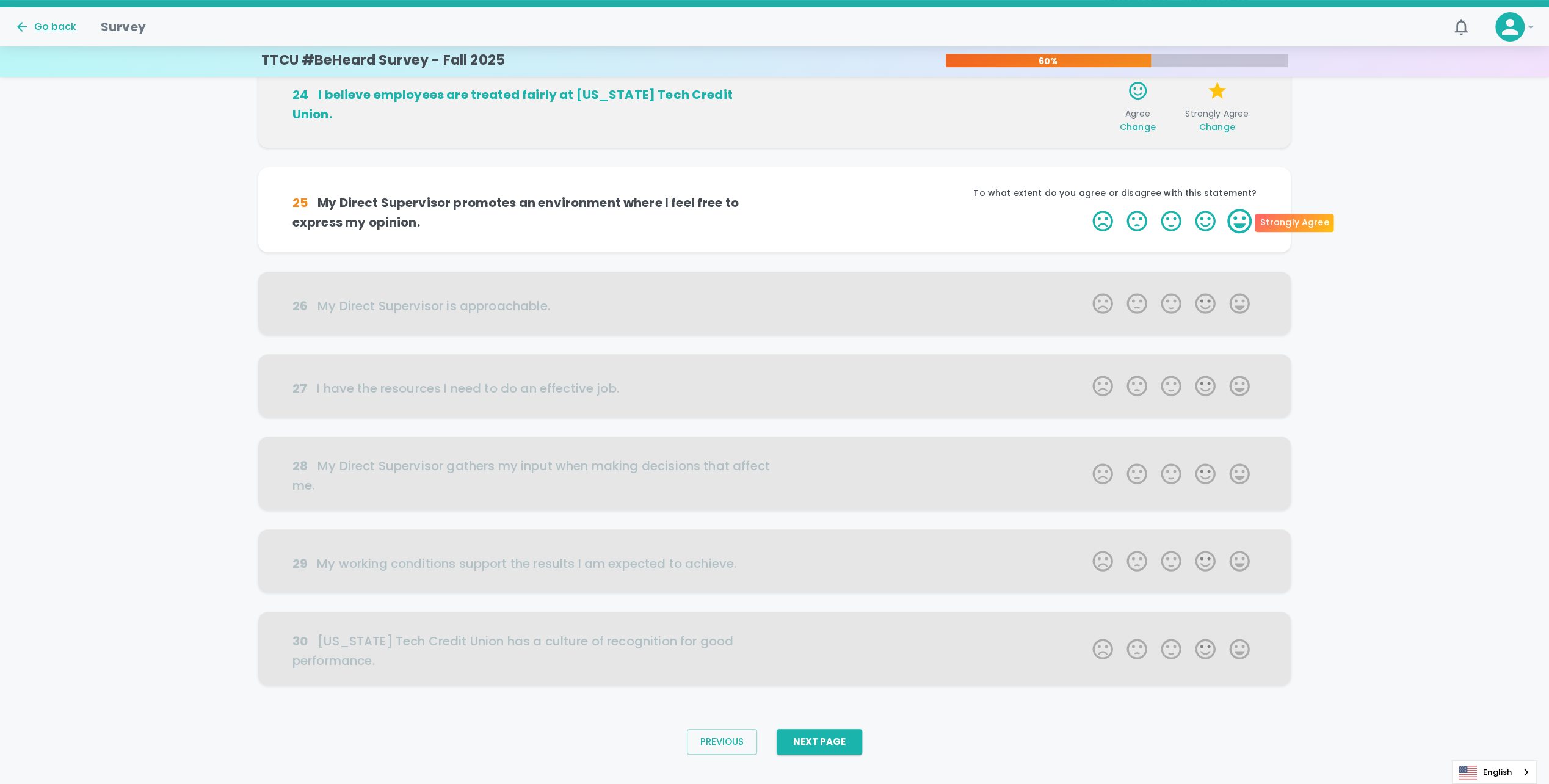
click at [1232, 230] on label "5 Stars" at bounding box center [1240, 221] width 34 height 25
click at [1086, 209] on input "5 Stars" at bounding box center [1085, 208] width 1 height 1
click at [1246, 222] on label "5 Stars" at bounding box center [1240, 221] width 34 height 25
click at [1086, 209] on input "5 Stars" at bounding box center [1085, 208] width 1 height 1
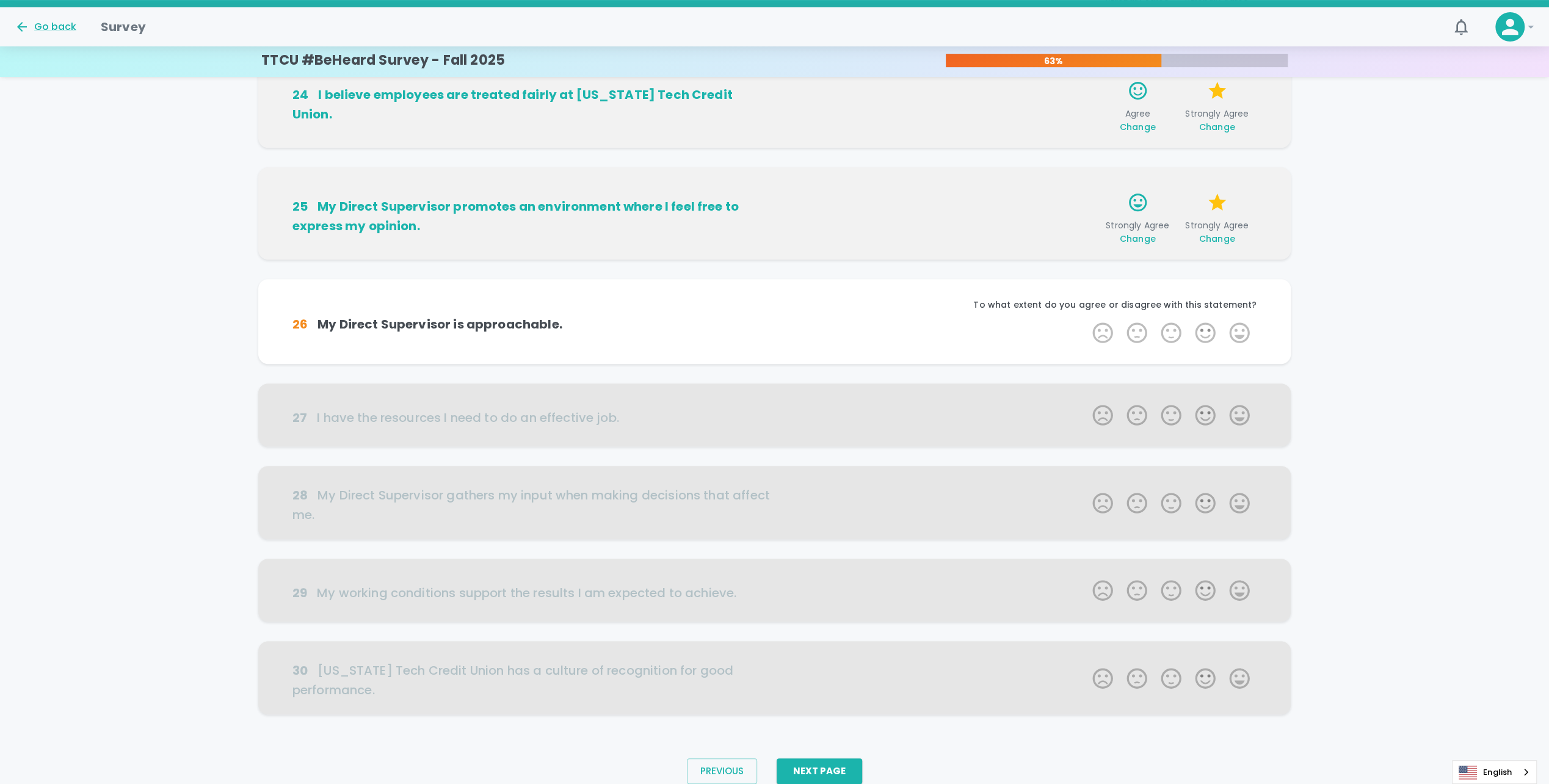
scroll to position [402, 0]
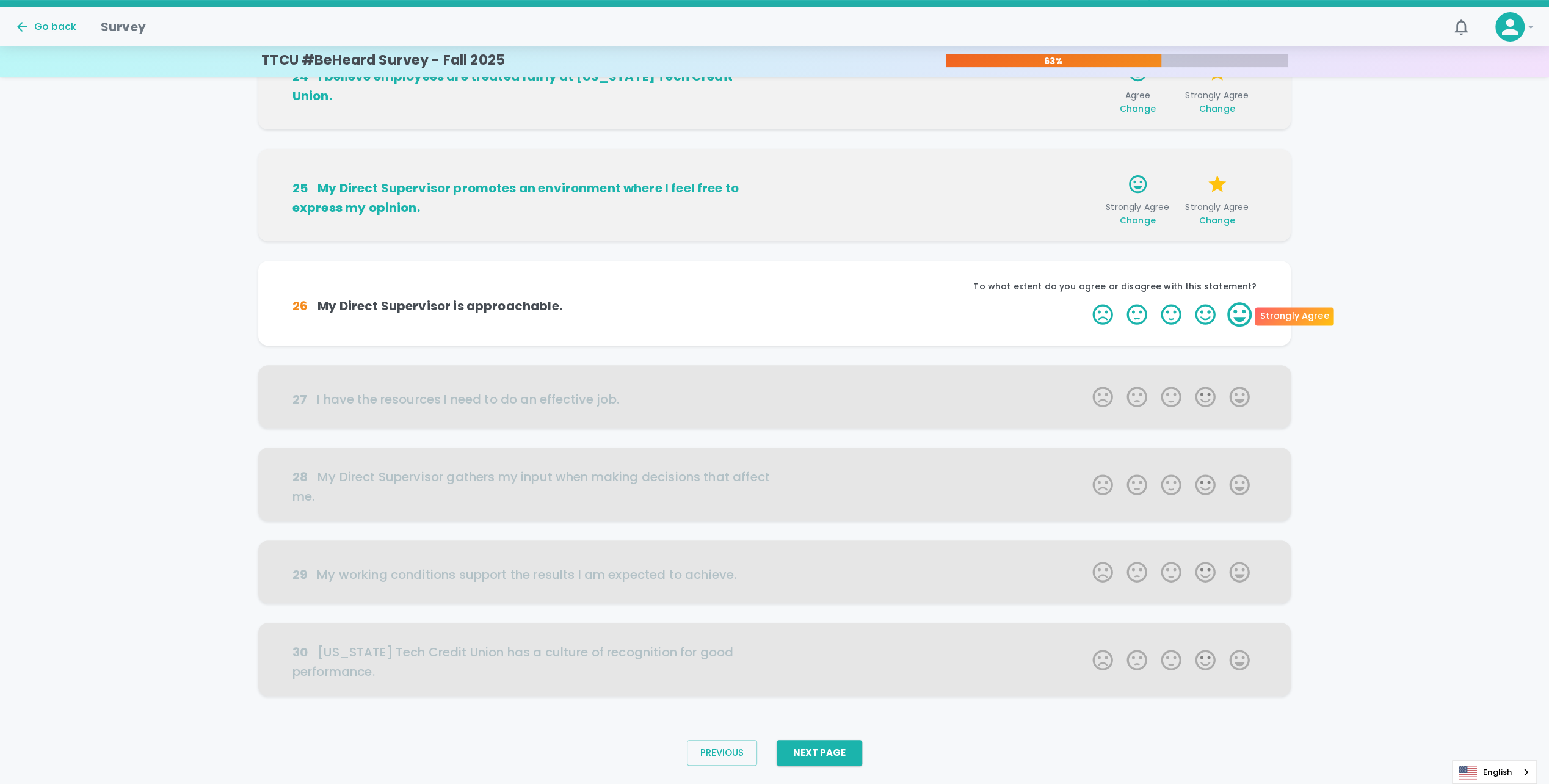
click at [1237, 318] on label "5 Stars" at bounding box center [1240, 315] width 34 height 25
click at [1086, 302] on input "5 Stars" at bounding box center [1085, 302] width 1 height 1
click at [1237, 318] on label "5 Stars" at bounding box center [1240, 315] width 34 height 25
click at [1086, 302] on input "5 Stars" at bounding box center [1085, 302] width 1 height 1
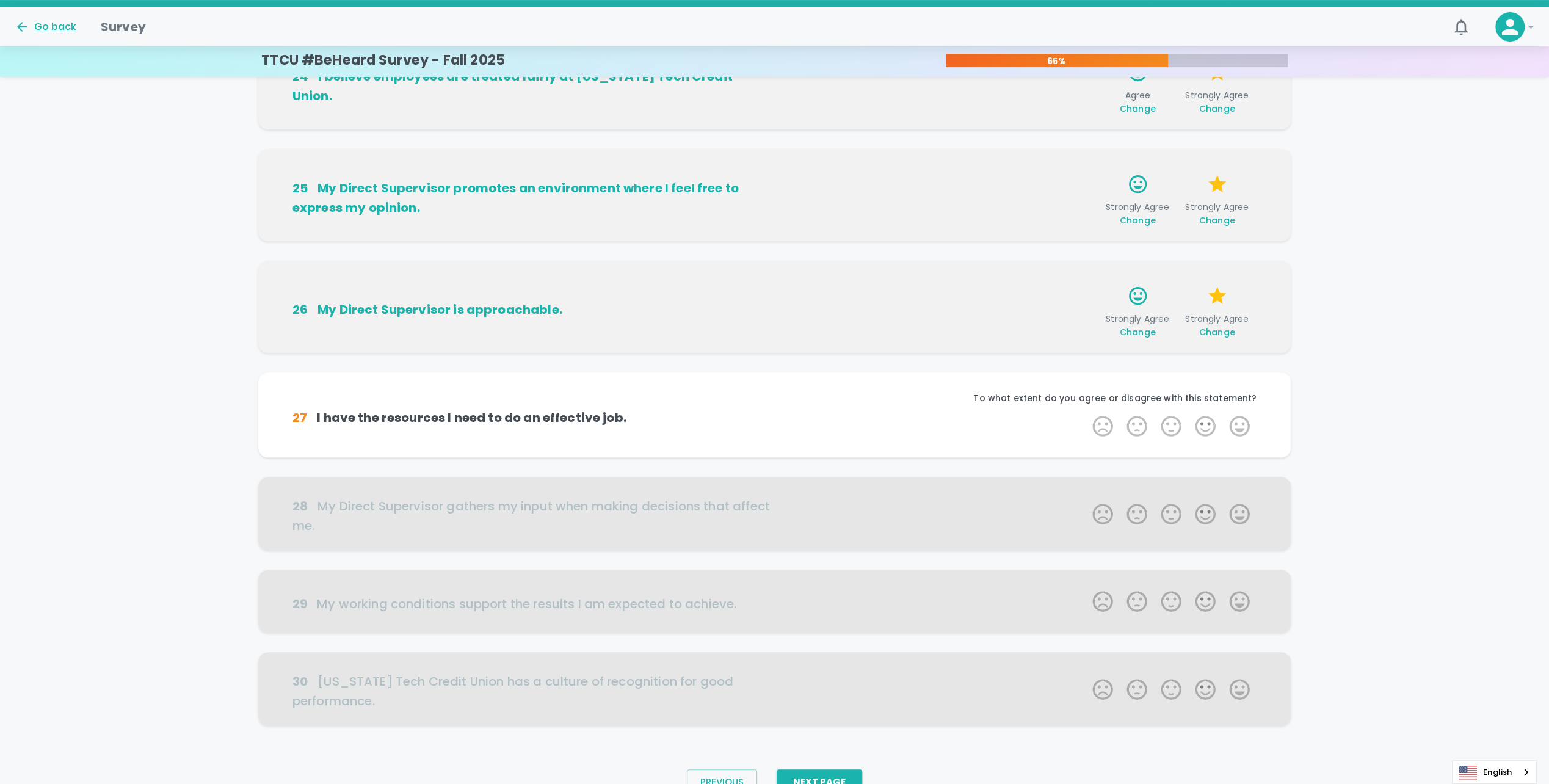
scroll to position [432, 0]
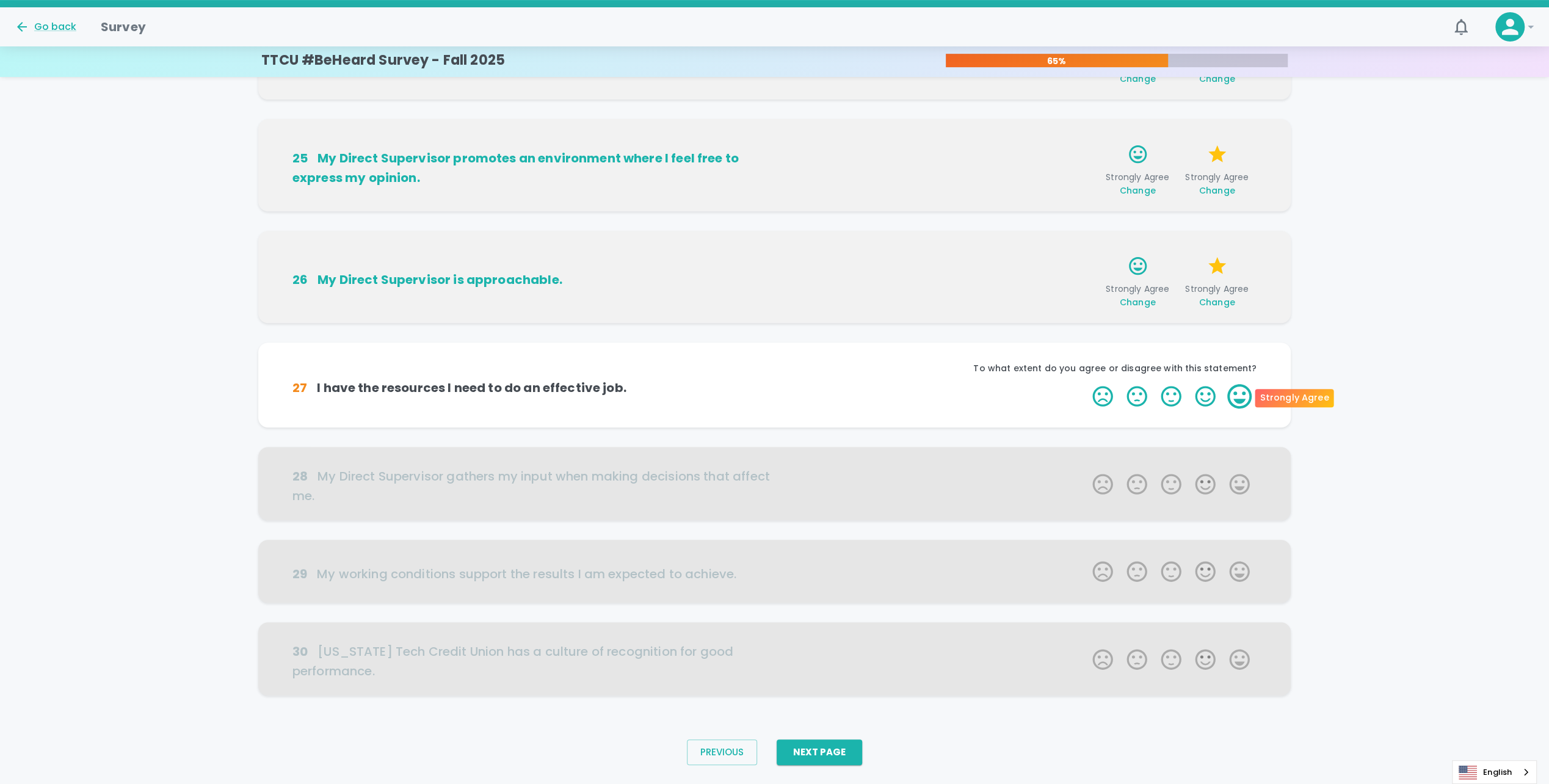
click at [1243, 392] on label "5 Stars" at bounding box center [1240, 396] width 34 height 25
click at [1086, 384] on input "5 Stars" at bounding box center [1085, 383] width 1 height 1
click at [1242, 400] on label "5 Stars" at bounding box center [1240, 396] width 34 height 25
click at [1086, 384] on input "5 Stars" at bounding box center [1085, 383] width 1 height 1
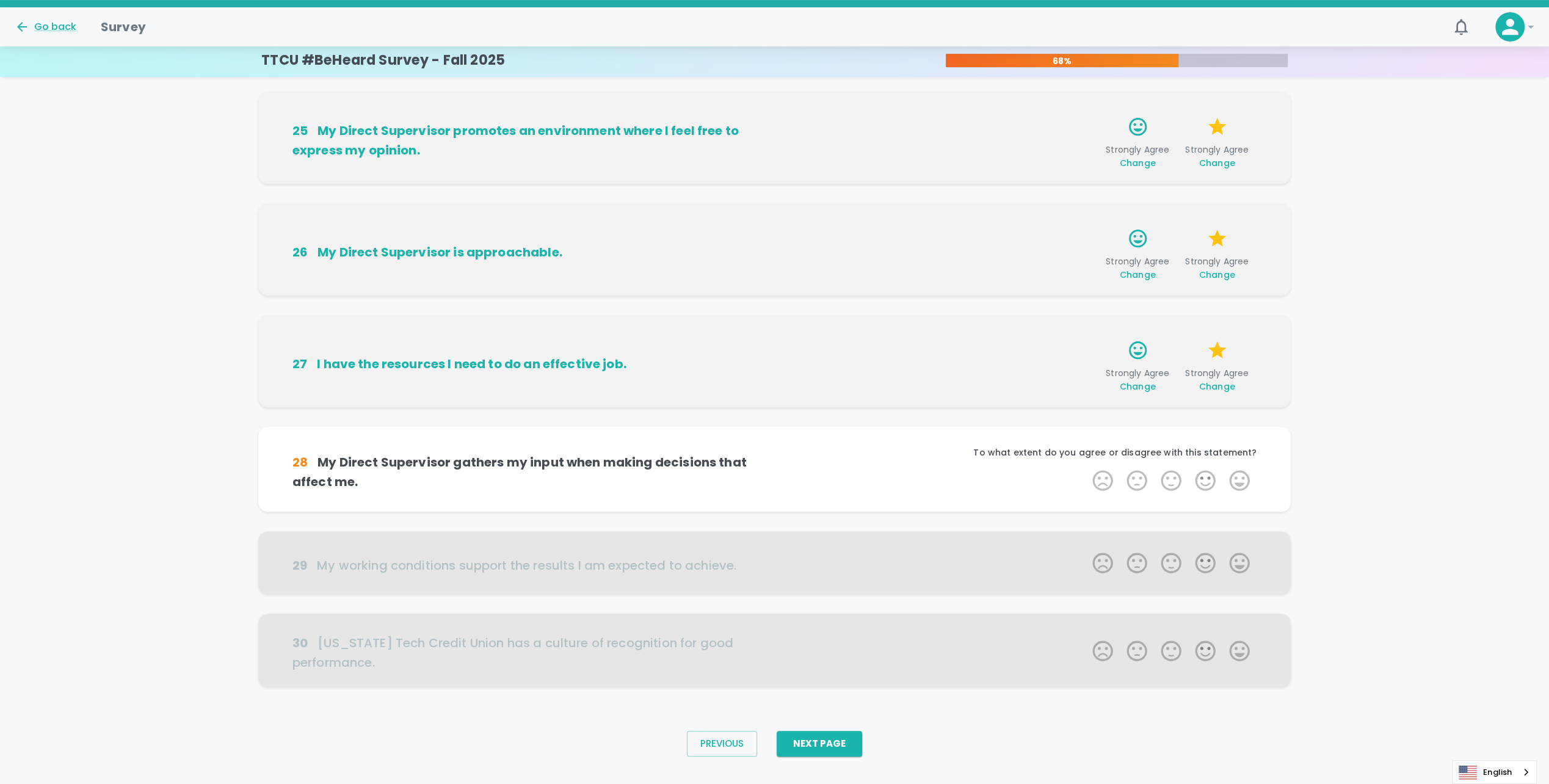
scroll to position [461, 0]
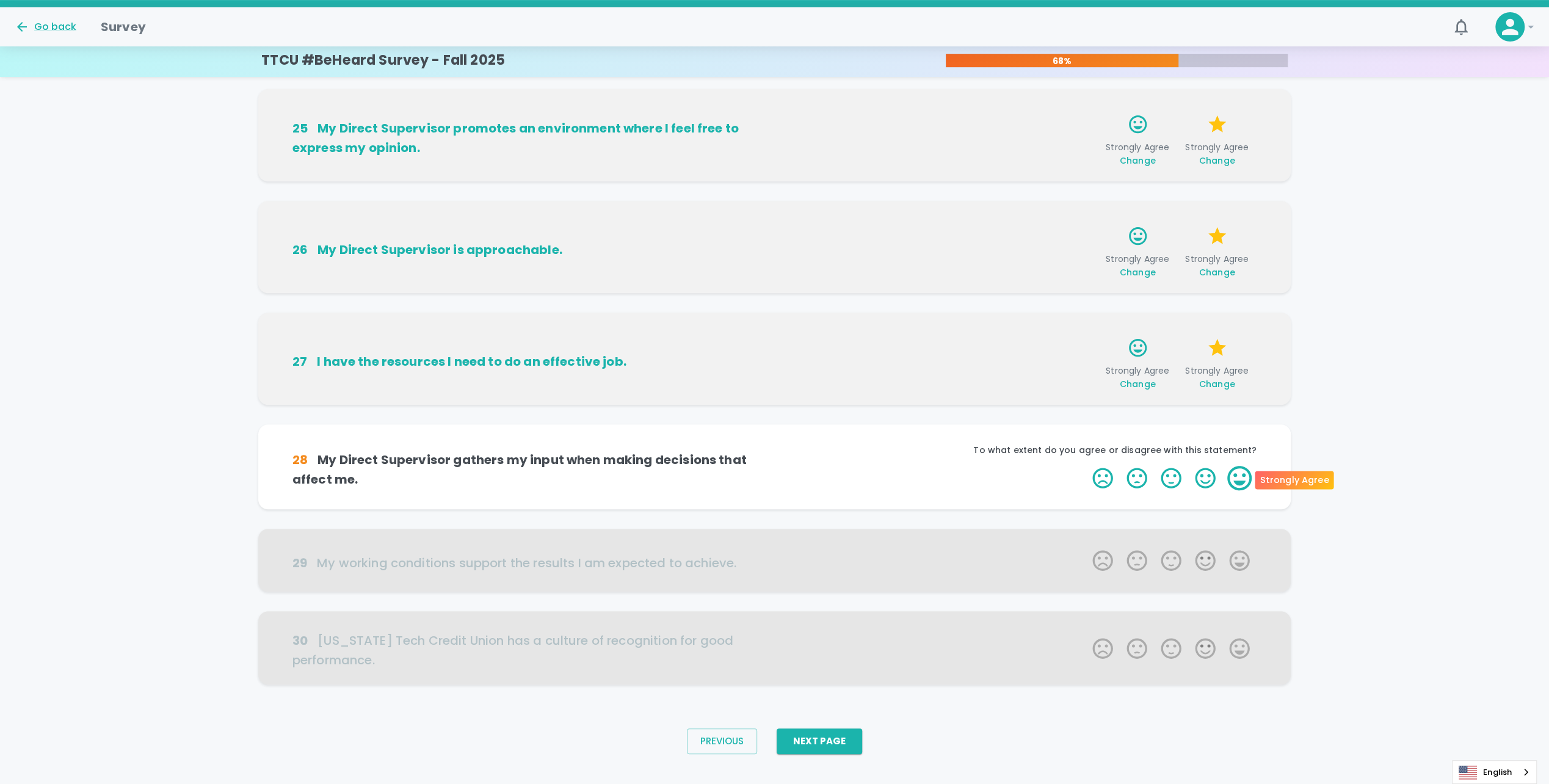
click at [1241, 479] on label "5 Stars" at bounding box center [1240, 479] width 34 height 25
click at [1086, 466] on input "5 Stars" at bounding box center [1085, 465] width 1 height 1
click at [1241, 479] on label "5 Stars" at bounding box center [1240, 479] width 34 height 25
click at [1086, 466] on input "5 Stars" at bounding box center [1085, 465] width 1 height 1
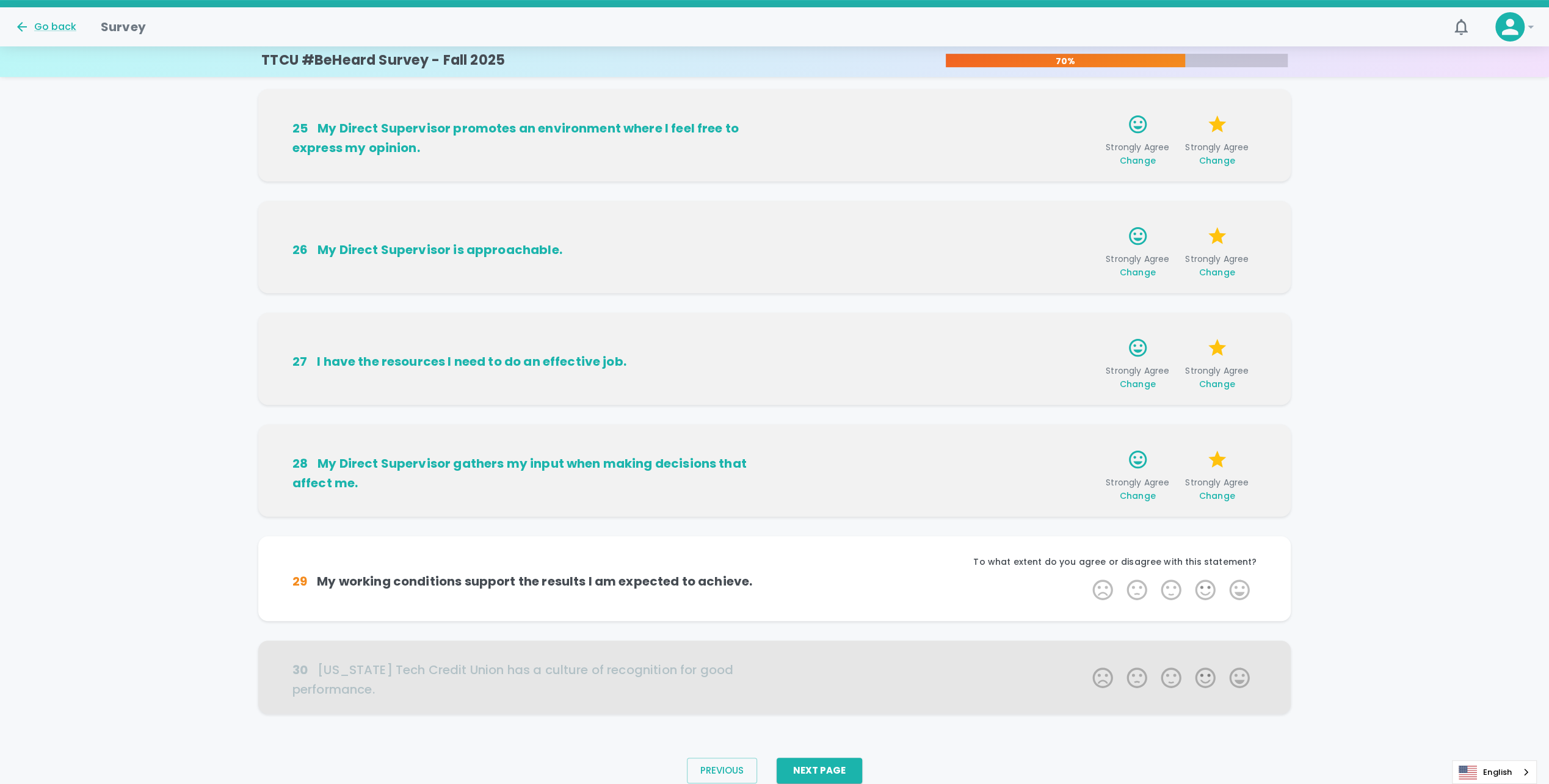
scroll to position [480, 0]
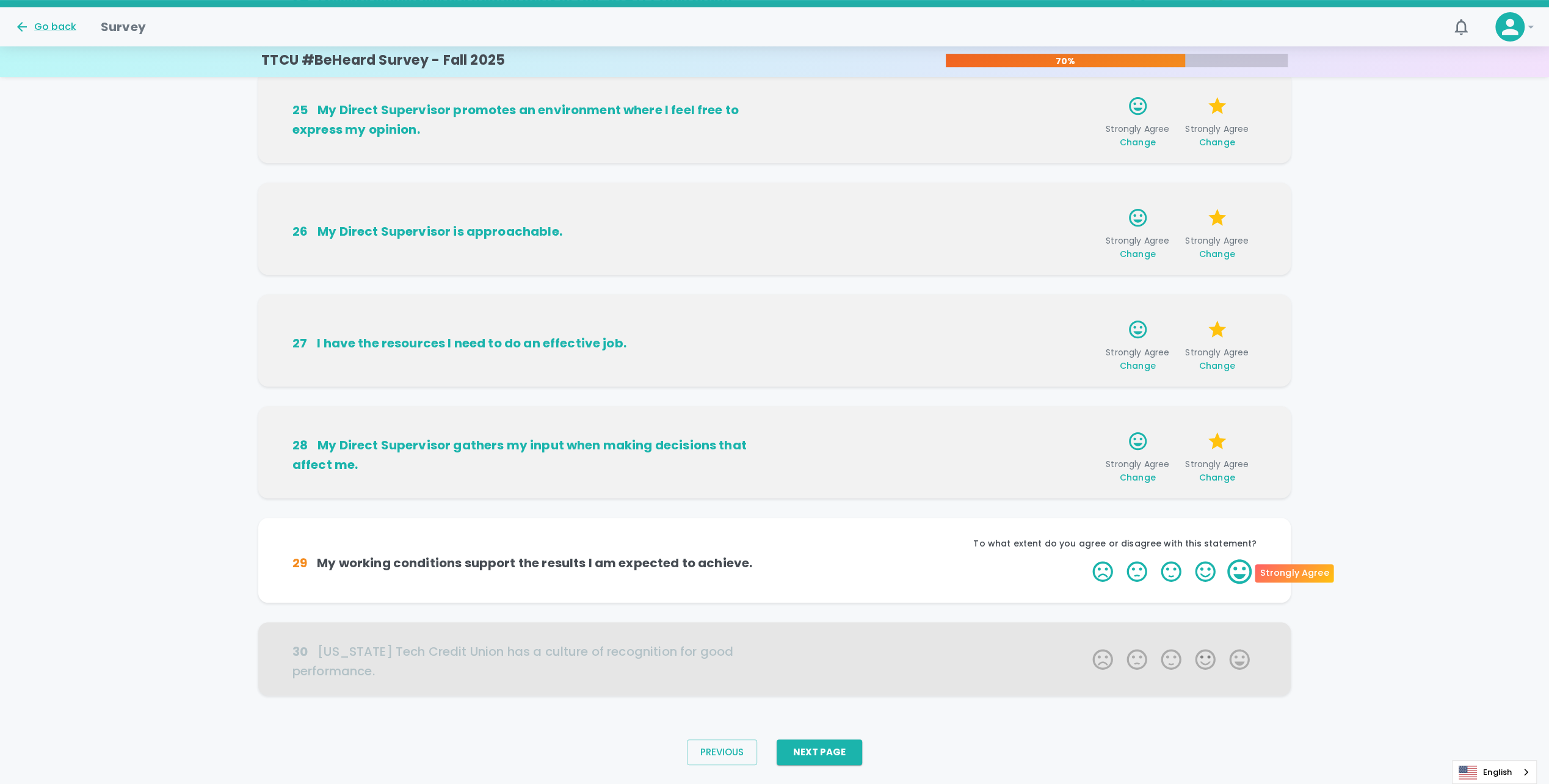
click at [1237, 569] on label "5 Stars" at bounding box center [1240, 571] width 34 height 25
click at [1086, 559] on input "5 Stars" at bounding box center [1085, 558] width 1 height 1
click at [1237, 569] on label "5 Stars" at bounding box center [1240, 571] width 34 height 25
click at [1086, 559] on input "5 Stars" at bounding box center [1085, 558] width 1 height 1
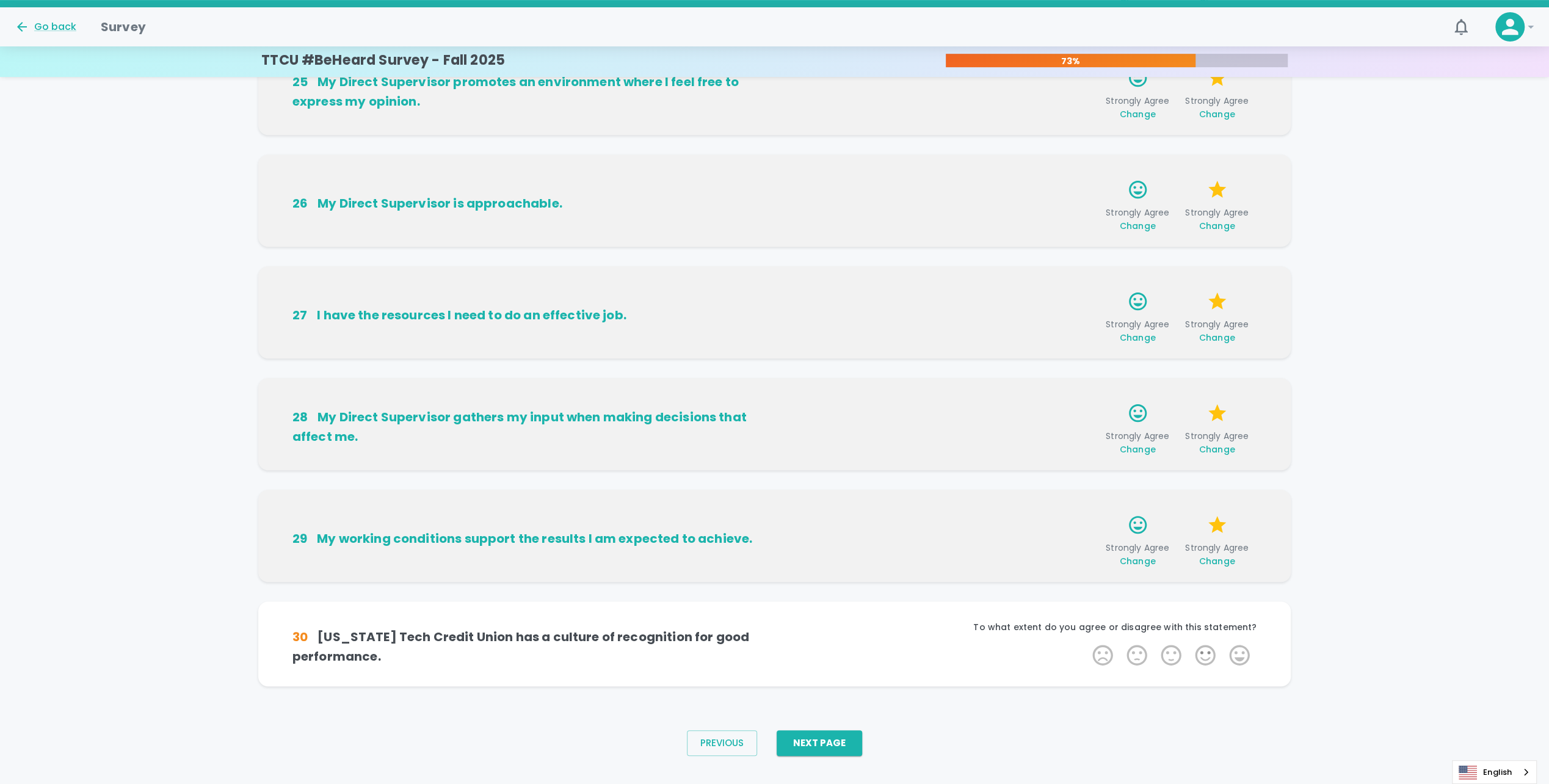
scroll to position [509, 0]
click at [1236, 646] on label "5 Stars" at bounding box center [1240, 653] width 34 height 25
click at [1086, 640] on input "5 Stars" at bounding box center [1085, 640] width 1 height 1
click at [1235, 651] on label "5 Stars" at bounding box center [1240, 653] width 34 height 25
click at [1086, 640] on input "5 Stars" at bounding box center [1085, 640] width 1 height 1
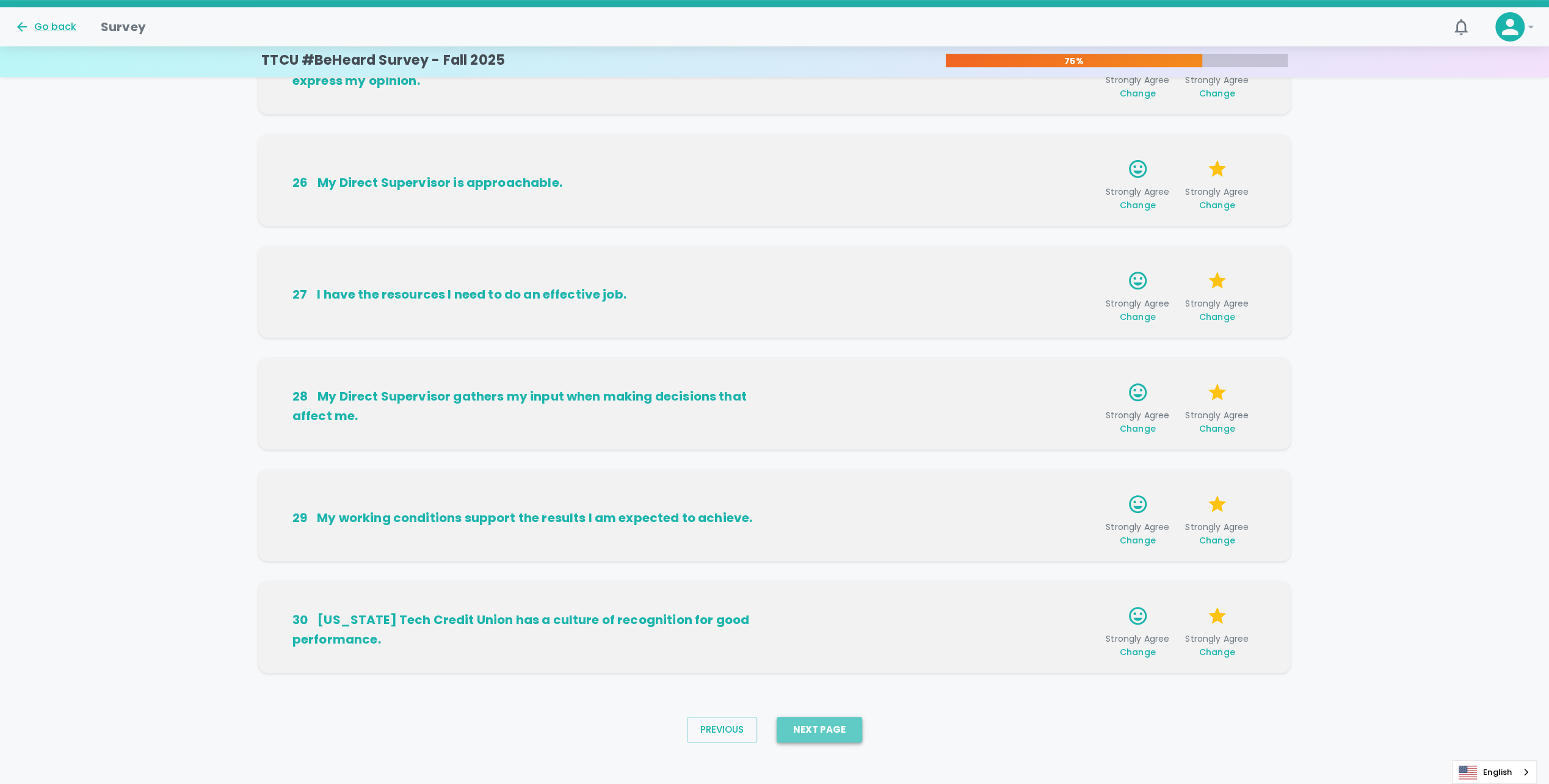
click at [847, 723] on button "Next Page" at bounding box center [819, 729] width 85 height 26
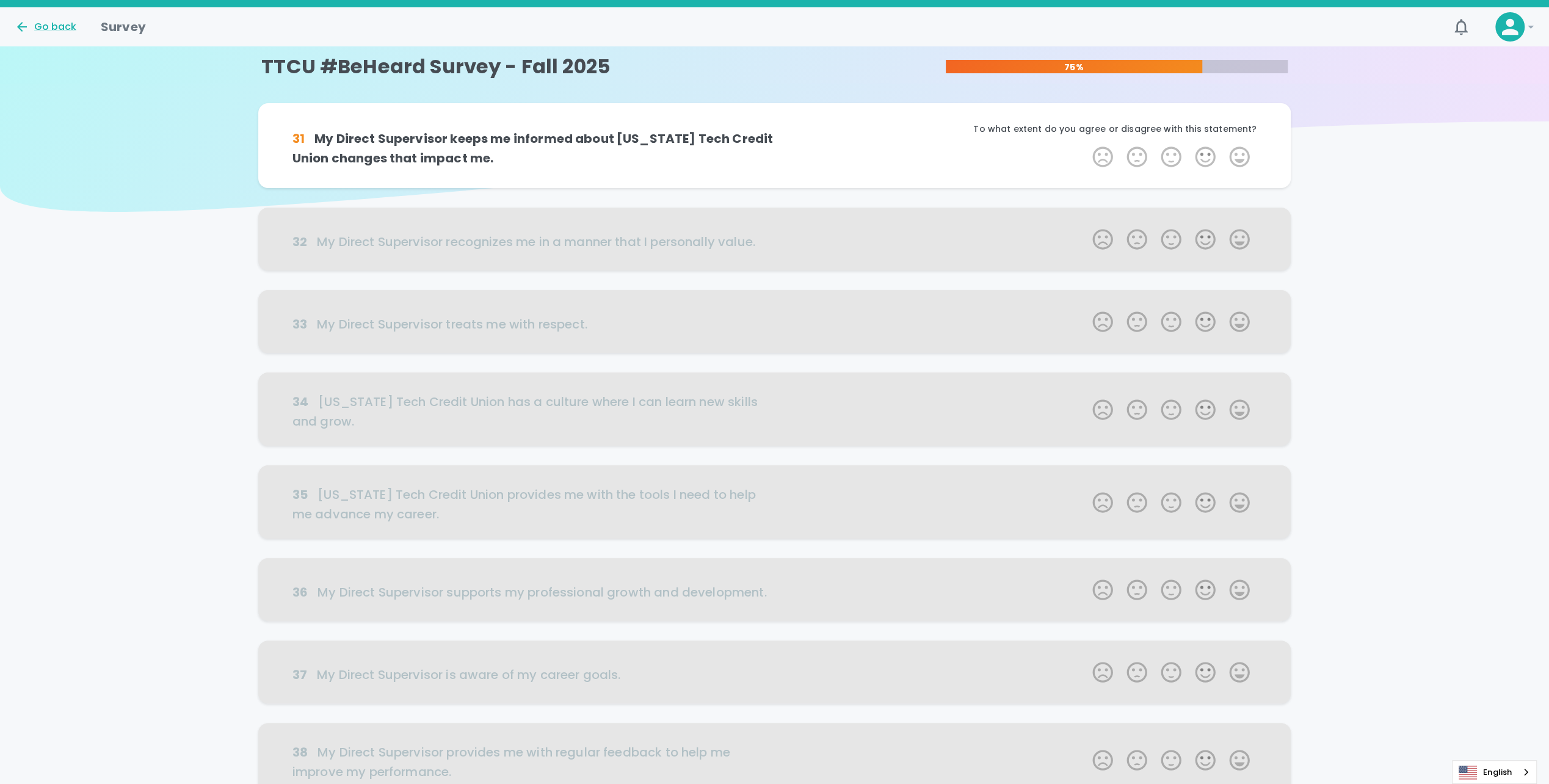
scroll to position [0, 0]
click at [1237, 162] on label "5 Stars" at bounding box center [1240, 159] width 34 height 25
click at [1086, 146] on input "5 Stars" at bounding box center [1085, 146] width 1 height 1
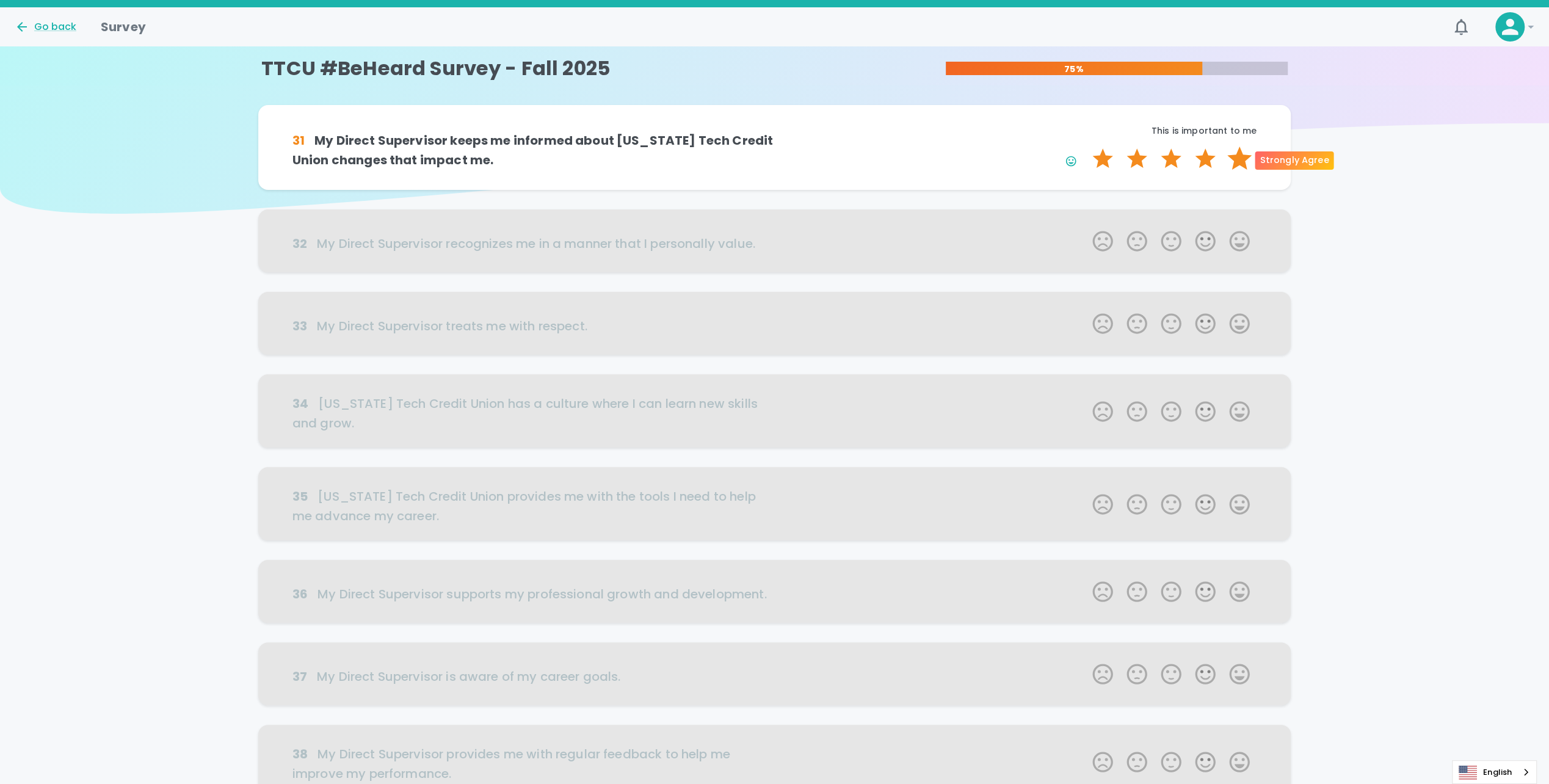
click at [1246, 161] on label "5 Stars" at bounding box center [1240, 159] width 34 height 25
click at [1086, 146] on input "5 Stars" at bounding box center [1085, 146] width 1 height 1
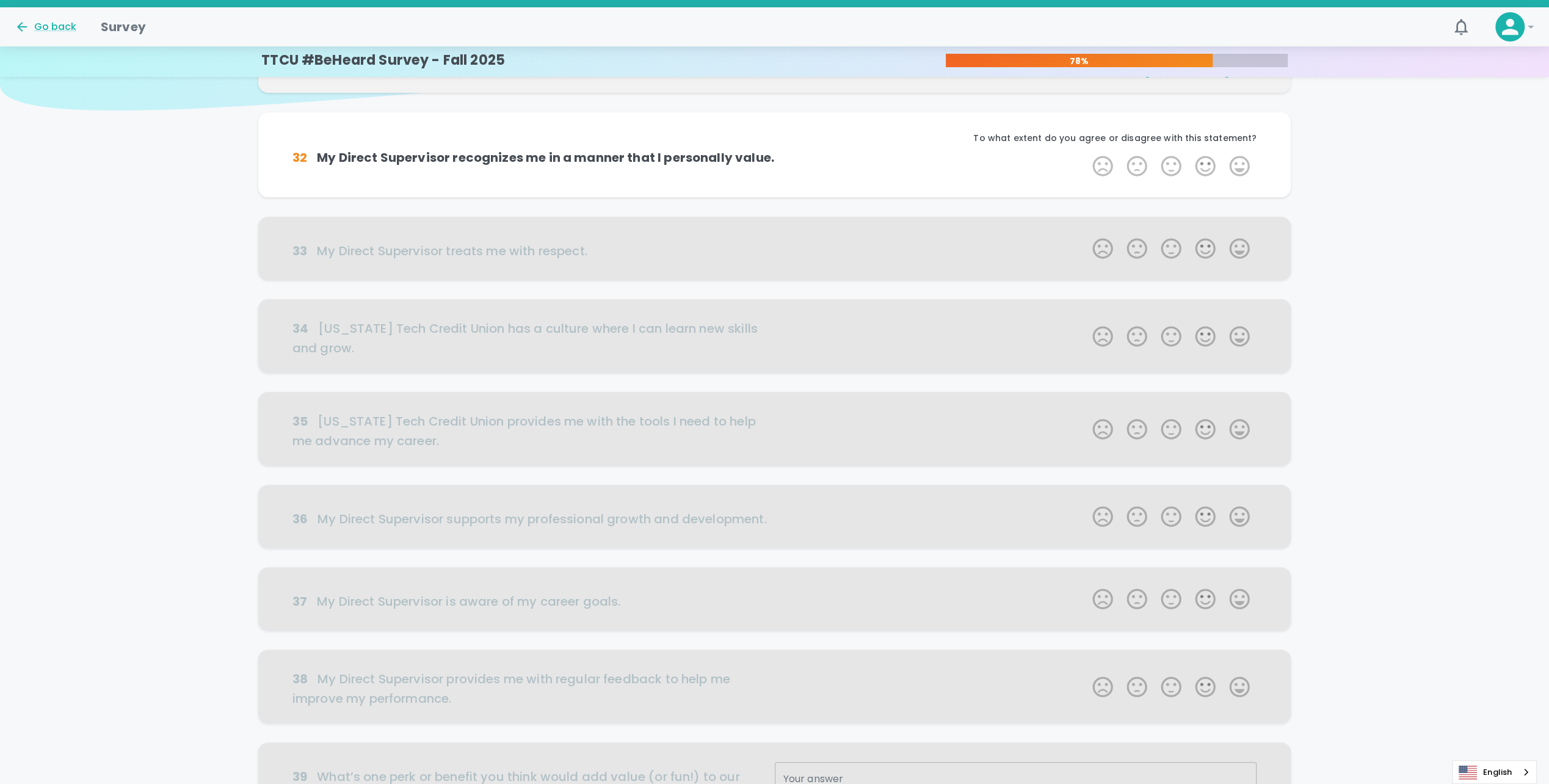
scroll to position [107, 0]
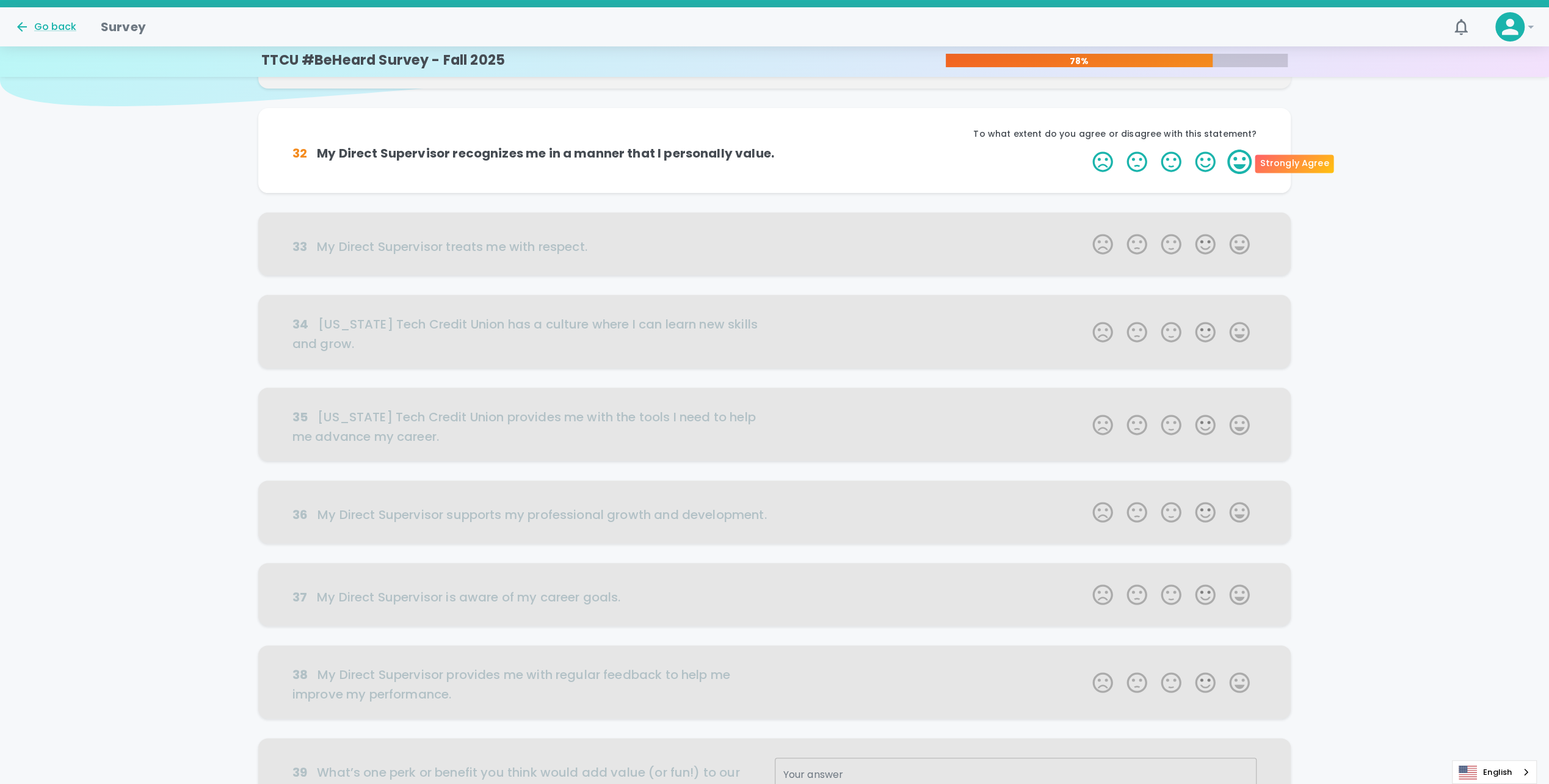
click at [1247, 164] on label "5 Stars" at bounding box center [1240, 162] width 34 height 25
click at [1086, 149] on input "5 Stars" at bounding box center [1085, 149] width 1 height 1
click at [1246, 164] on label "5 Stars" at bounding box center [1240, 162] width 34 height 25
click at [1086, 149] on input "5 Stars" at bounding box center [1085, 149] width 1 height 1
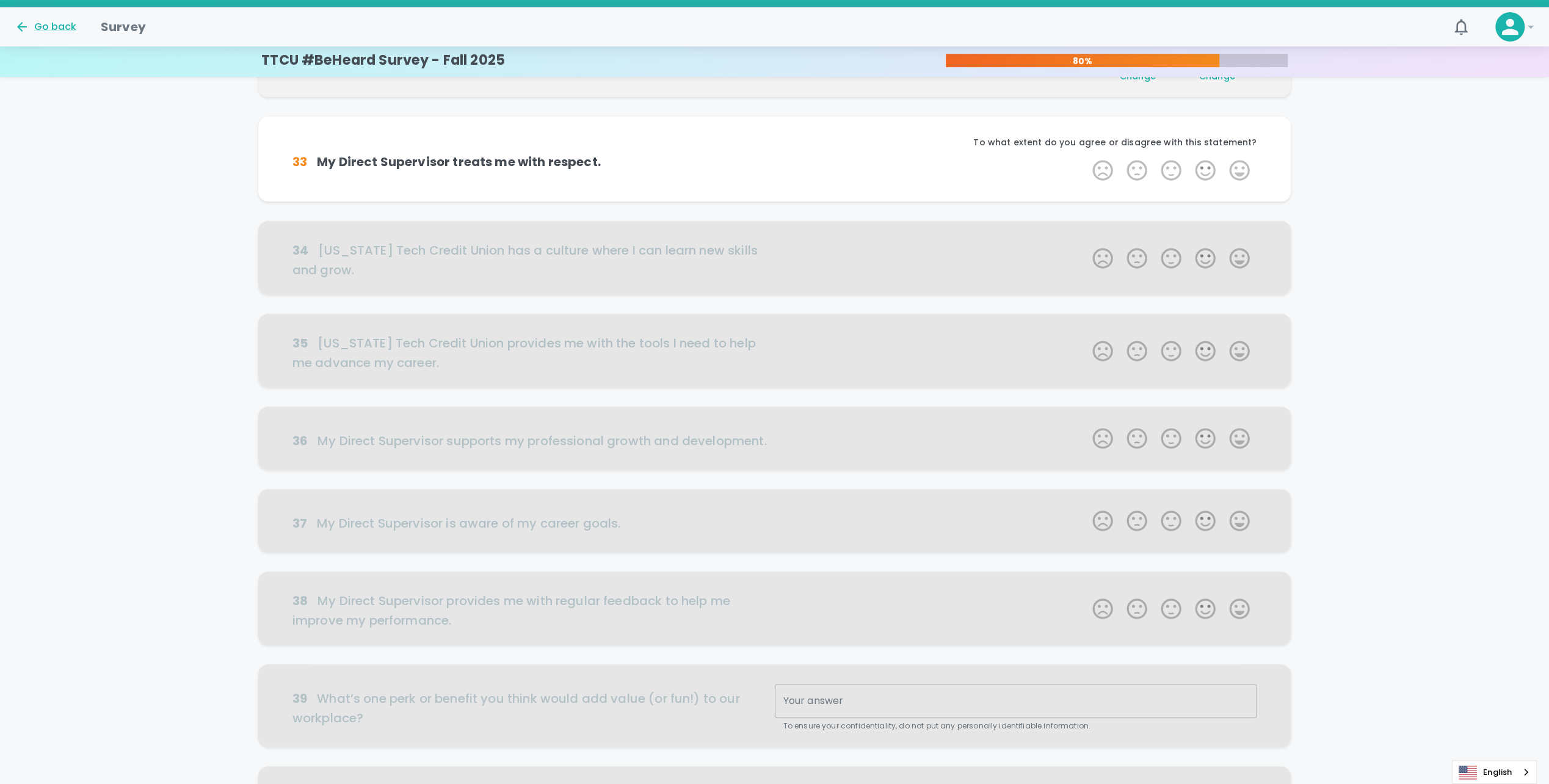
scroll to position [214, 0]
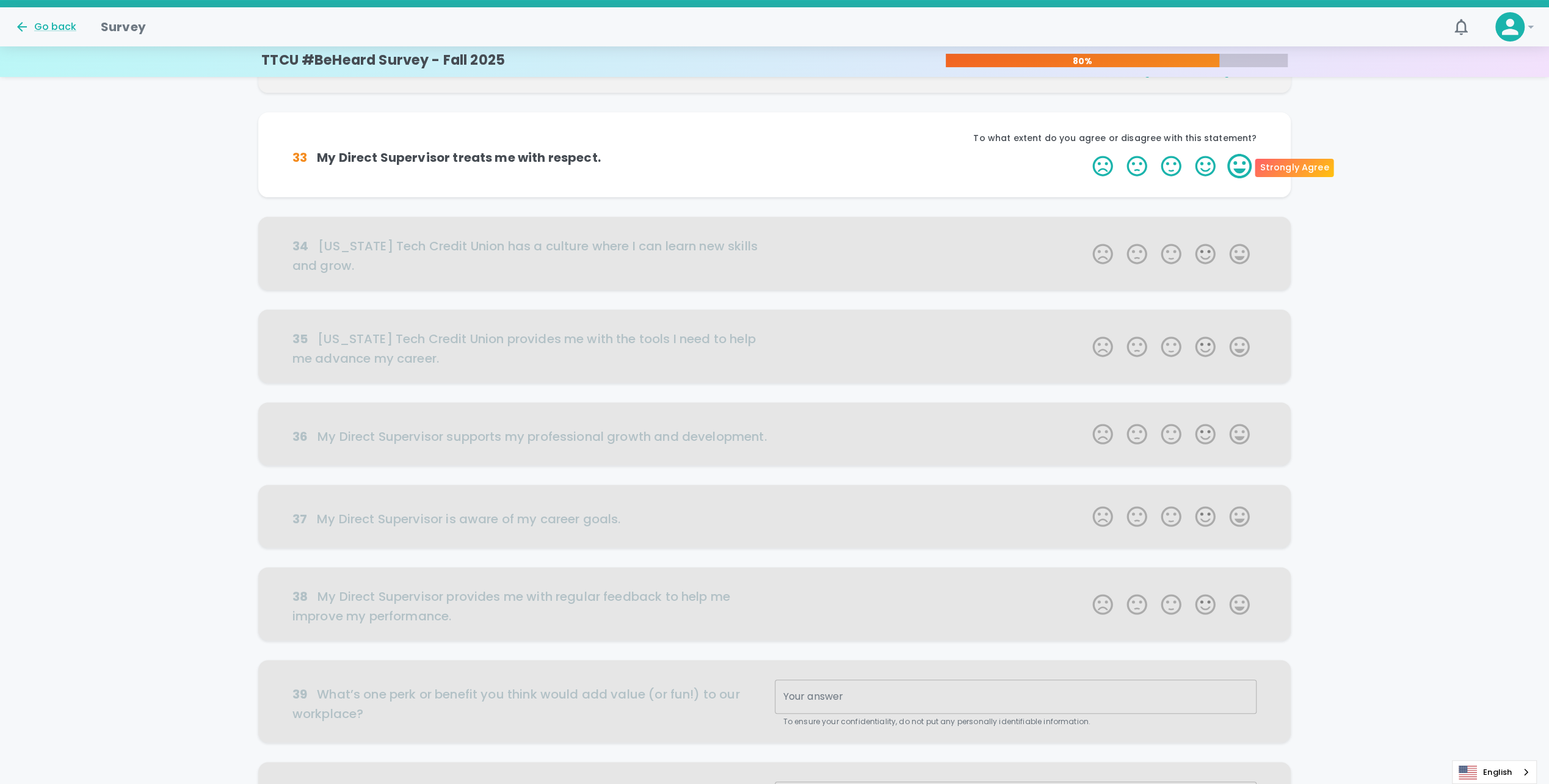
click at [1239, 174] on label "5 Stars" at bounding box center [1240, 167] width 34 height 25
click at [1086, 154] on input "5 Stars" at bounding box center [1085, 153] width 1 height 1
click at [1239, 174] on label "5 Stars" at bounding box center [1240, 167] width 34 height 25
click at [1086, 154] on input "5 Stars" at bounding box center [1085, 153] width 1 height 1
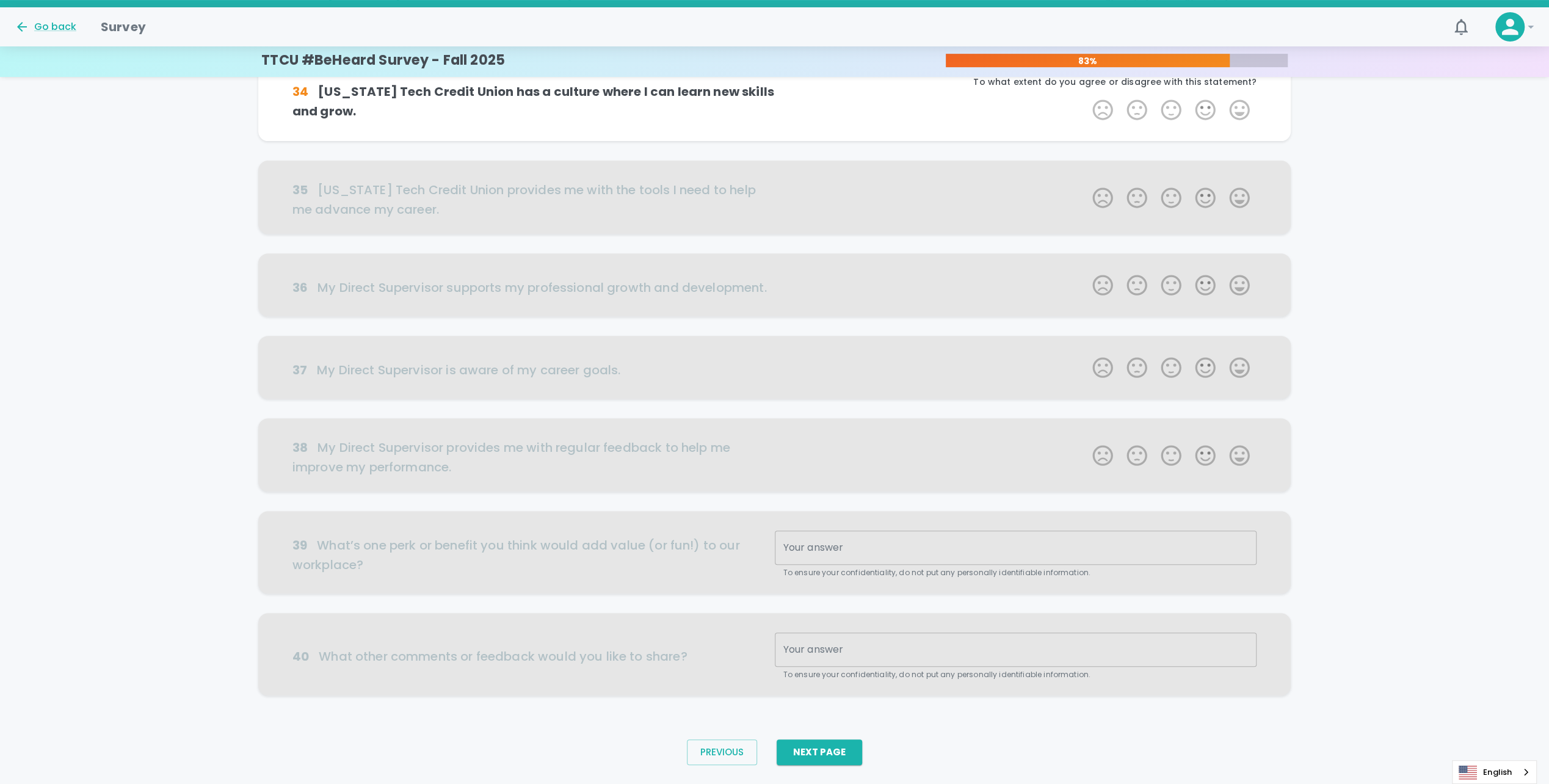
scroll to position [383, 0]
click at [1235, 116] on label "5 Stars" at bounding box center [1240, 109] width 34 height 25
click at [1086, 97] on input "5 Stars" at bounding box center [1085, 97] width 1 height 1
click at [1235, 116] on label "5 Stars" at bounding box center [1240, 109] width 34 height 25
click at [1086, 97] on input "5 Stars" at bounding box center [1085, 97] width 1 height 1
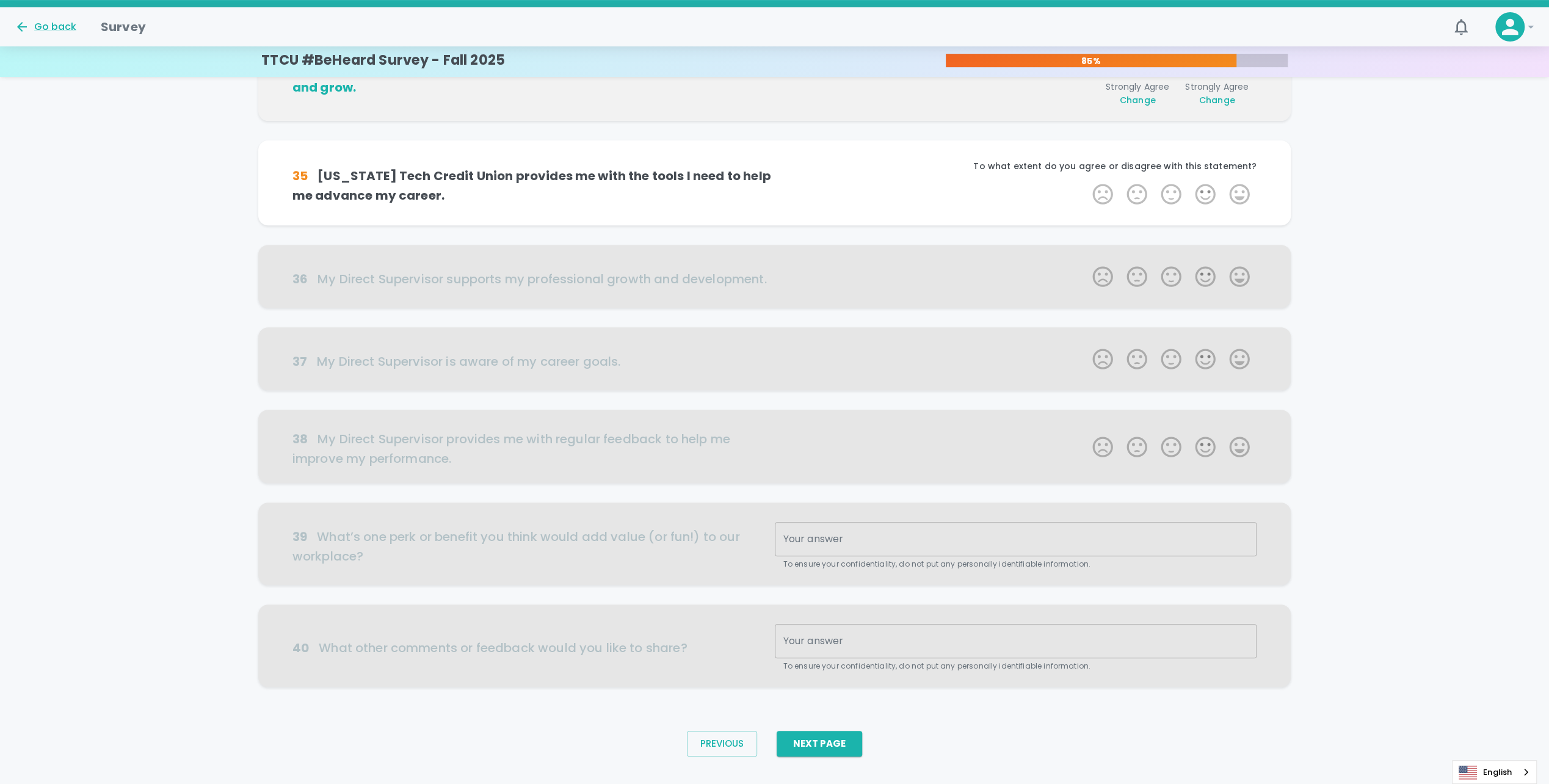
scroll to position [412, 0]
click at [1168, 198] on label "3 Stars" at bounding box center [1171, 192] width 34 height 25
click at [1086, 180] on input "3 Stars" at bounding box center [1085, 179] width 1 height 1
click at [1235, 190] on label "5 Stars" at bounding box center [1240, 192] width 34 height 25
click at [1086, 180] on input "5 Stars" at bounding box center [1085, 179] width 1 height 1
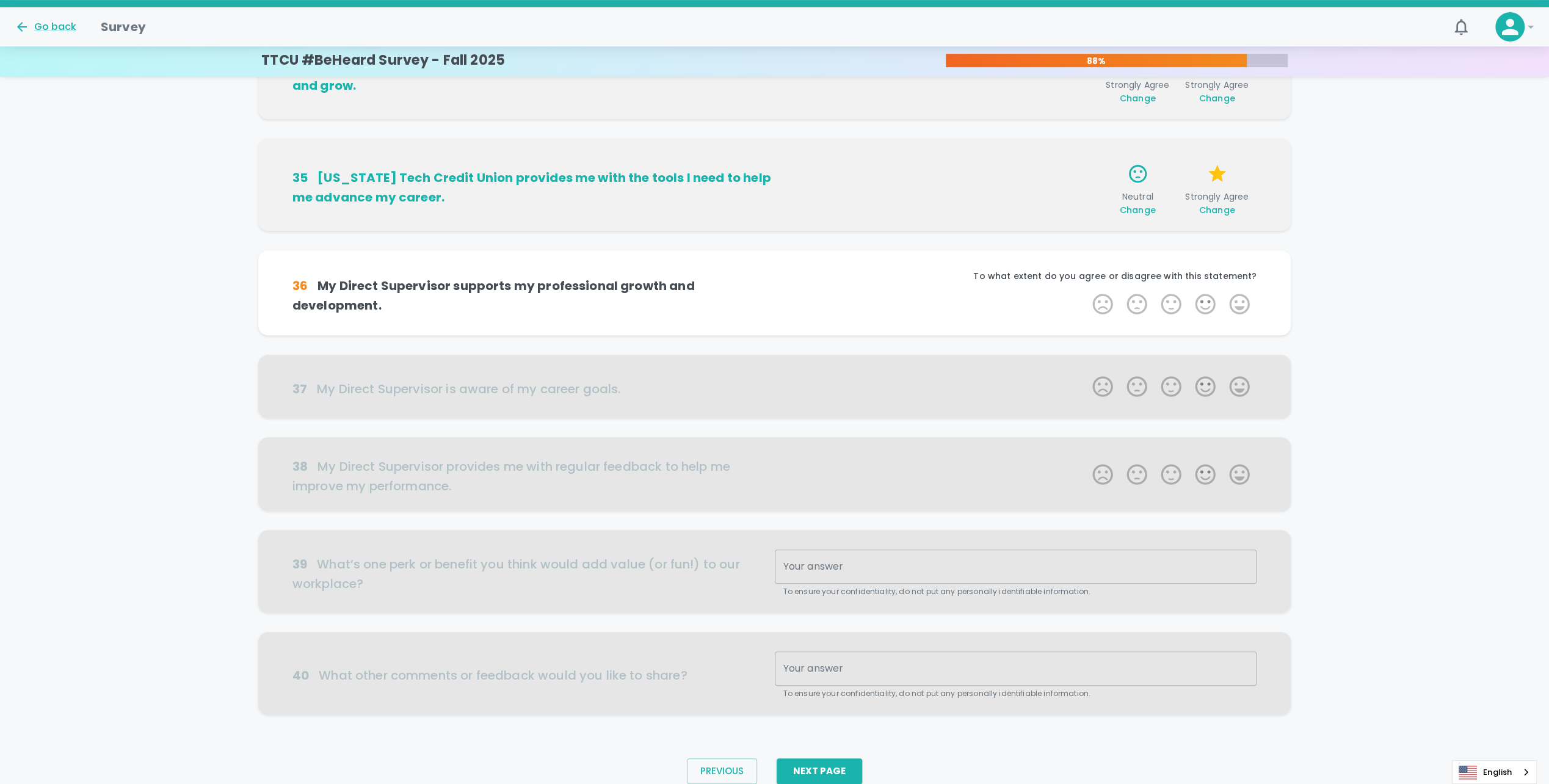
scroll to position [431, 0]
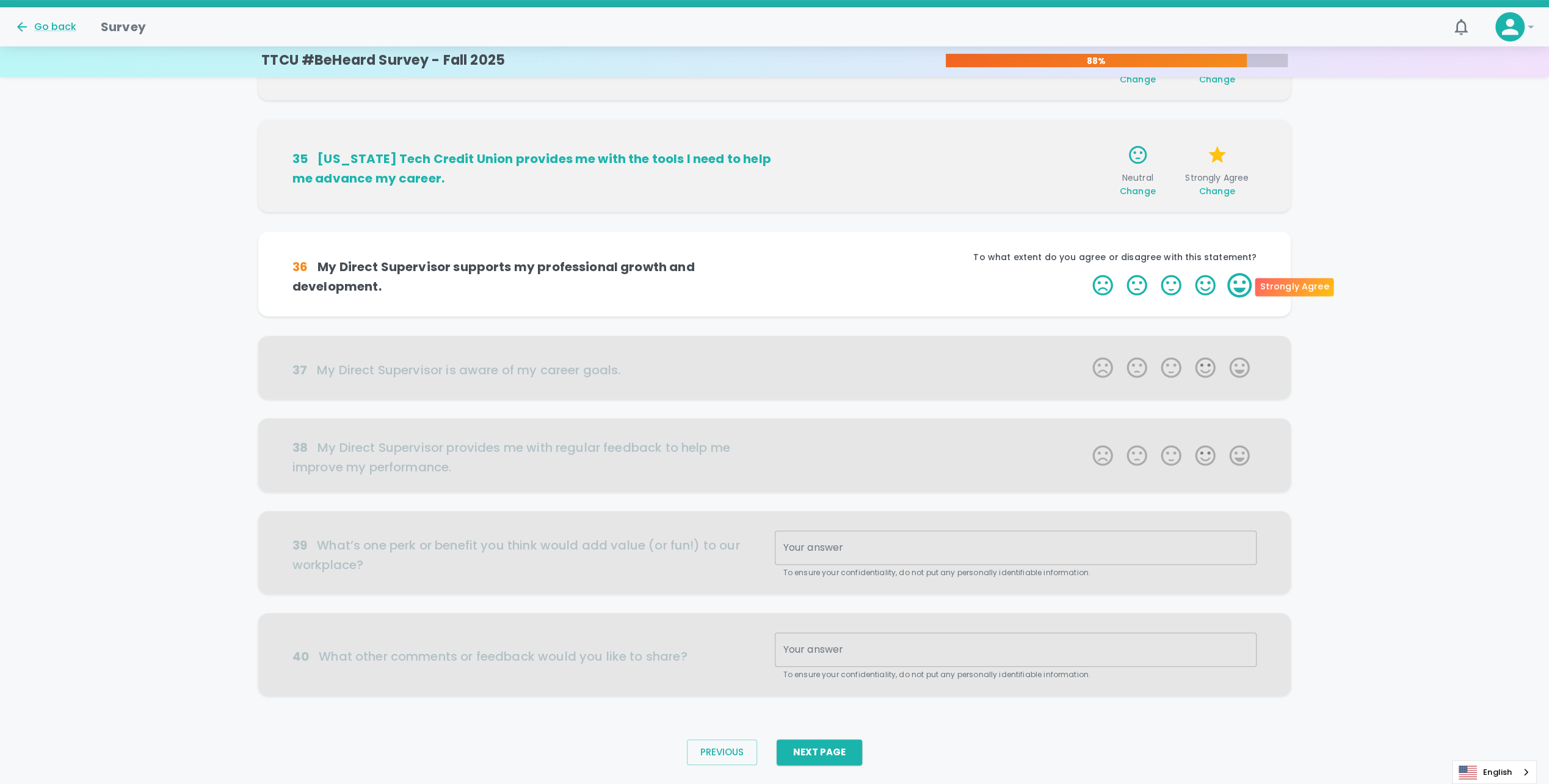
click at [1236, 282] on label "5 Stars" at bounding box center [1240, 285] width 34 height 25
click at [1086, 273] on input "5 Stars" at bounding box center [1085, 272] width 1 height 1
click at [1236, 280] on label "5 Stars" at bounding box center [1240, 285] width 34 height 25
click at [1086, 273] on input "5 Stars" at bounding box center [1085, 272] width 1 height 1
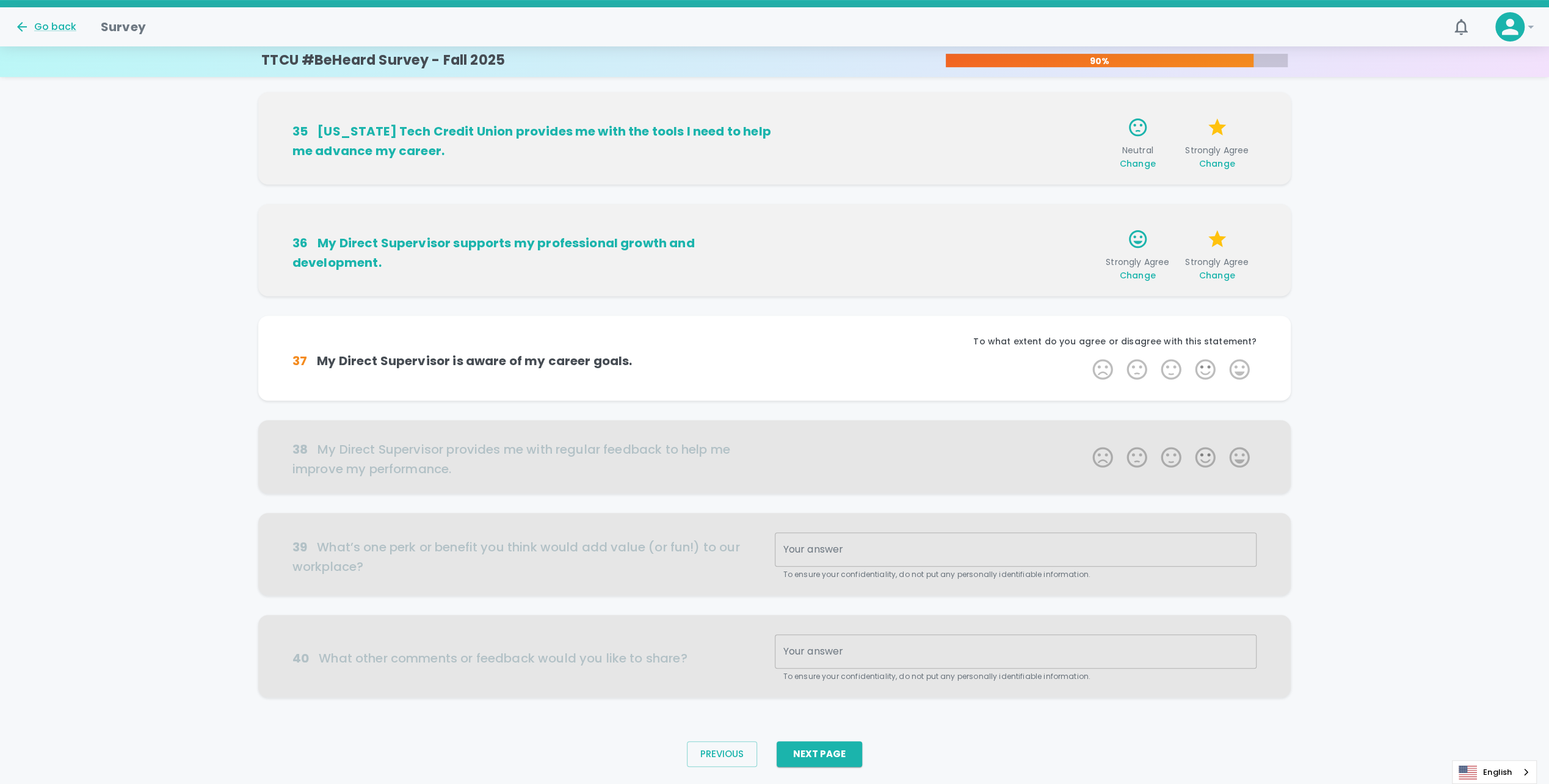
scroll to position [460, 0]
click at [1229, 363] on label "5 Stars" at bounding box center [1240, 368] width 34 height 25
click at [1086, 355] on input "5 Stars" at bounding box center [1085, 354] width 1 height 1
click at [1231, 368] on label "5 Stars" at bounding box center [1240, 368] width 34 height 25
click at [1086, 355] on input "5 Stars" at bounding box center [1085, 354] width 1 height 1
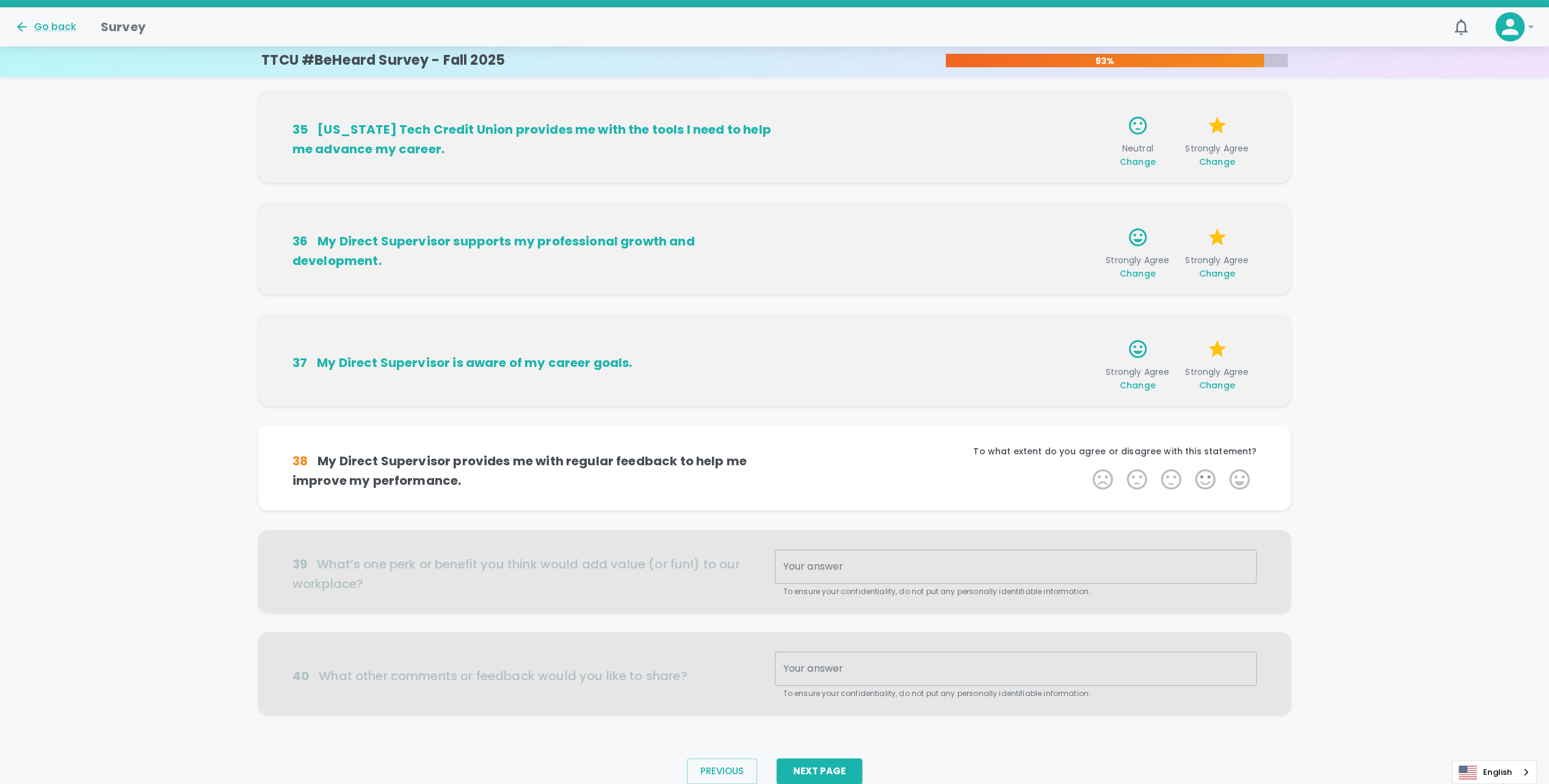
scroll to position [489, 0]
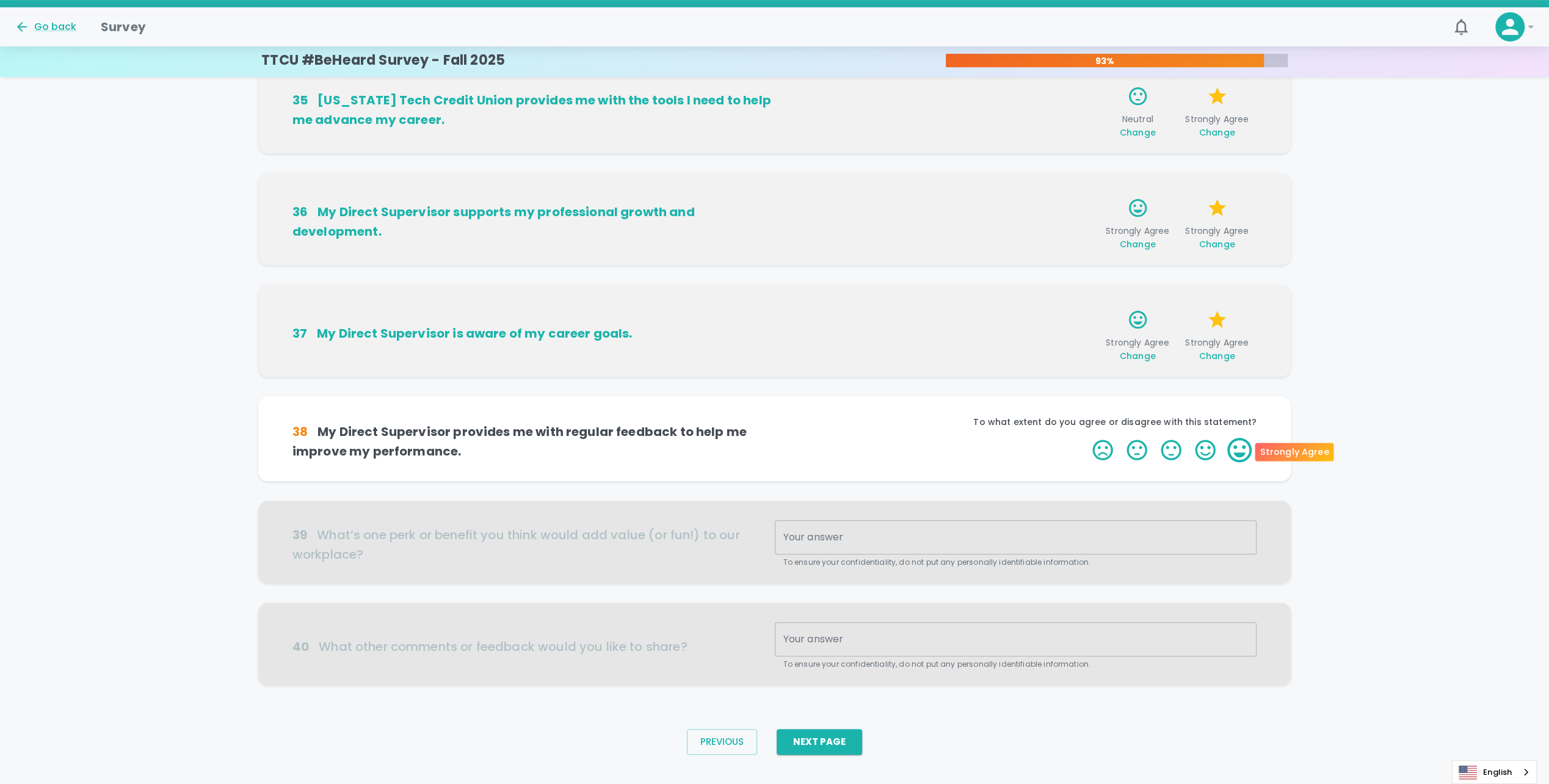
click at [1230, 452] on label "5 Stars" at bounding box center [1240, 450] width 34 height 25
click at [1086, 437] on input "5 Stars" at bounding box center [1085, 437] width 1 height 1
click at [1230, 452] on label "5 Stars" at bounding box center [1240, 450] width 34 height 25
click at [1086, 437] on input "5 Stars" at bounding box center [1085, 437] width 1 height 1
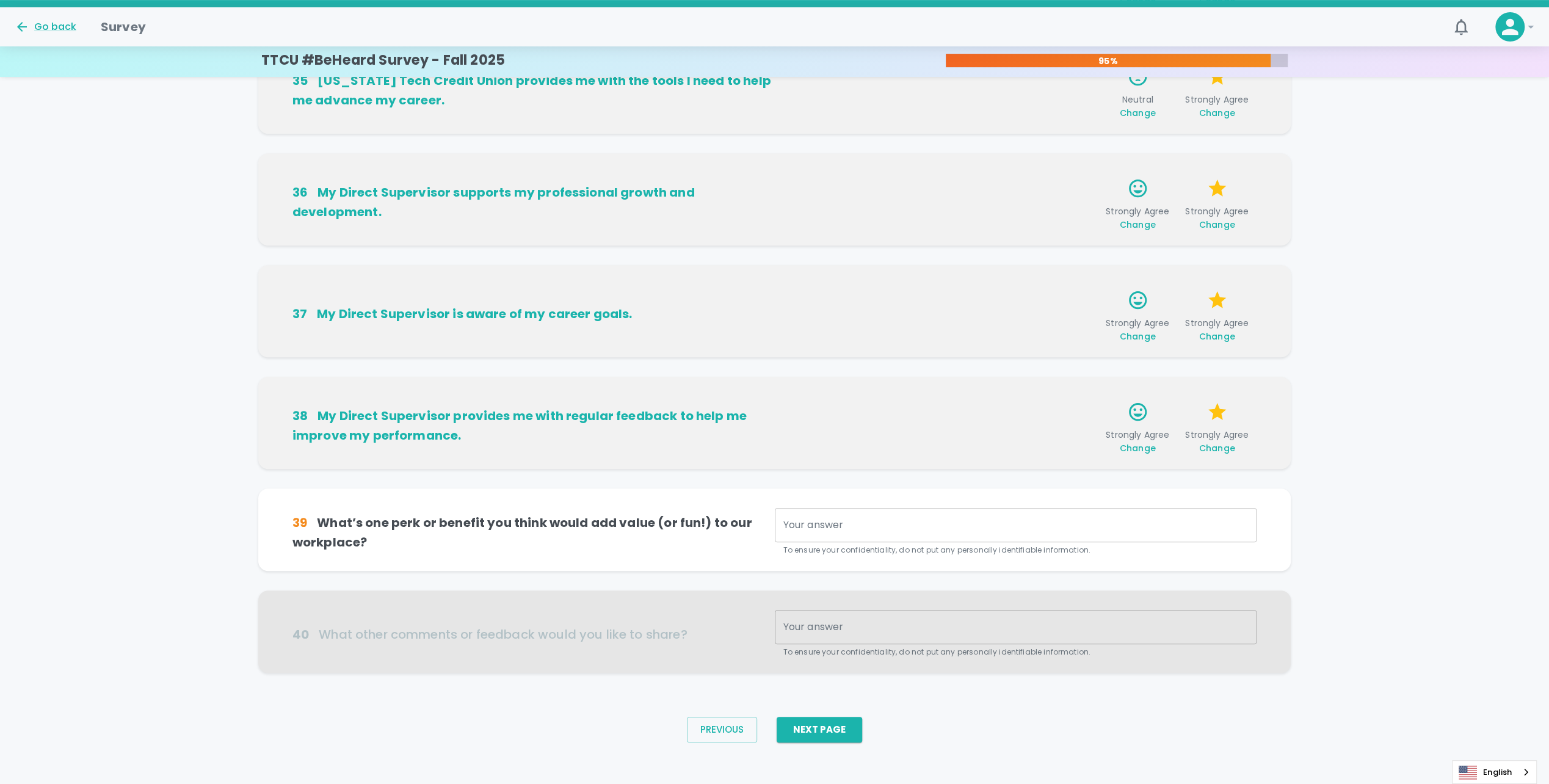
scroll to position [516, 0]
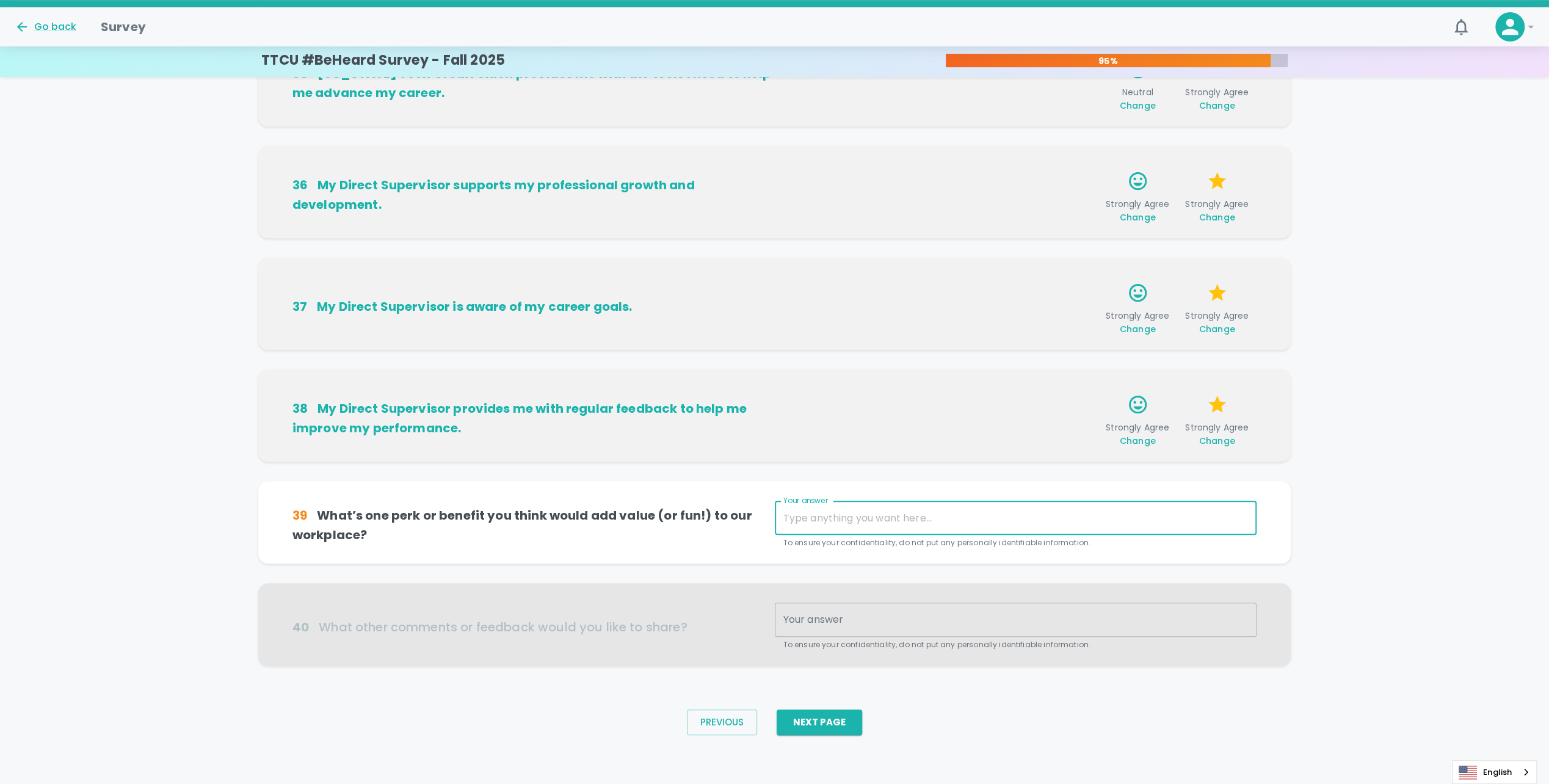
click at [804, 516] on textarea "Your answer" at bounding box center [1016, 518] width 465 height 14
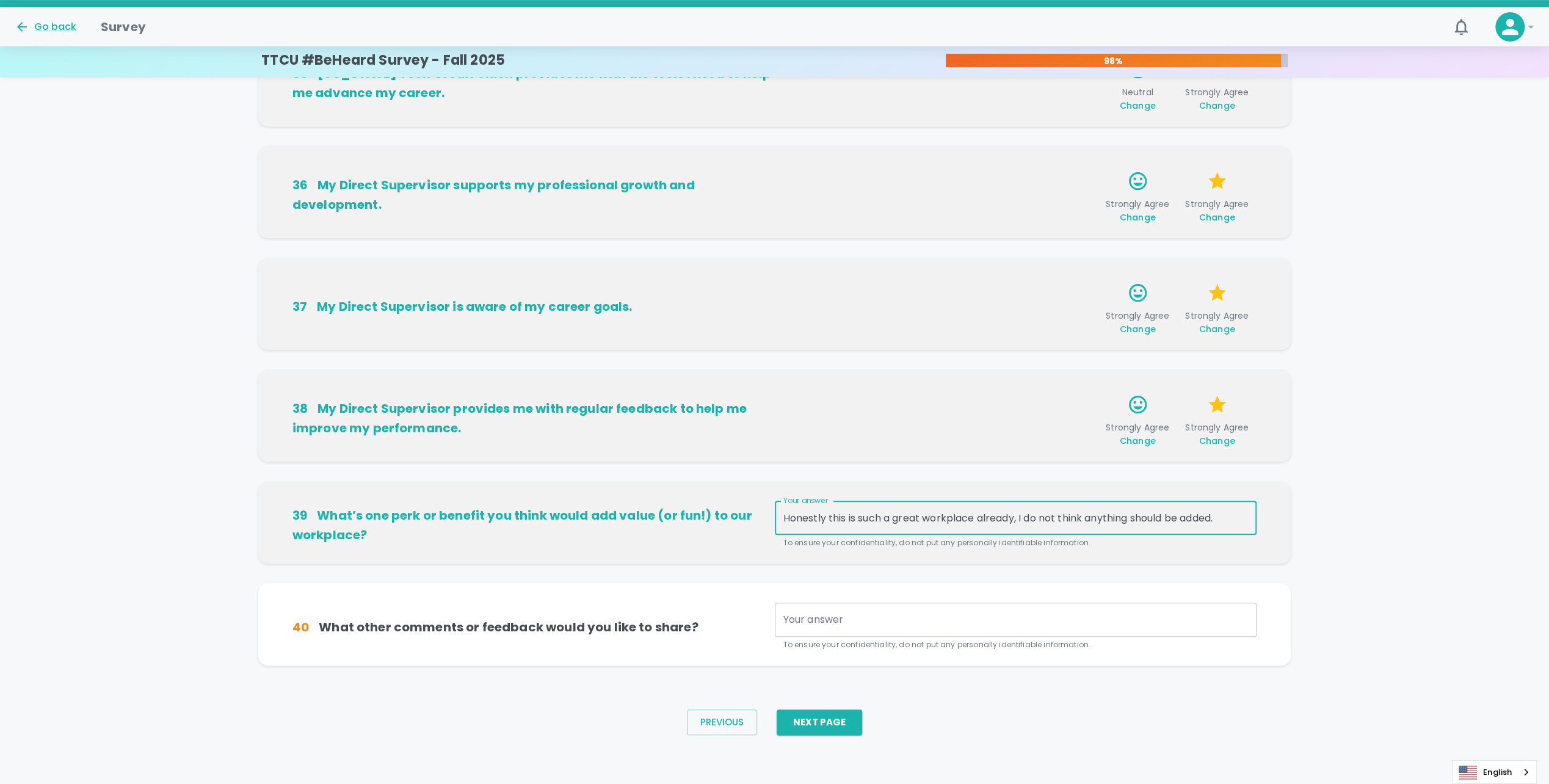
type textarea "Honestly this is such a great workplace already, I do not think anything should…"
click at [901, 622] on textarea "Your answer" at bounding box center [1016, 619] width 465 height 14
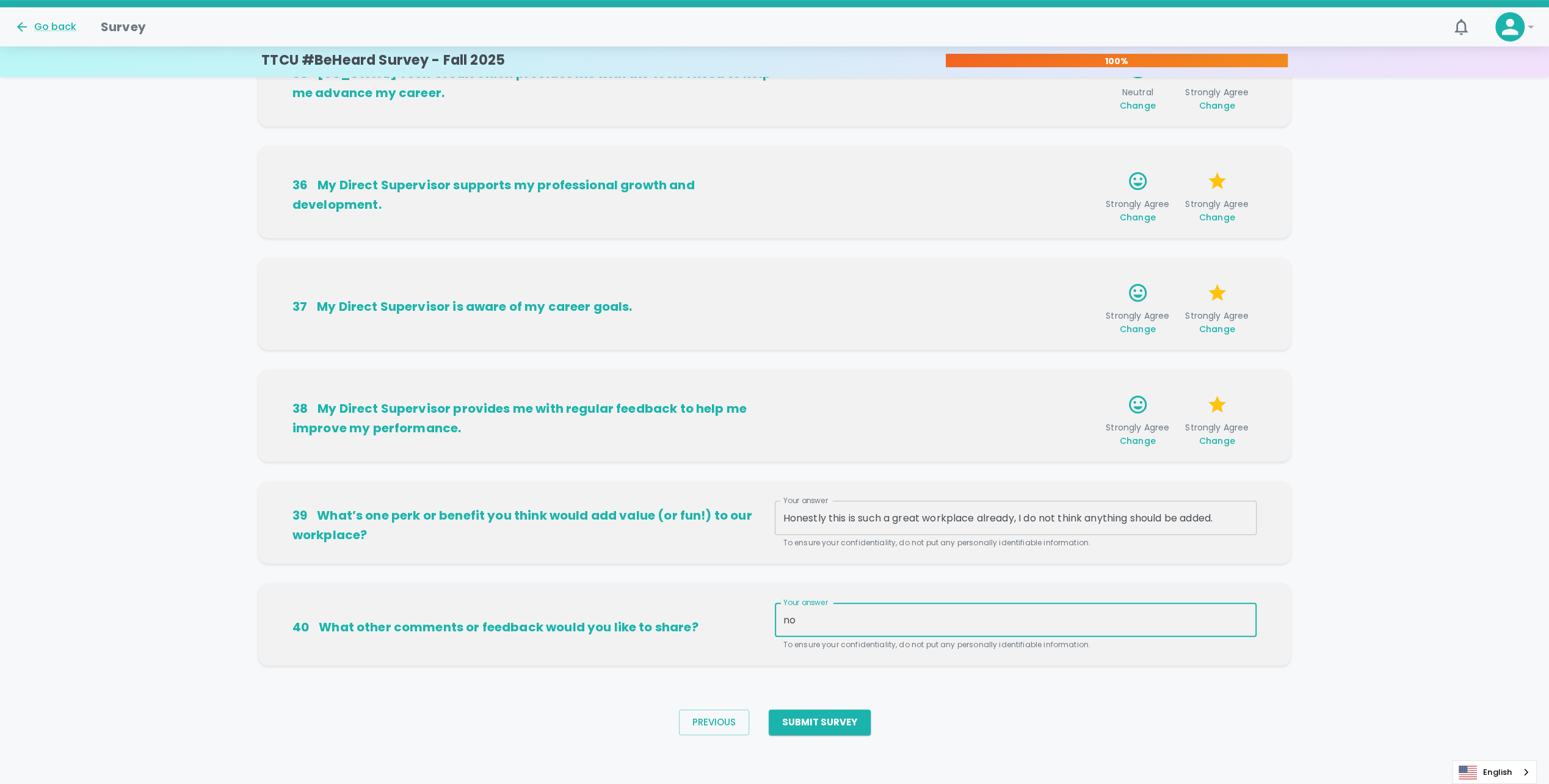
type textarea "n"
type textarea "None at this moment."
click at [796, 717] on button "Submit Survey" at bounding box center [819, 722] width 101 height 26
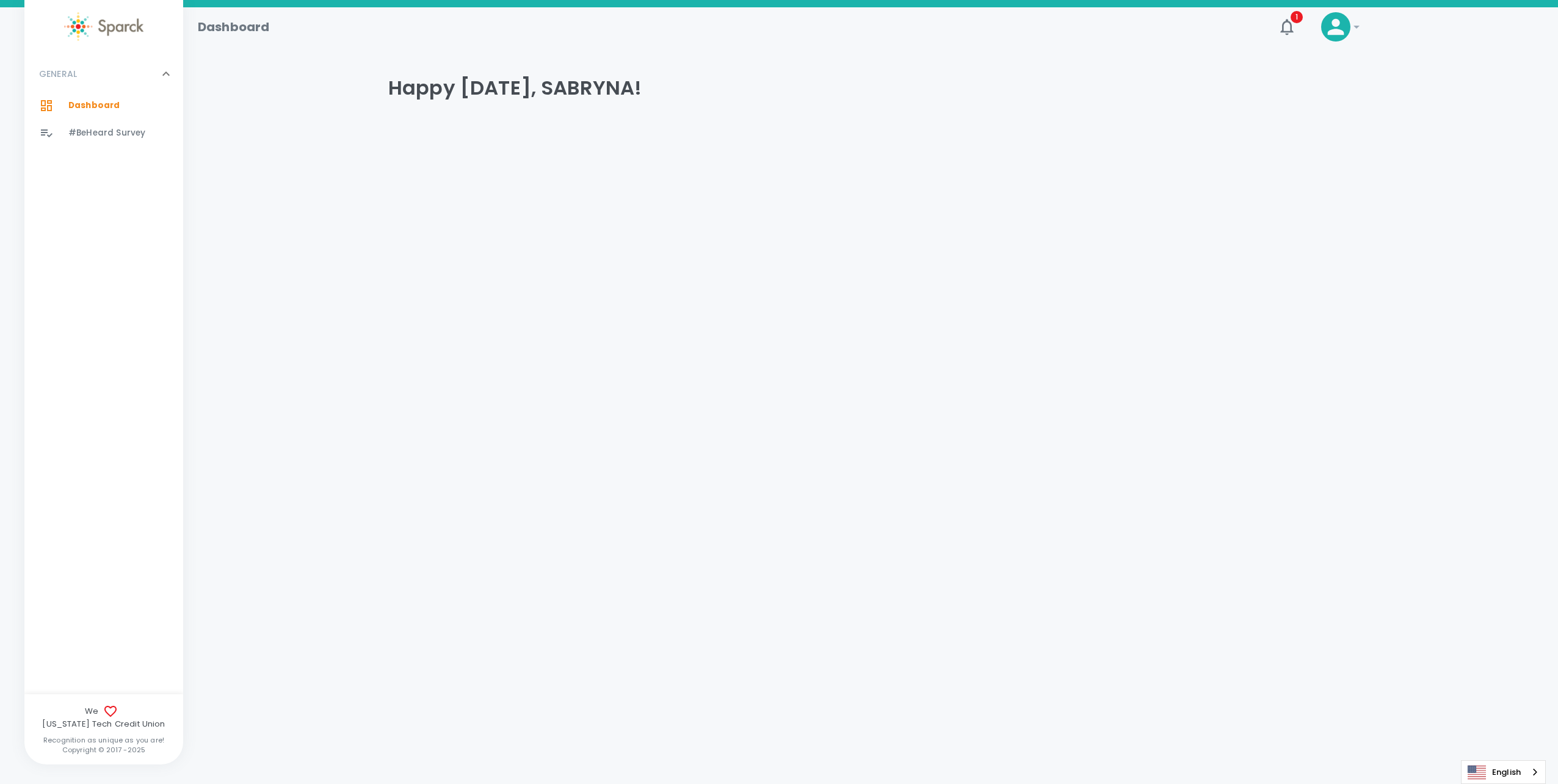
click at [104, 717] on icon at bounding box center [110, 710] width 12 height 11
